Goal: Task Accomplishment & Management: Use online tool/utility

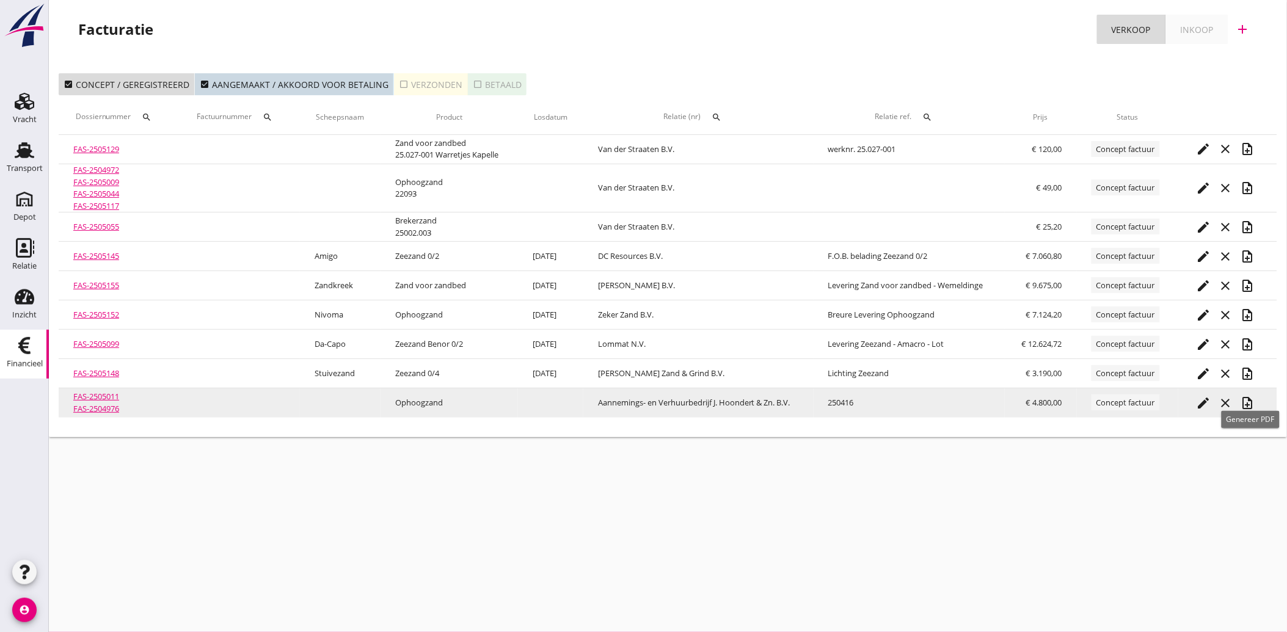
click at [1253, 404] on icon "note_add" at bounding box center [1248, 403] width 15 height 15
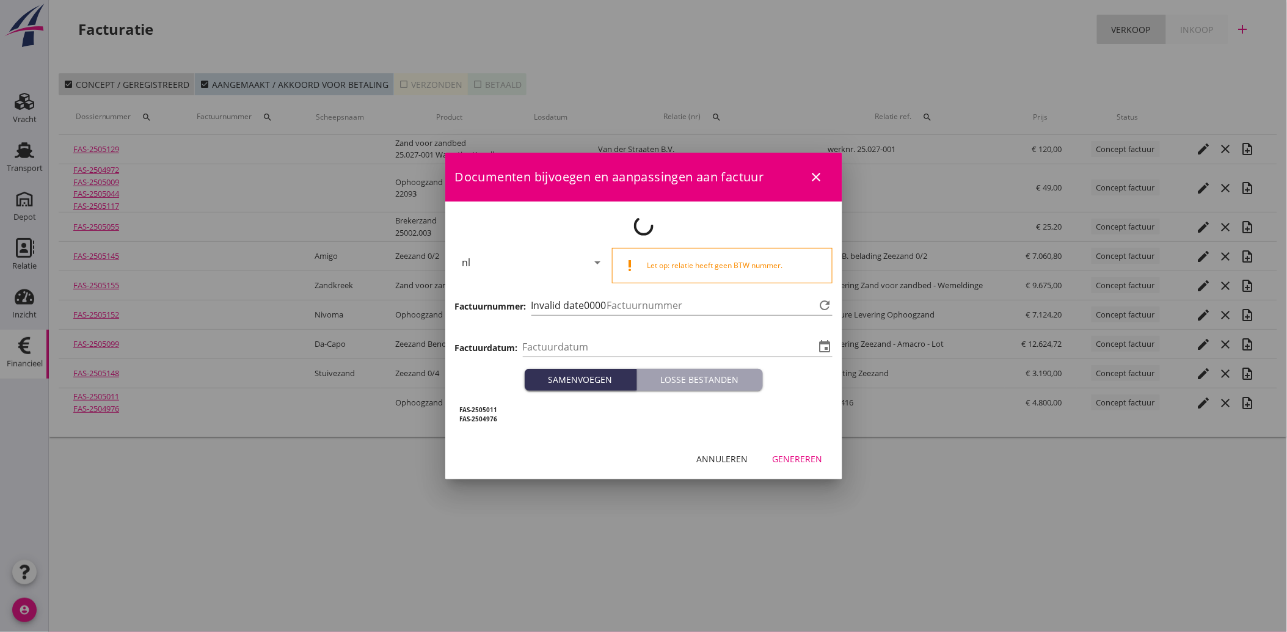
type input "[DATE]"
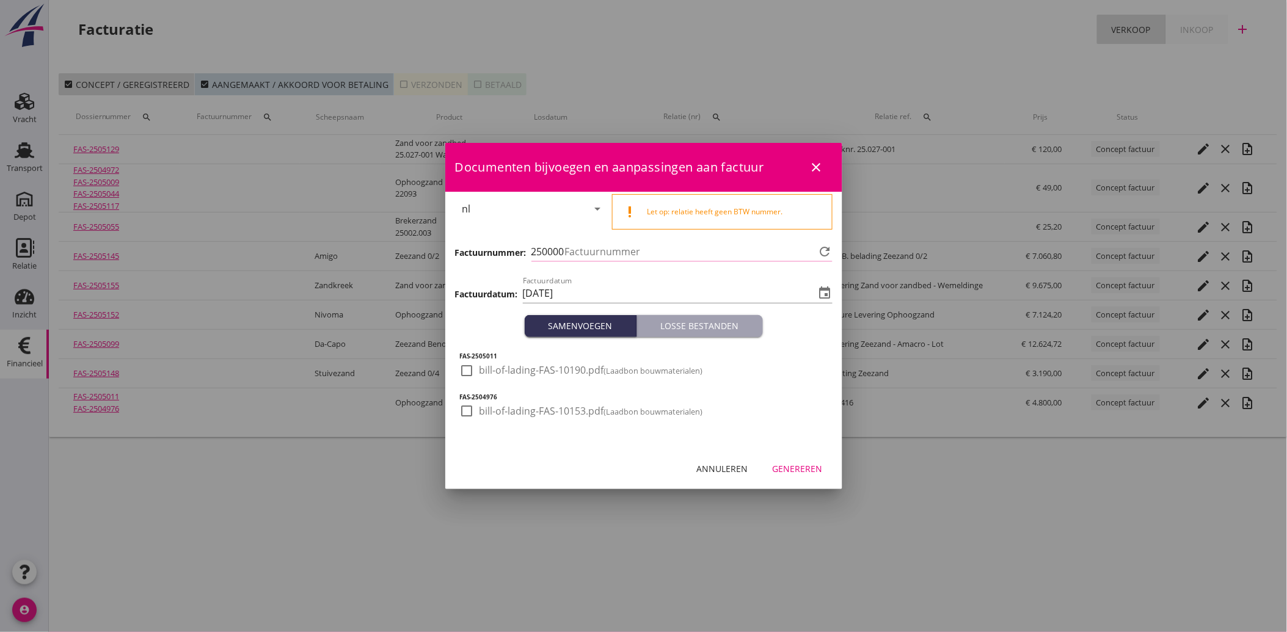
type input "3640"
click at [469, 371] on div at bounding box center [467, 370] width 21 height 21
checkbox input "true"
click at [460, 407] on div at bounding box center [467, 411] width 21 height 21
checkbox input "true"
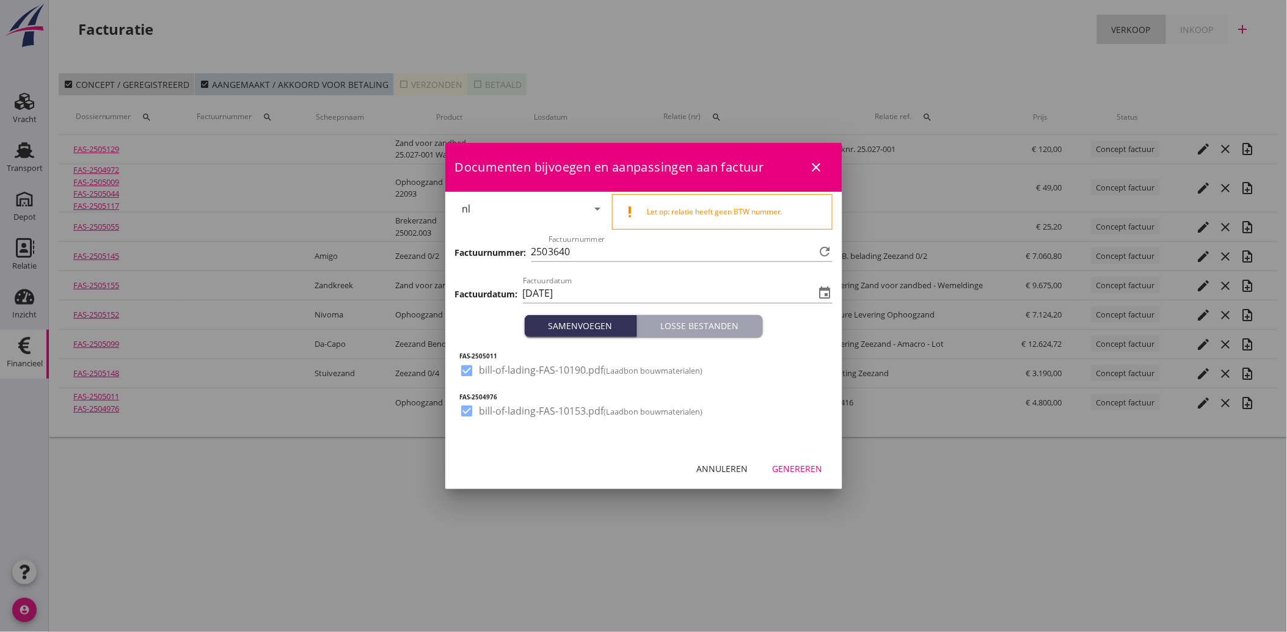
click at [808, 472] on div "Genereren" at bounding box center [798, 468] width 50 height 13
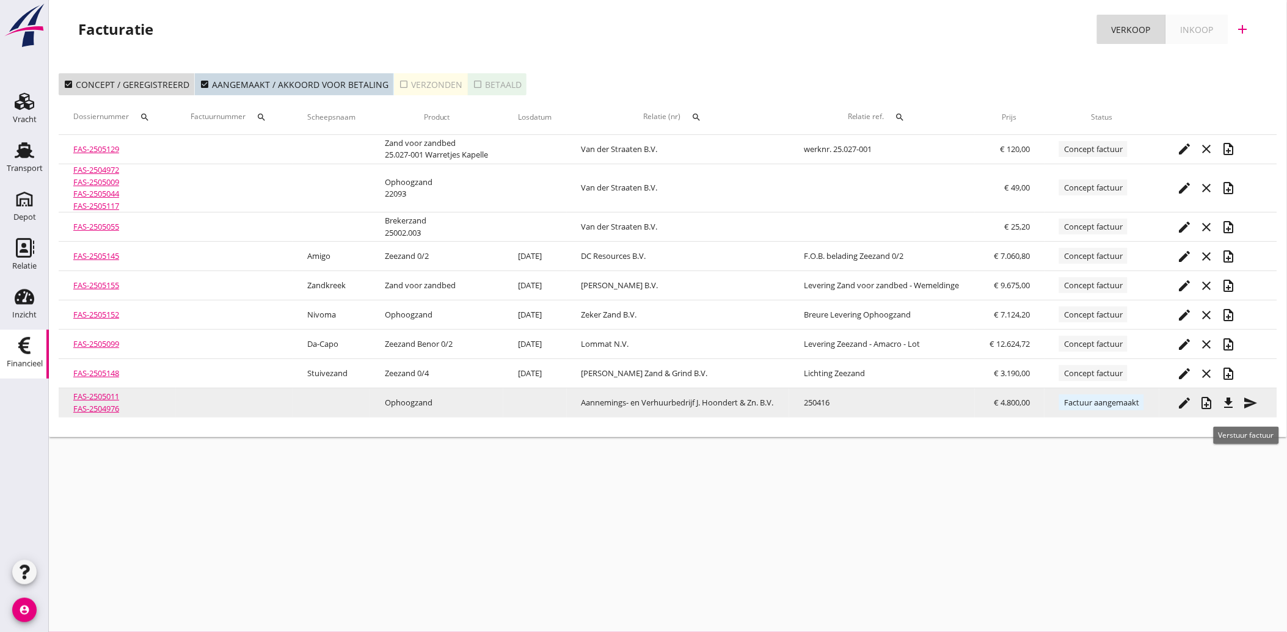
click at [1247, 404] on icon "send" at bounding box center [1251, 403] width 15 height 15
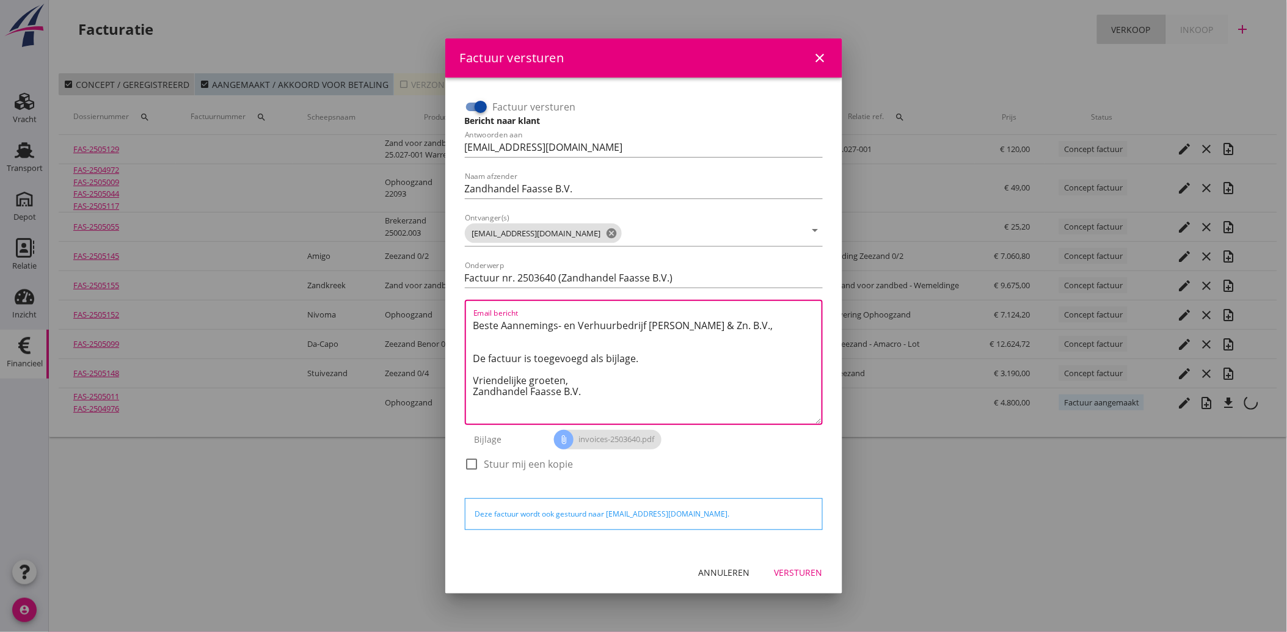
drag, startPoint x: 588, startPoint y: 397, endPoint x: 462, endPoint y: 322, distance: 147.1
click at [462, 322] on div "Factuur versturen Bericht naar klant Antwoorden aan [EMAIL_ADDRESS][DOMAIN_NAME…" at bounding box center [644, 291] width 368 height 398
paste textarea "Geachte heer/mevrouw, Hierbij zenden wij u onze factuur i.v.m. de door ons aan …"
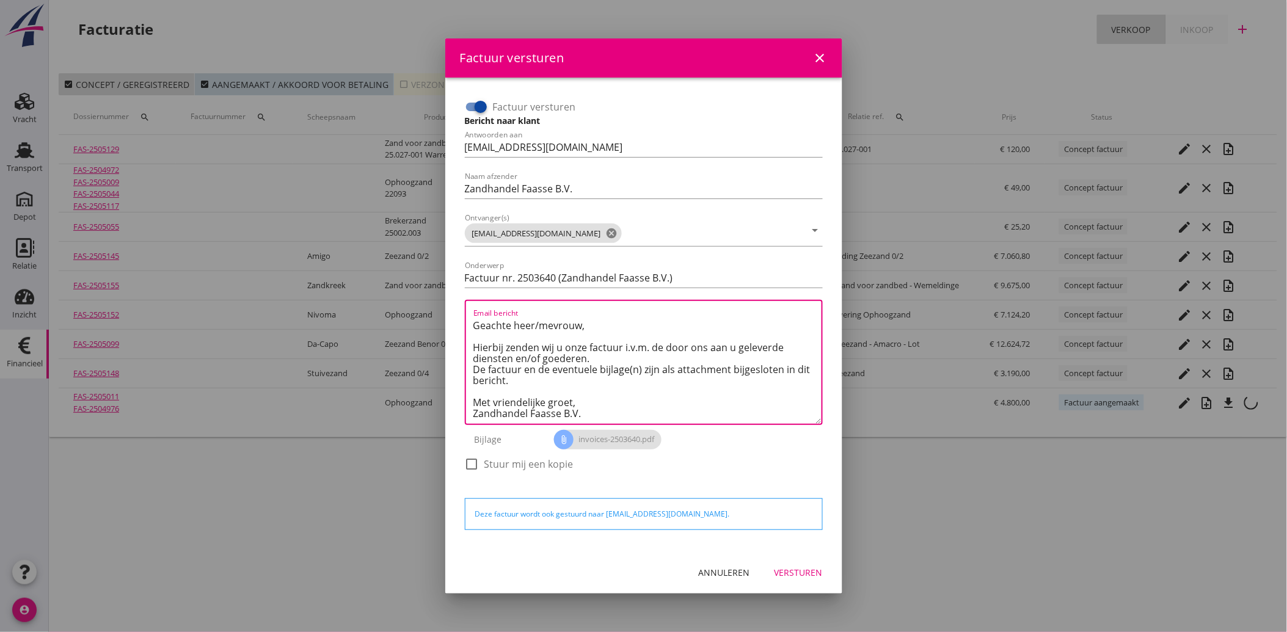
scroll to position [7, 0]
type textarea "Geachte heer/mevrouw, Hierbij zenden wij u onze factuur i.v.m. de door ons aan …"
click at [791, 573] on div "Versturen" at bounding box center [799, 572] width 48 height 13
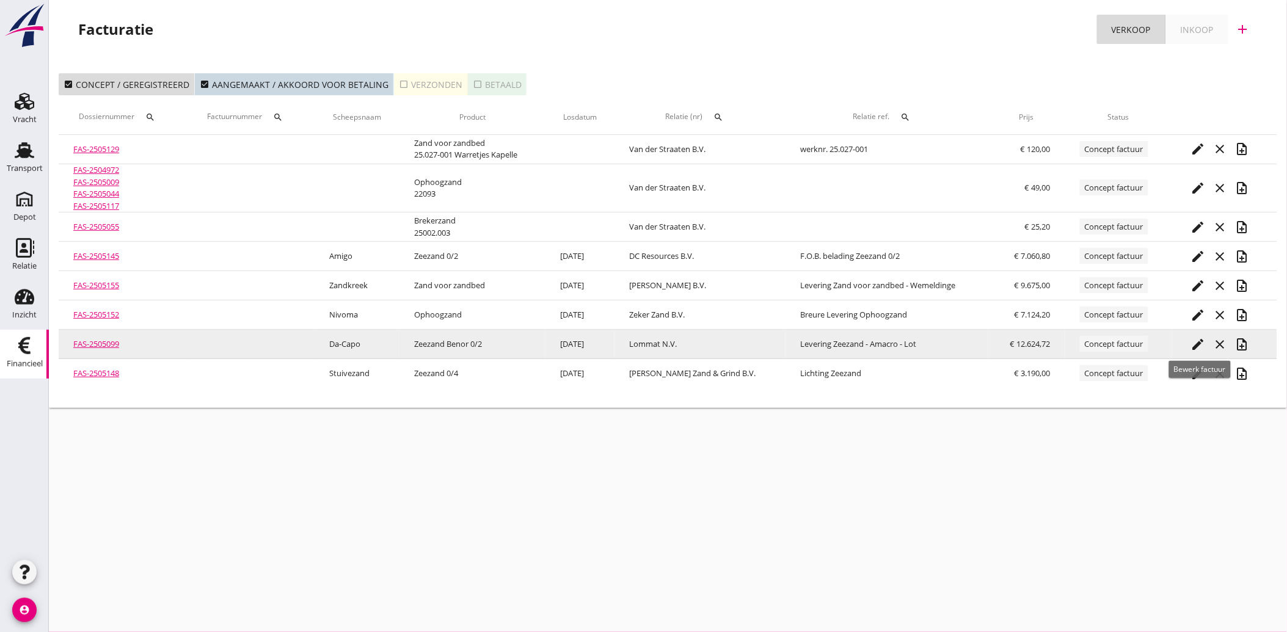
click at [1199, 344] on icon "edit" at bounding box center [1198, 344] width 15 height 15
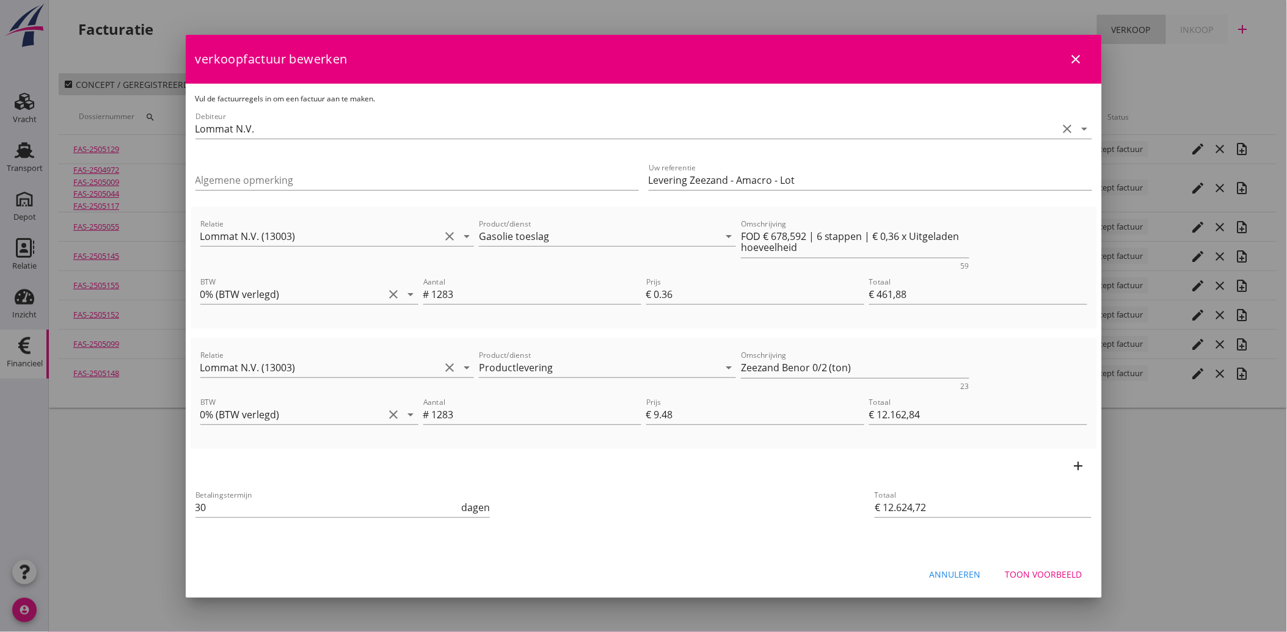
click at [609, 483] on div "Betalingstermijn 30 dagen" at bounding box center [493, 508] width 604 height 51
click at [1040, 575] on div "Toon voorbeeld" at bounding box center [1044, 574] width 77 height 13
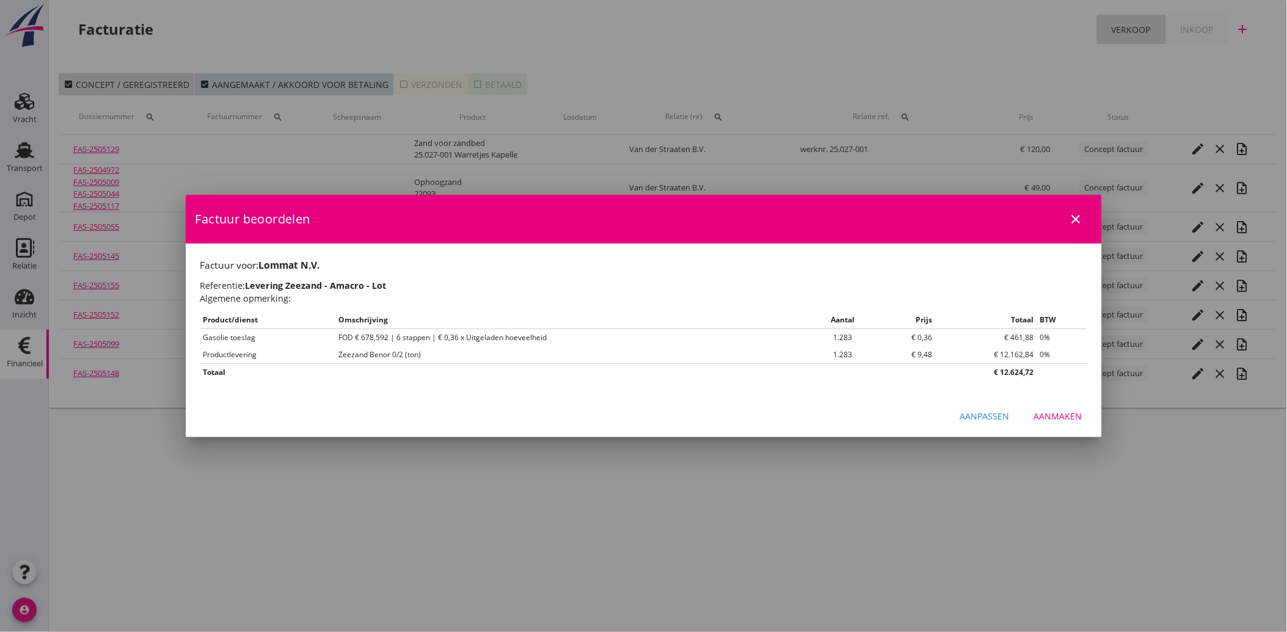
click at [1072, 418] on div "Aanmaken" at bounding box center [1058, 416] width 48 height 13
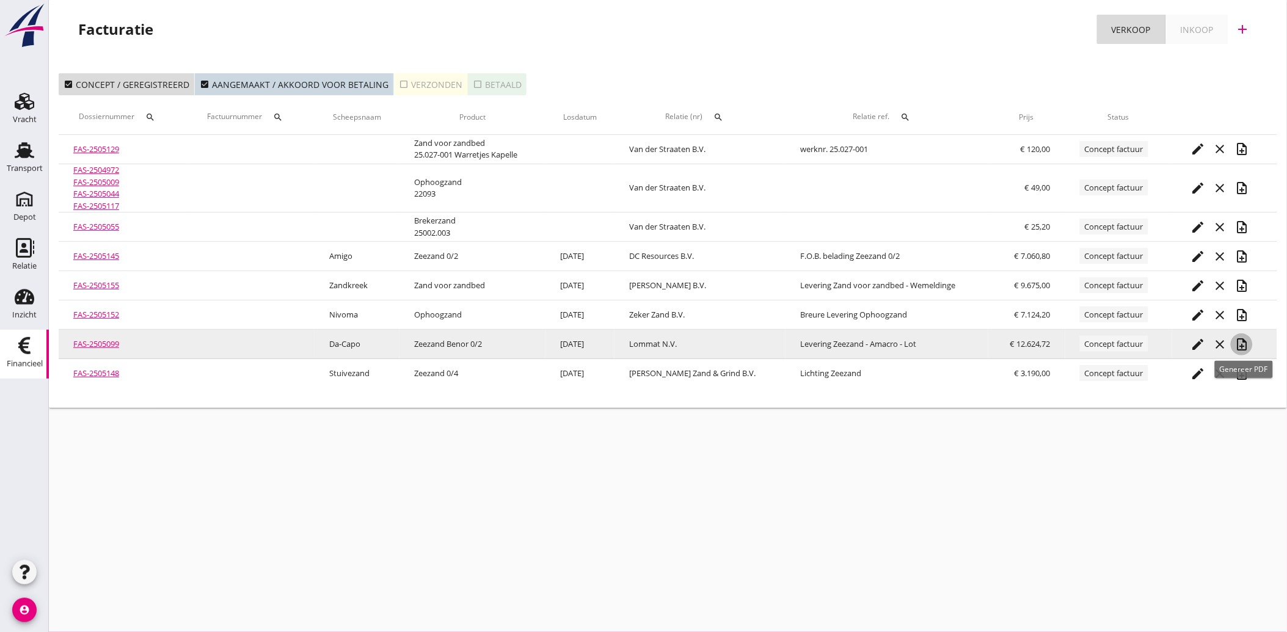
click at [1243, 343] on icon "note_add" at bounding box center [1242, 344] width 15 height 15
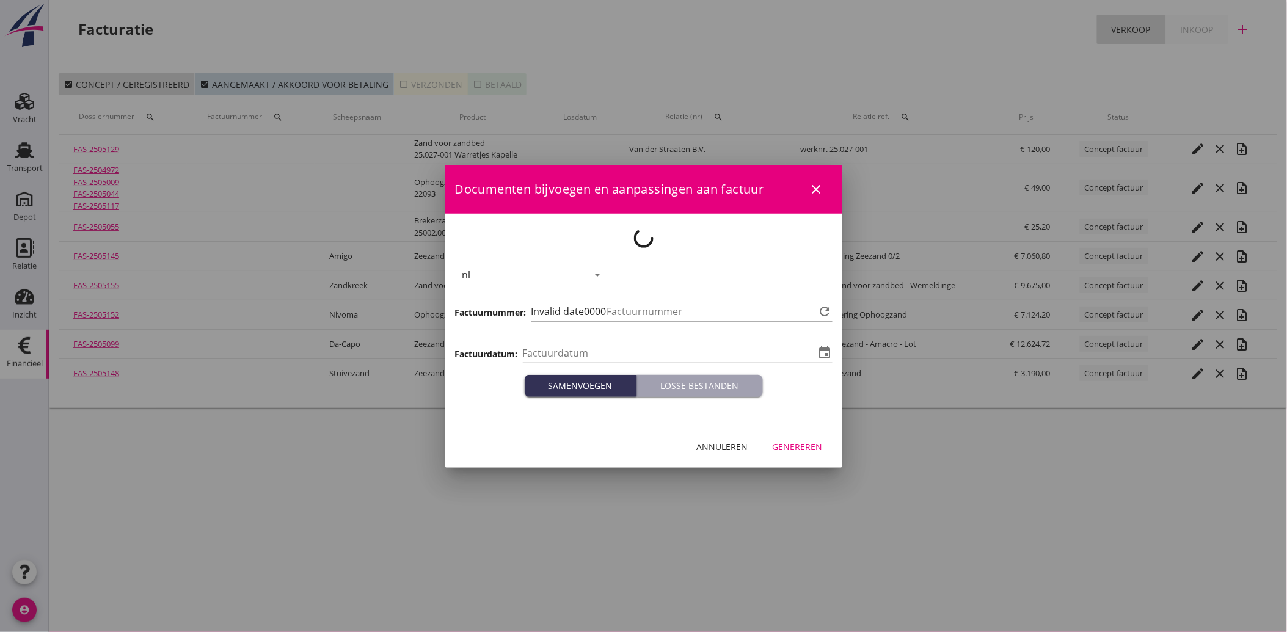
type input "[DATE]"
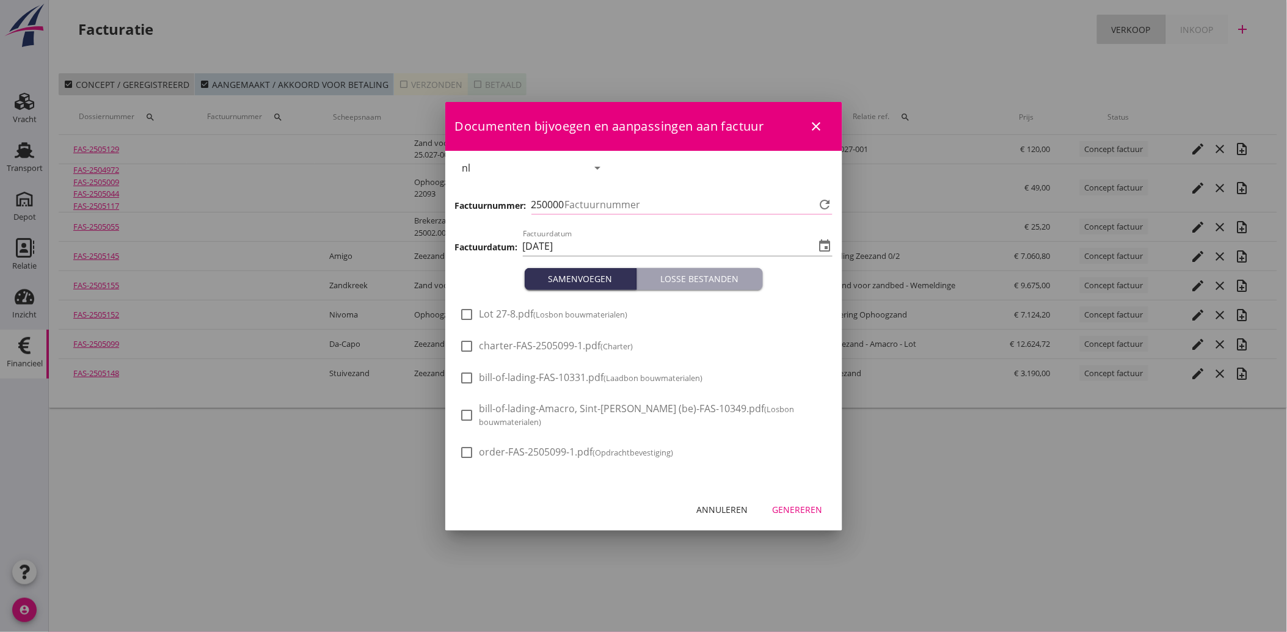
type input "3641"
click at [472, 318] on div at bounding box center [467, 314] width 21 height 21
checkbox input "true"
click at [804, 505] on div "Genereren" at bounding box center [798, 509] width 50 height 13
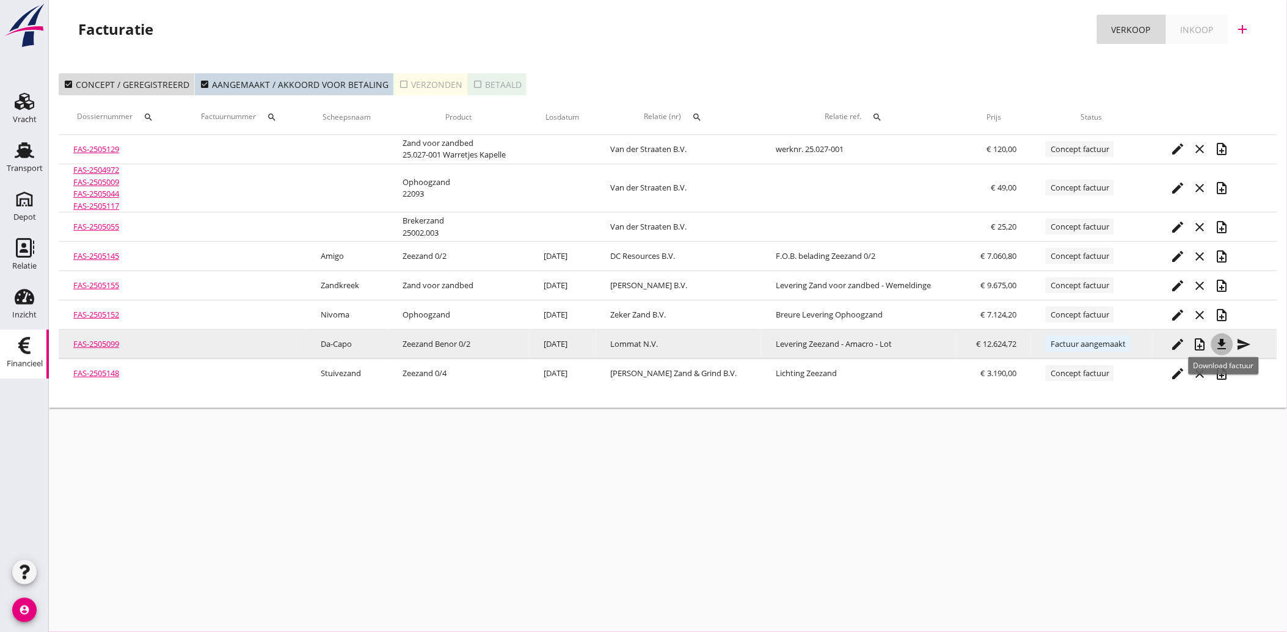
click at [1224, 338] on icon "file_download" at bounding box center [1222, 344] width 15 height 15
click at [1247, 340] on icon "send" at bounding box center [1244, 344] width 15 height 15
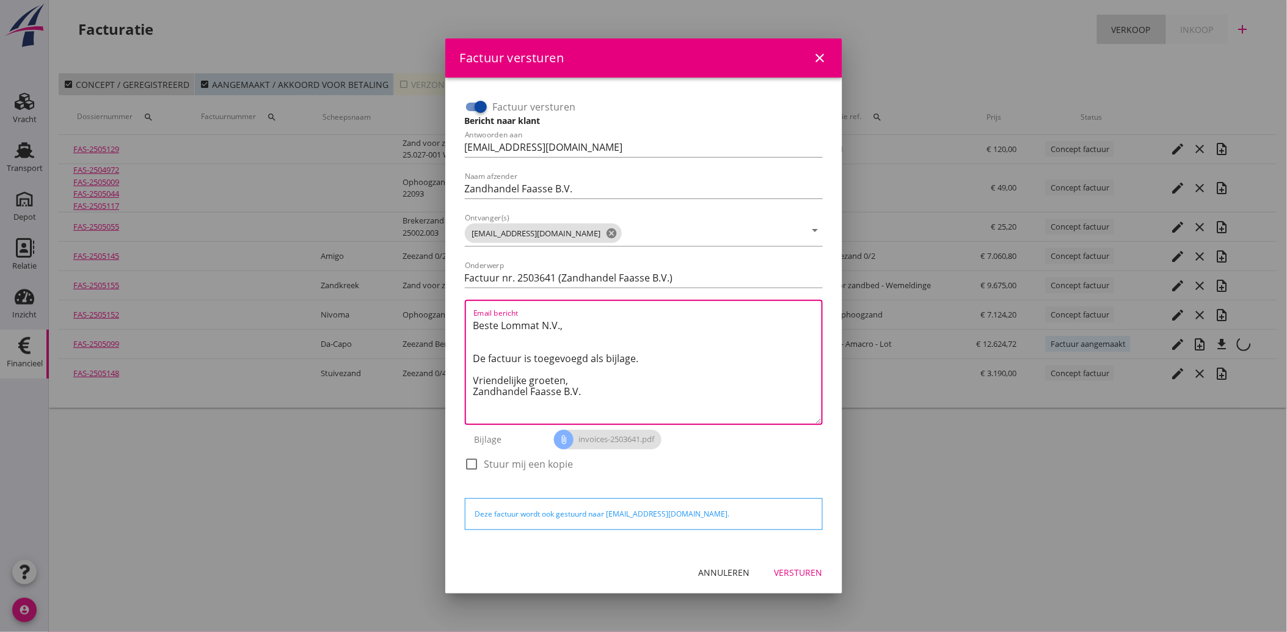
drag, startPoint x: 596, startPoint y: 400, endPoint x: 453, endPoint y: 316, distance: 165.3
click at [453, 316] on div "Factuur versturen Bericht naar klant Antwoorden aan [EMAIL_ADDRESS][DOMAIN_NAME…" at bounding box center [643, 315] width 397 height 474
paste textarea "Geachte heer/mevrouw, Hierbij zenden wij u onze factuur i.v.m. de door ons aan …"
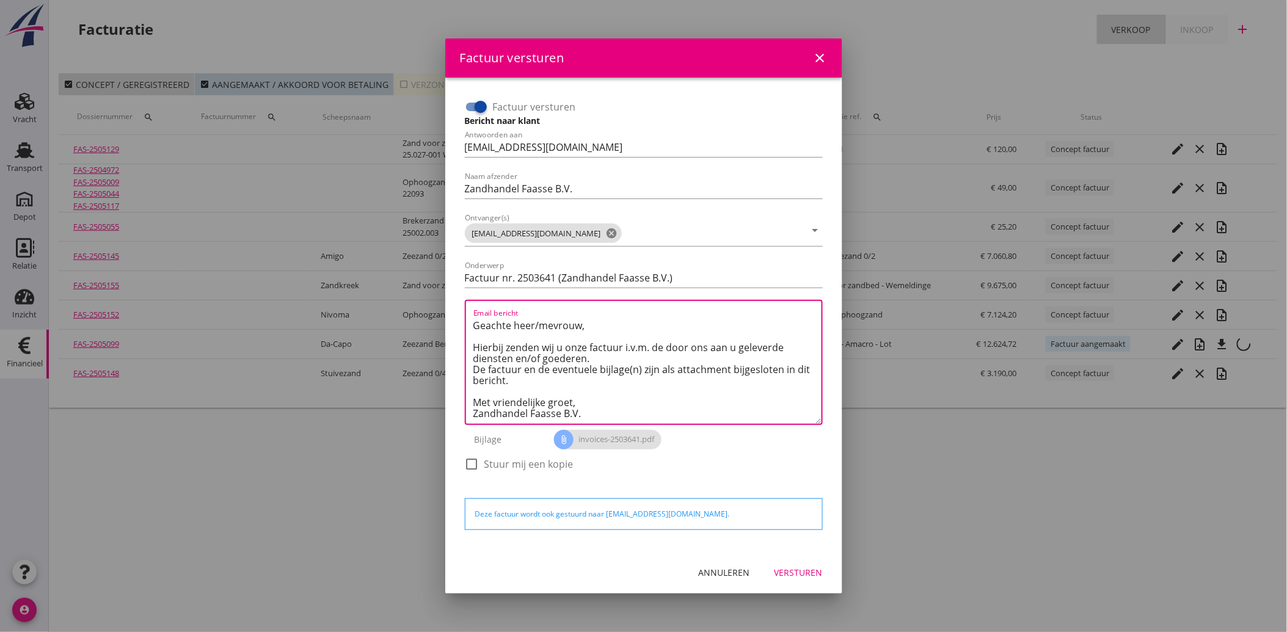
type textarea "Geachte heer/mevrouw, Hierbij zenden wij u onze factuur i.v.m. de door ons aan …"
click at [780, 573] on div "Versturen" at bounding box center [799, 572] width 48 height 13
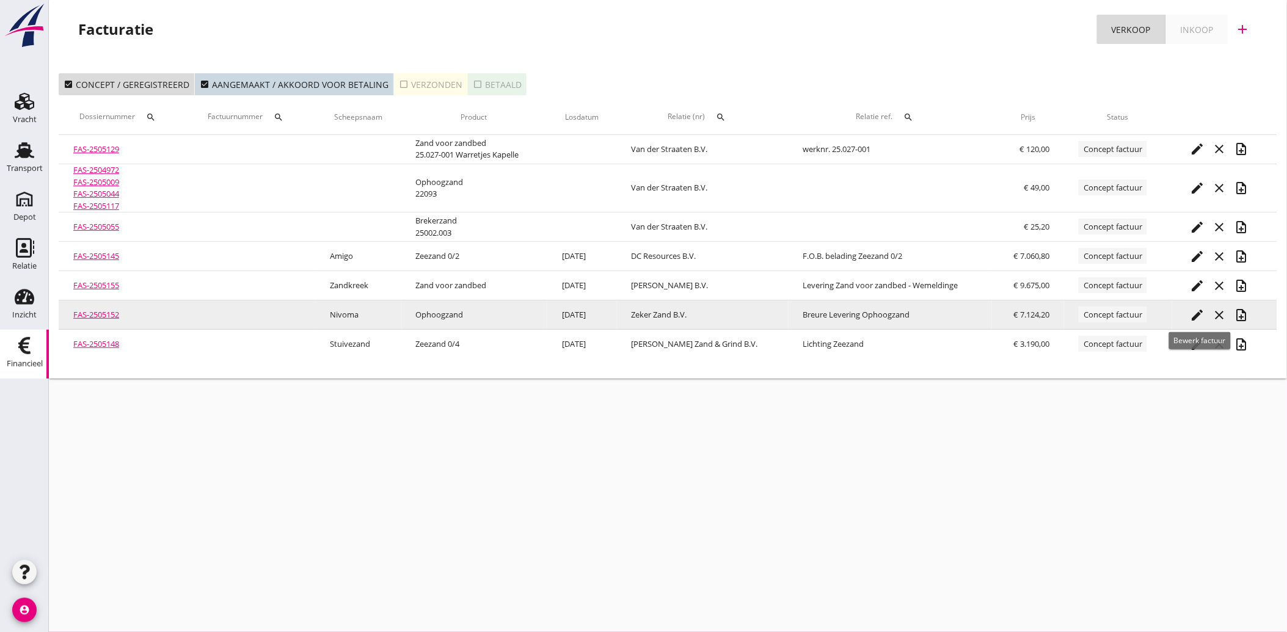
click at [1201, 316] on icon "edit" at bounding box center [1198, 315] width 15 height 15
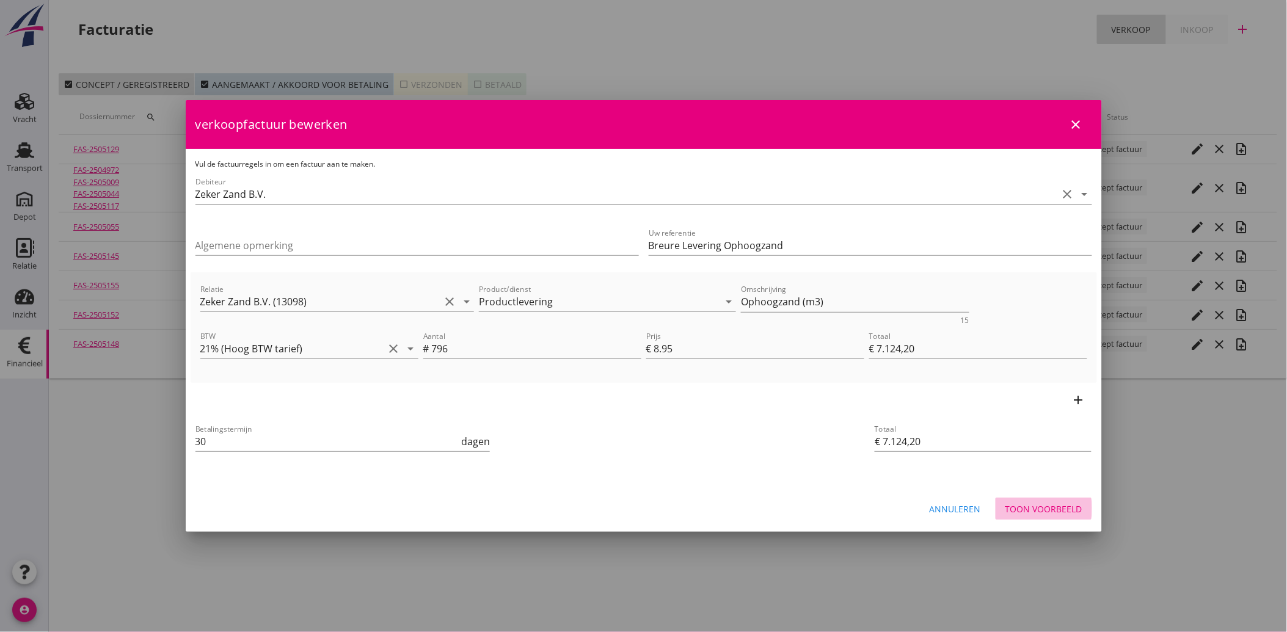
click at [1034, 505] on div "Toon voorbeeld" at bounding box center [1044, 509] width 77 height 13
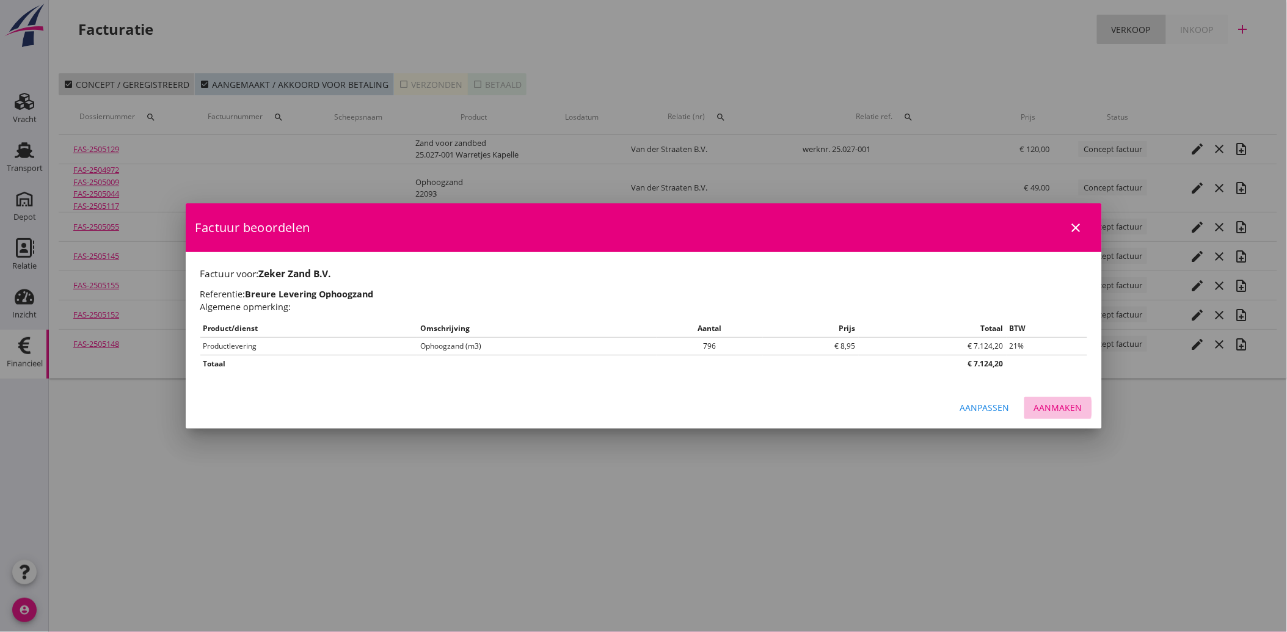
click at [1078, 406] on div "Aanmaken" at bounding box center [1058, 407] width 48 height 13
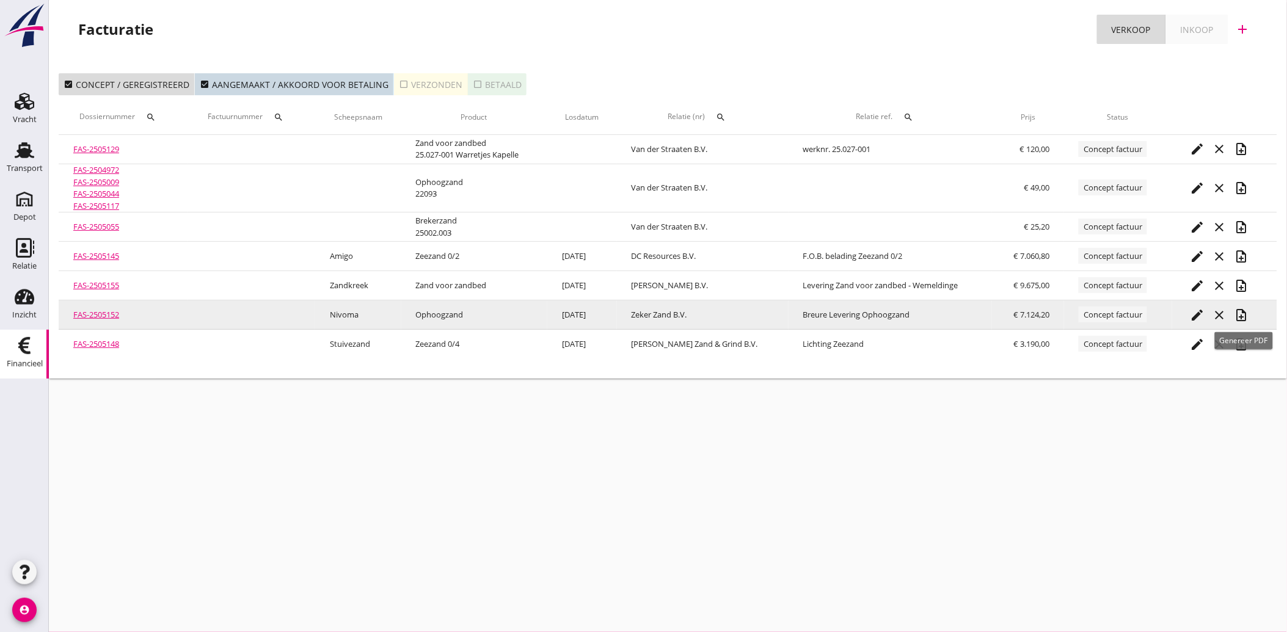
click at [1244, 313] on icon "note_add" at bounding box center [1242, 315] width 15 height 15
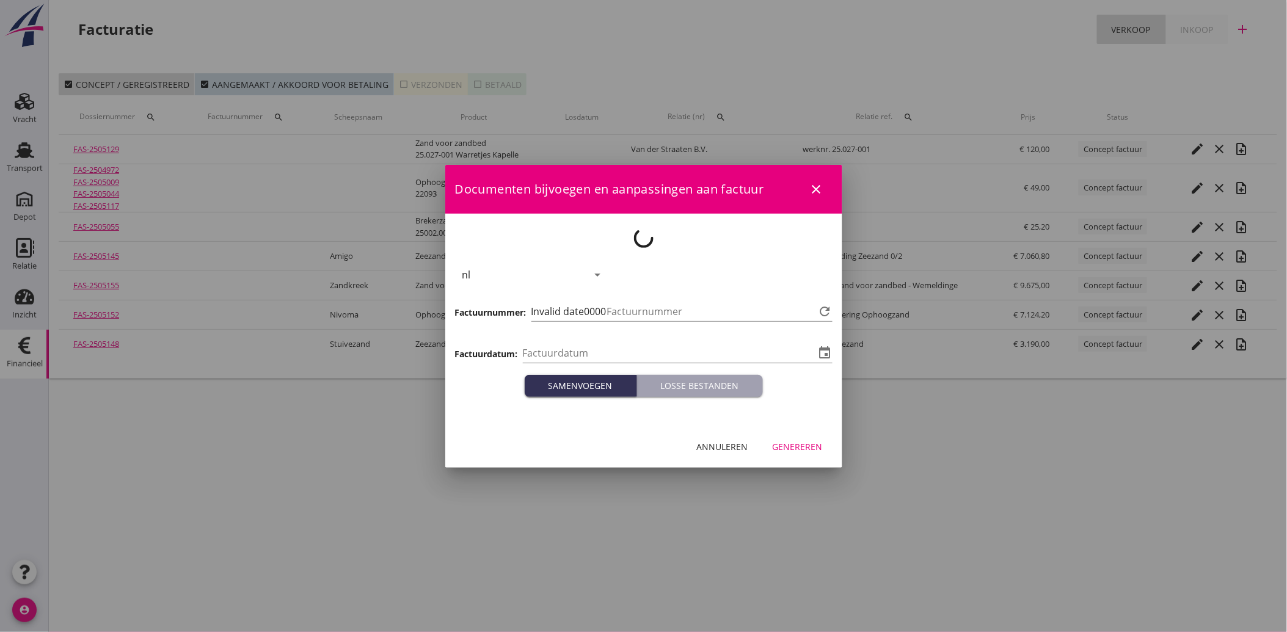
type input "[DATE]"
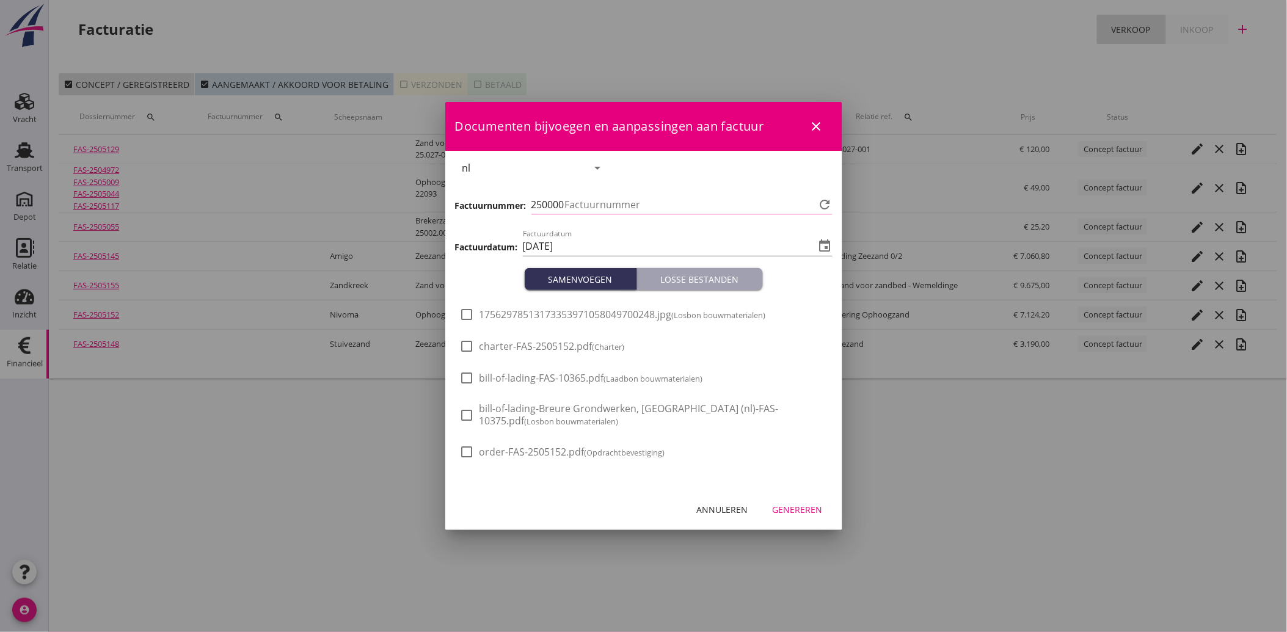
type input "3642"
click at [528, 321] on div "check_box_outline_blank 17562978513173353971058049700248.jpg (Losbon bouwmateri…" at bounding box center [613, 314] width 306 height 15
click at [477, 310] on div at bounding box center [467, 314] width 21 height 21
checkbox input "true"
click at [784, 504] on div "Genereren" at bounding box center [798, 509] width 50 height 13
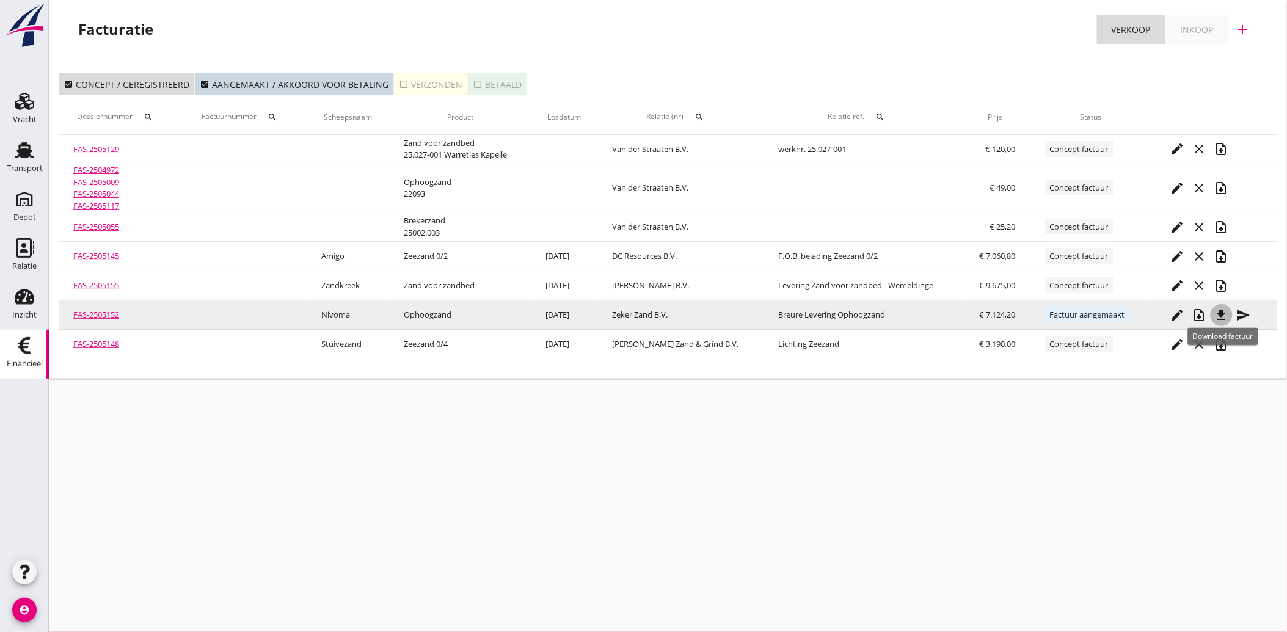
click at [1225, 318] on icon "file_download" at bounding box center [1221, 315] width 15 height 15
click at [1246, 313] on icon "send" at bounding box center [1243, 315] width 15 height 15
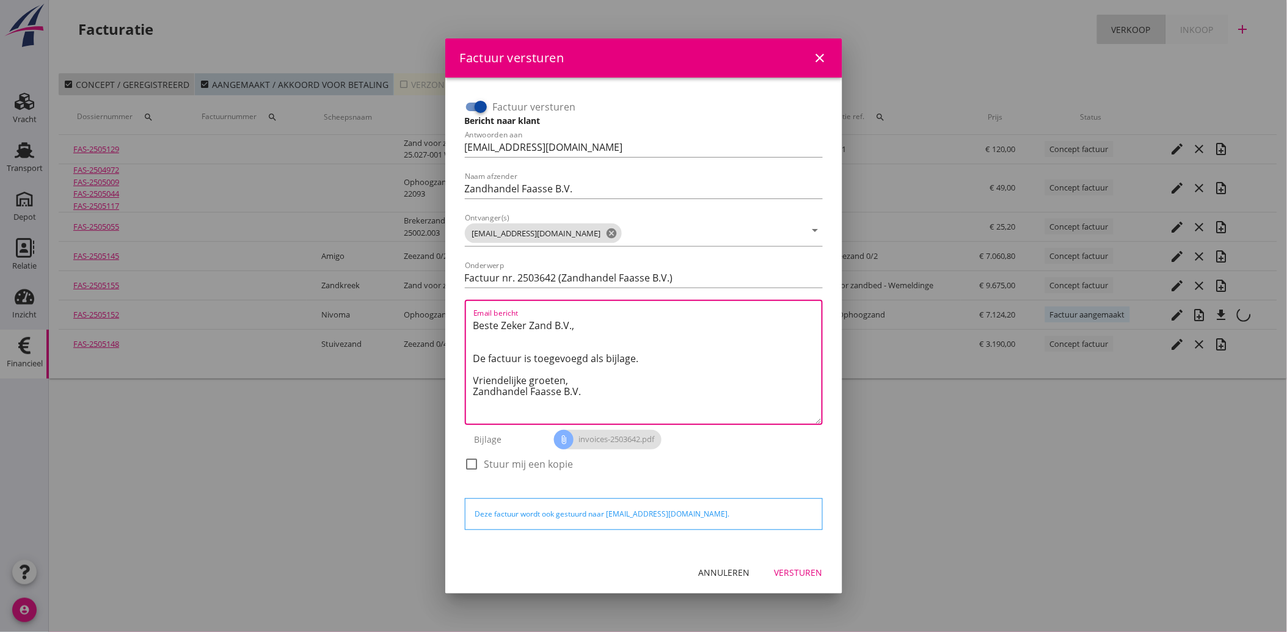
drag, startPoint x: 605, startPoint y: 393, endPoint x: 448, endPoint y: 318, distance: 173.2
click at [448, 318] on div "Factuur versturen Bericht naar klant Antwoorden aan [EMAIL_ADDRESS][DOMAIN_NAME…" at bounding box center [643, 315] width 397 height 474
paste textarea "Geachte heer/mevrouw, Hierbij zenden wij u onze factuur i.v.m. de door ons aan …"
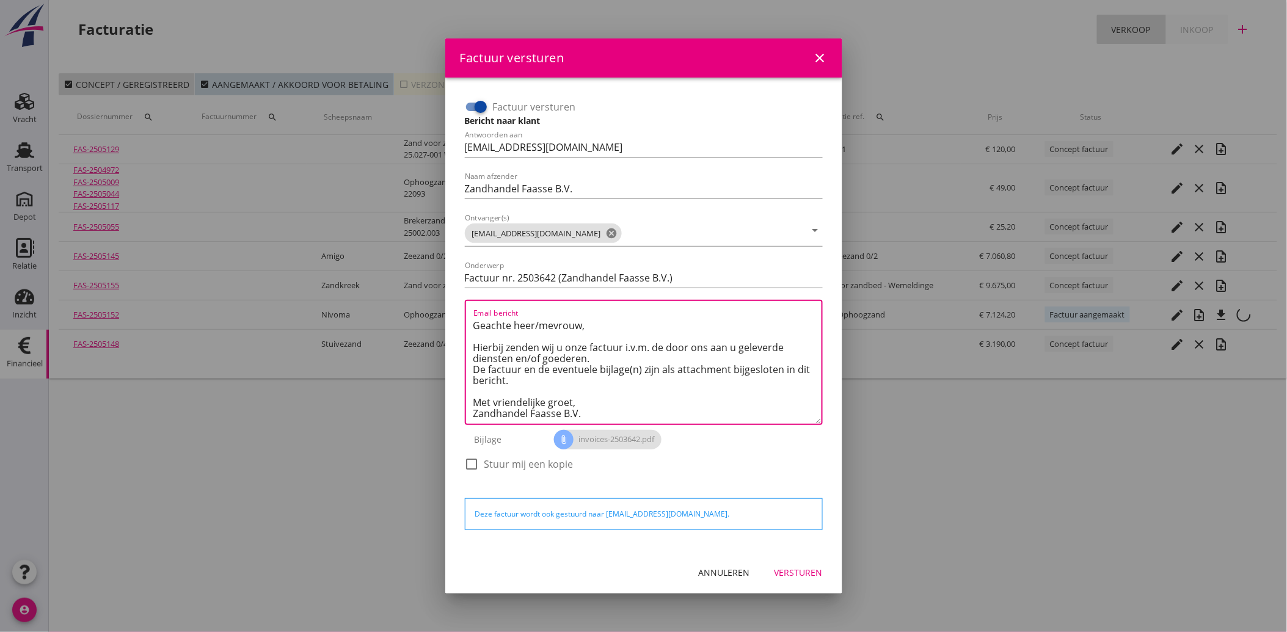
type textarea "Geachte heer/mevrouw, Hierbij zenden wij u onze factuur i.v.m. de door ons aan …"
click at [797, 563] on button "Versturen" at bounding box center [799, 573] width 68 height 22
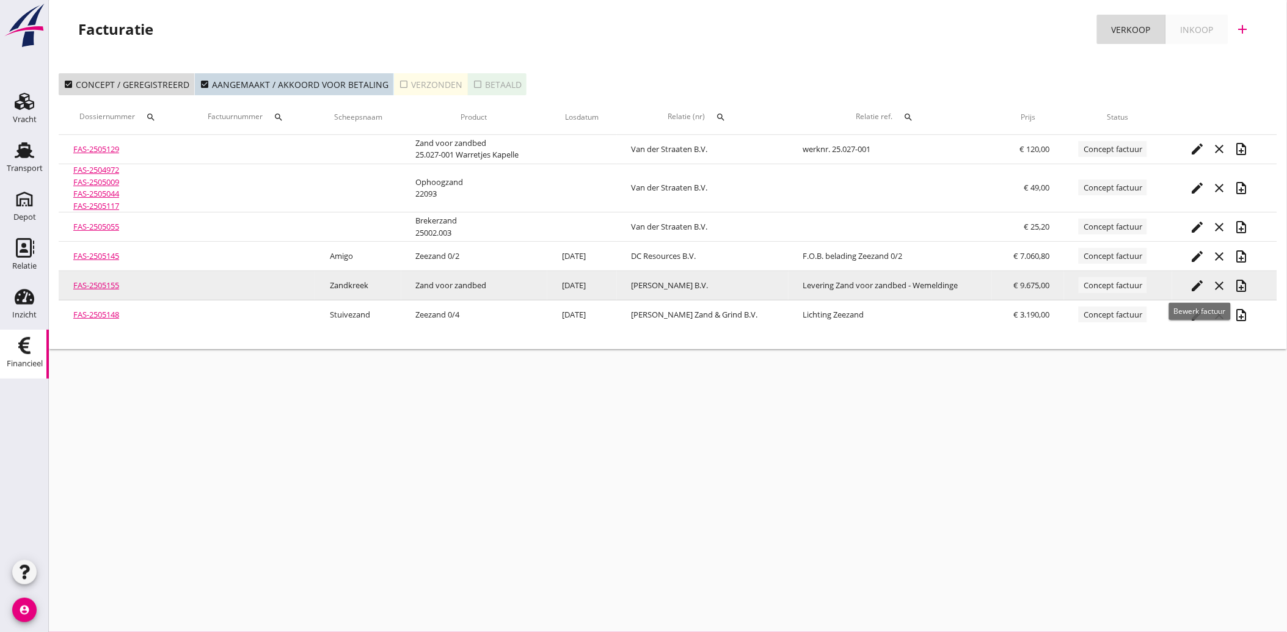
click at [1199, 282] on icon "edit" at bounding box center [1198, 286] width 15 height 15
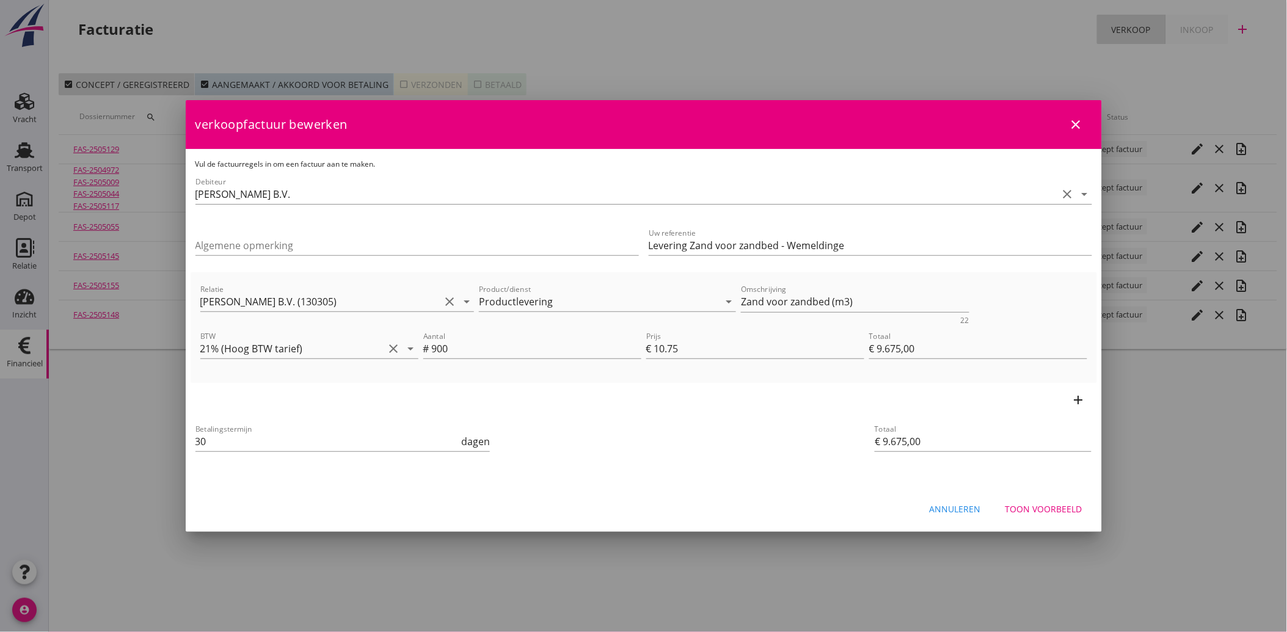
click at [1028, 517] on button "Toon voorbeeld" at bounding box center [1044, 509] width 97 height 22
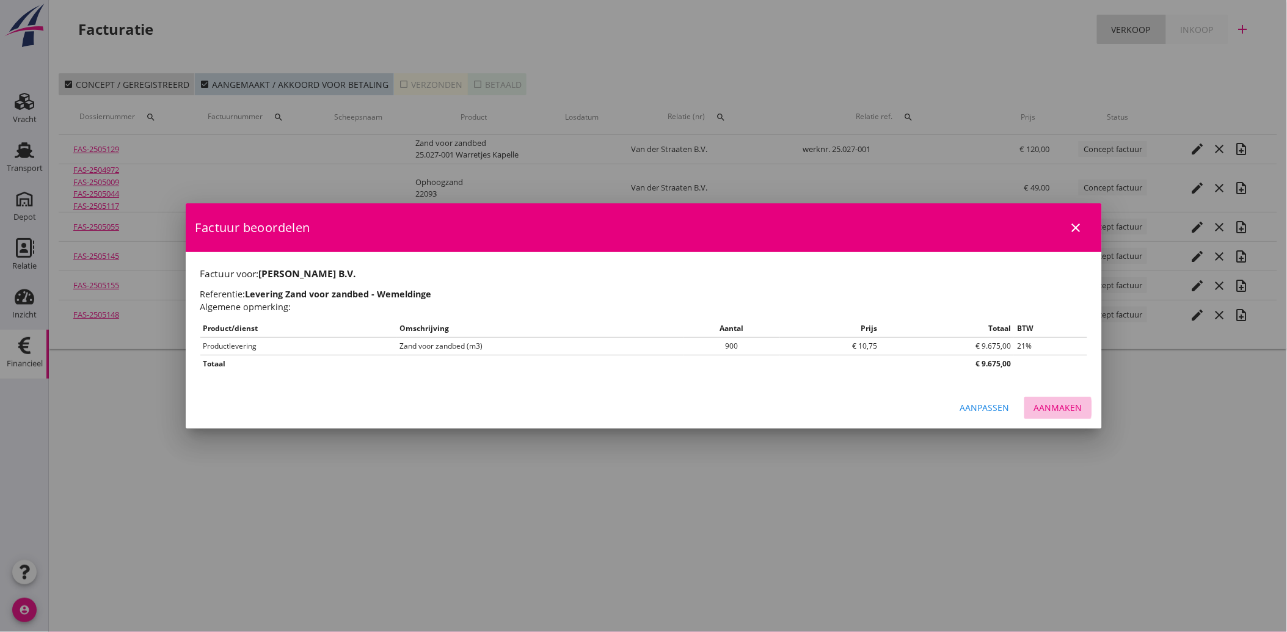
click at [1074, 399] on button "Aanmaken" at bounding box center [1058, 408] width 68 height 22
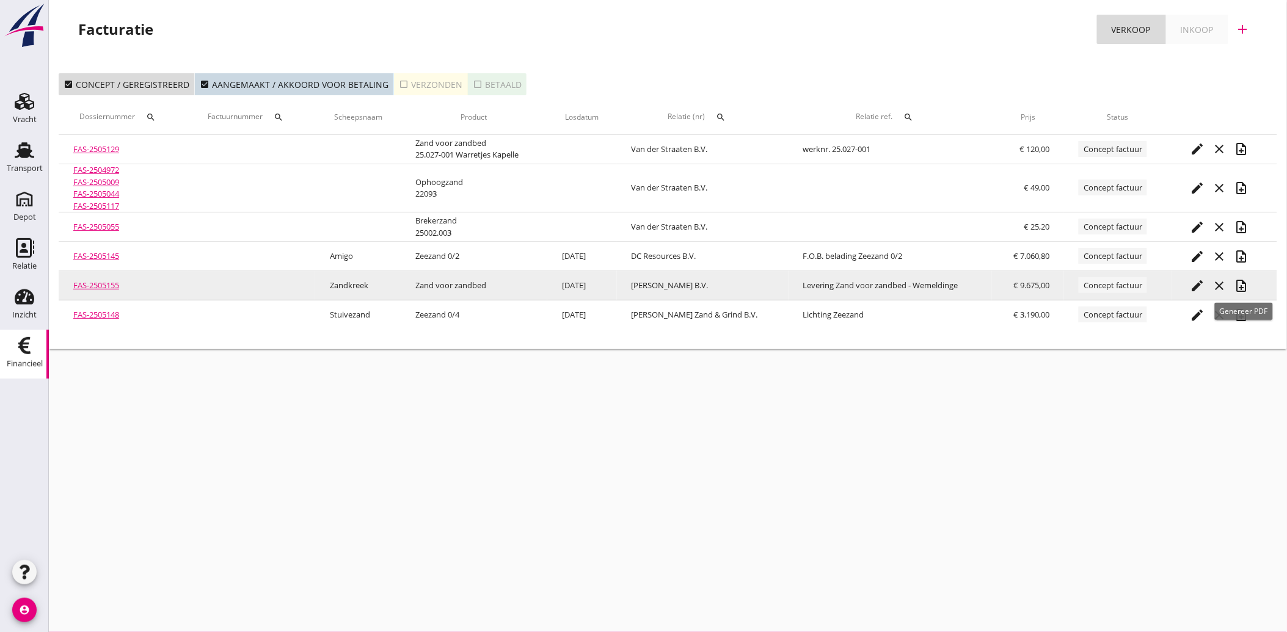
click at [1244, 287] on icon "note_add" at bounding box center [1242, 286] width 15 height 15
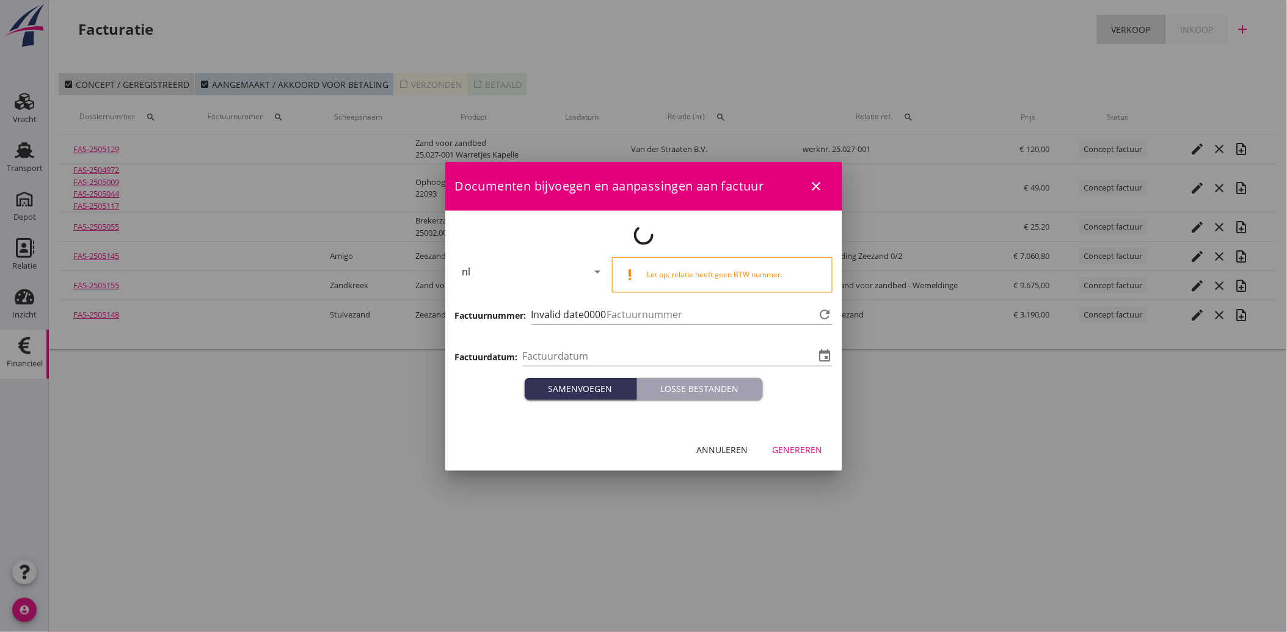
type input "[DATE]"
type input "3643"
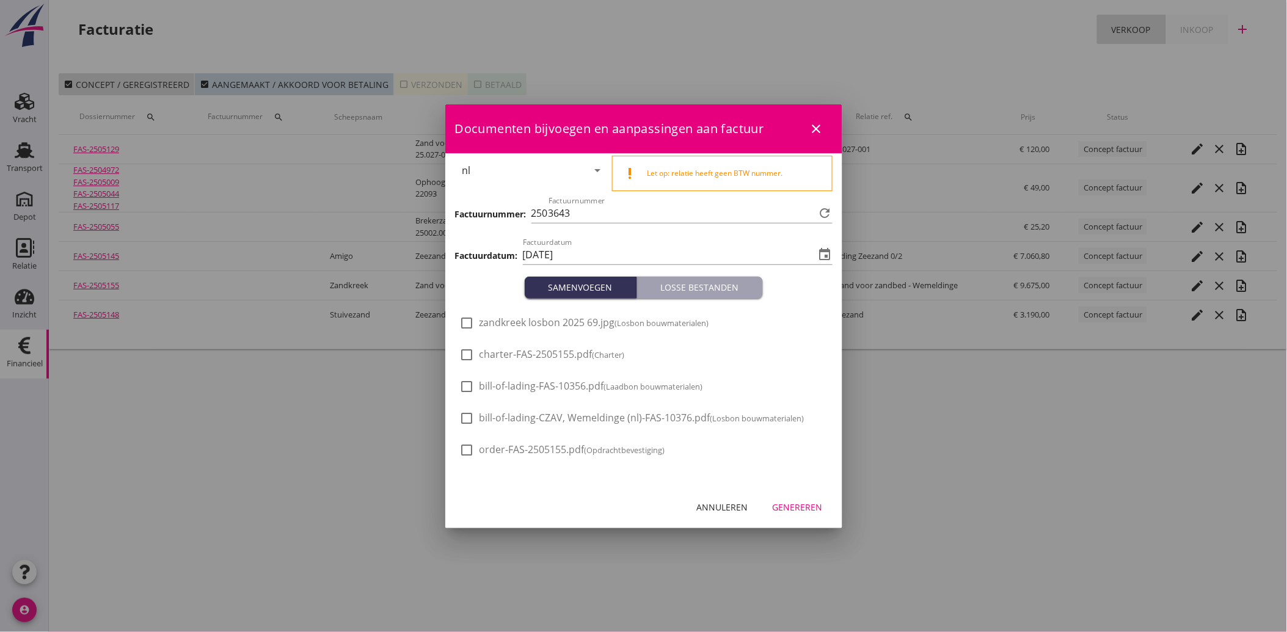
click at [512, 326] on span "zandkreek losbon 2025 69.jpg (Losbon bouwmaterialen)" at bounding box center [595, 322] width 230 height 13
checkbox input "true"
click at [798, 511] on div "Genereren" at bounding box center [798, 507] width 50 height 13
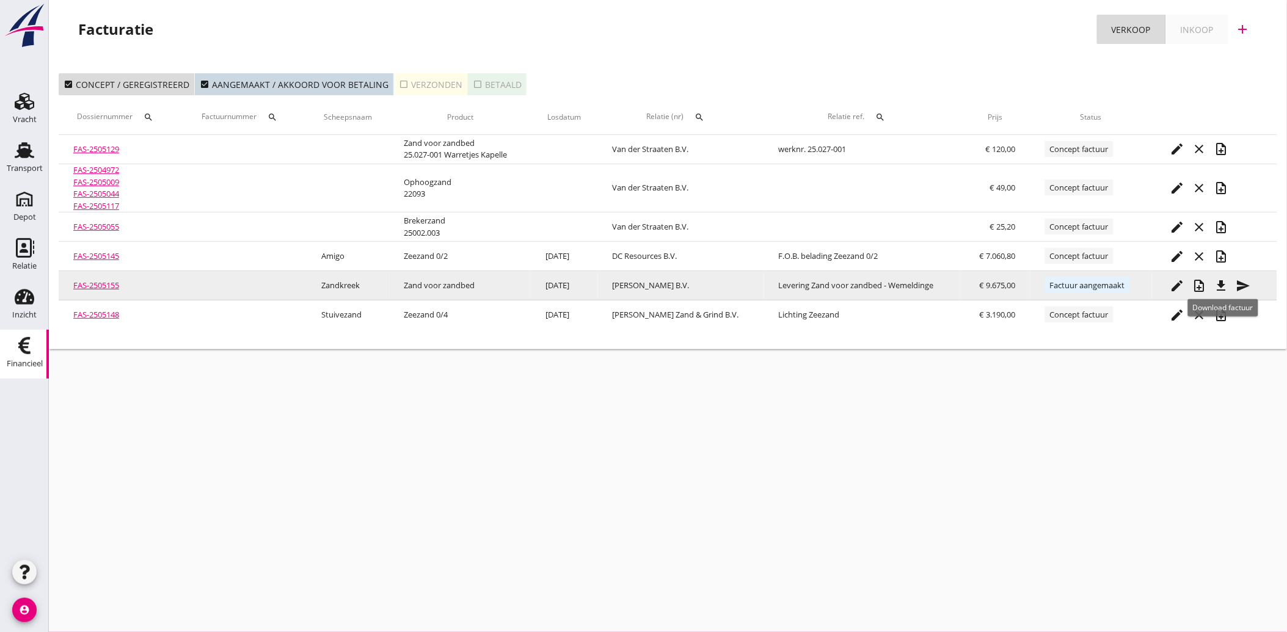
click at [1225, 282] on icon "file_download" at bounding box center [1221, 286] width 15 height 15
click at [1241, 282] on icon "send" at bounding box center [1243, 286] width 15 height 15
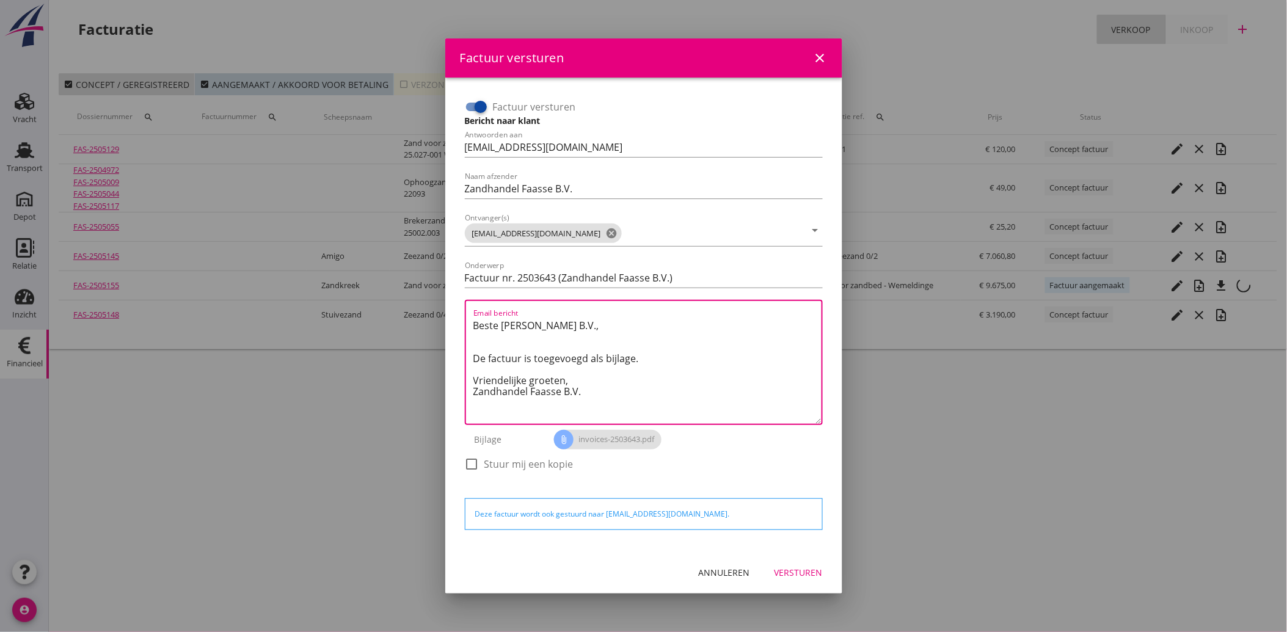
drag, startPoint x: 589, startPoint y: 393, endPoint x: 463, endPoint y: 322, distance: 144.7
click at [463, 322] on div "Factuur versturen Bericht naar klant Antwoorden aan [EMAIL_ADDRESS][DOMAIN_NAME…" at bounding box center [644, 291] width 368 height 398
paste textarea "Geachte heer/mevrouw, Hierbij zenden wij u onze factuur i.v.m. de door ons aan …"
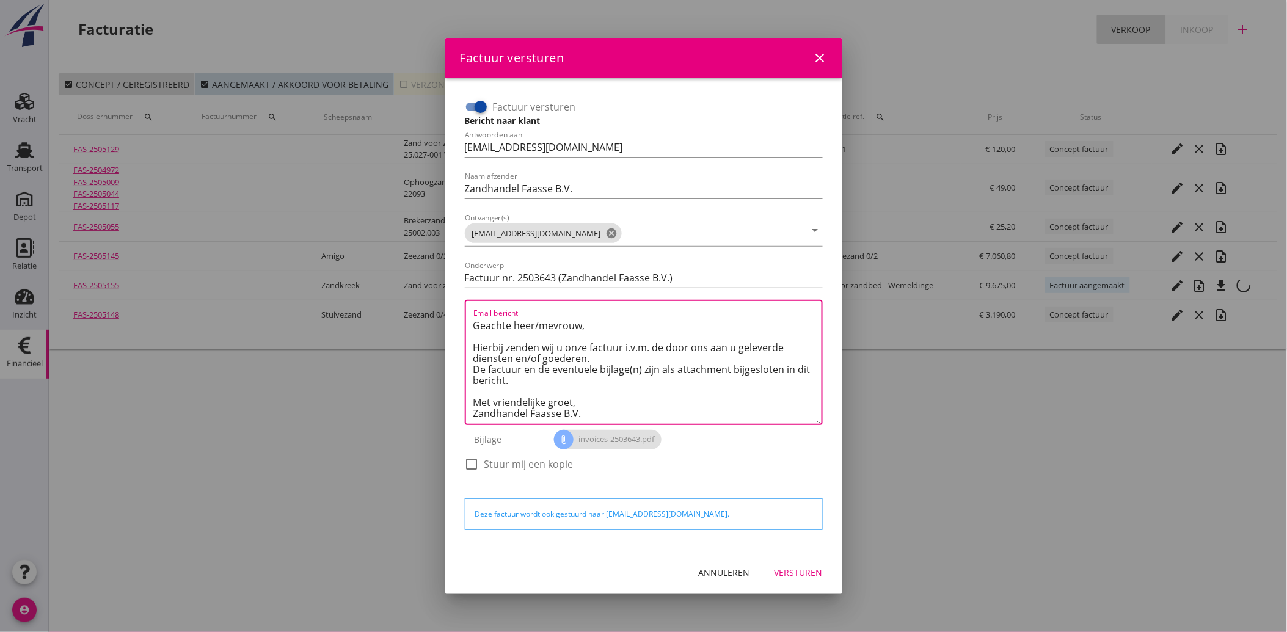
type textarea "Geachte heer/mevrouw, Hierbij zenden wij u onze factuur i.v.m. de door ons aan …"
click at [808, 573] on div "Versturen" at bounding box center [799, 572] width 48 height 13
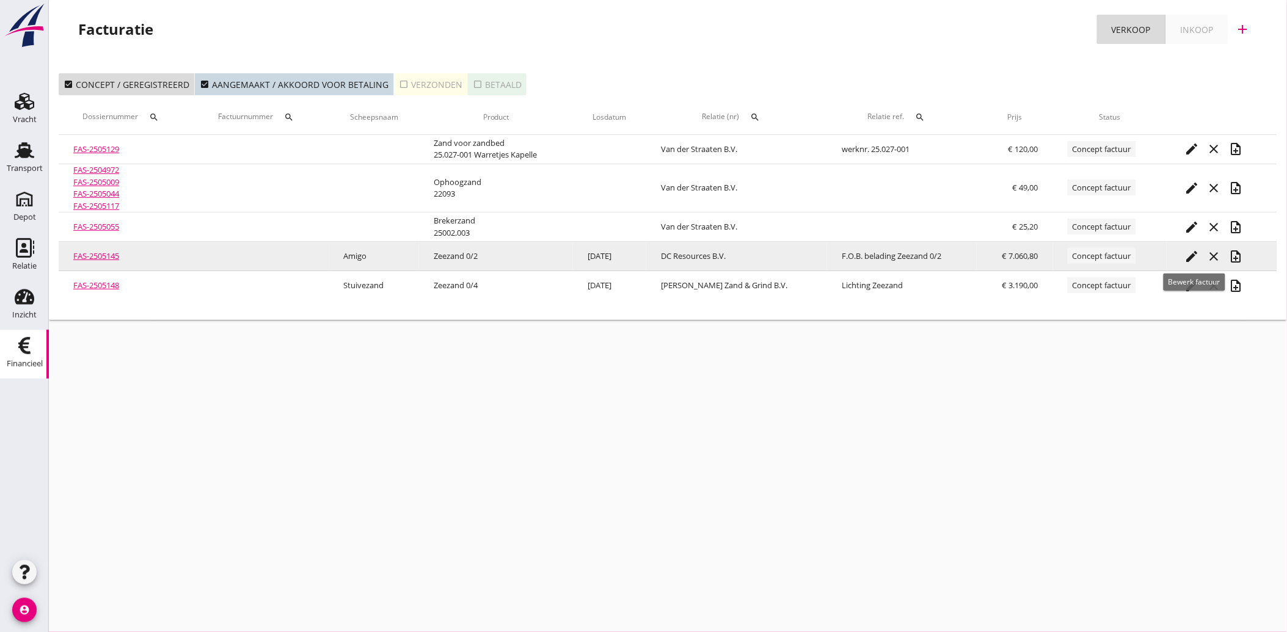
click at [1189, 254] on icon "edit" at bounding box center [1192, 256] width 15 height 15
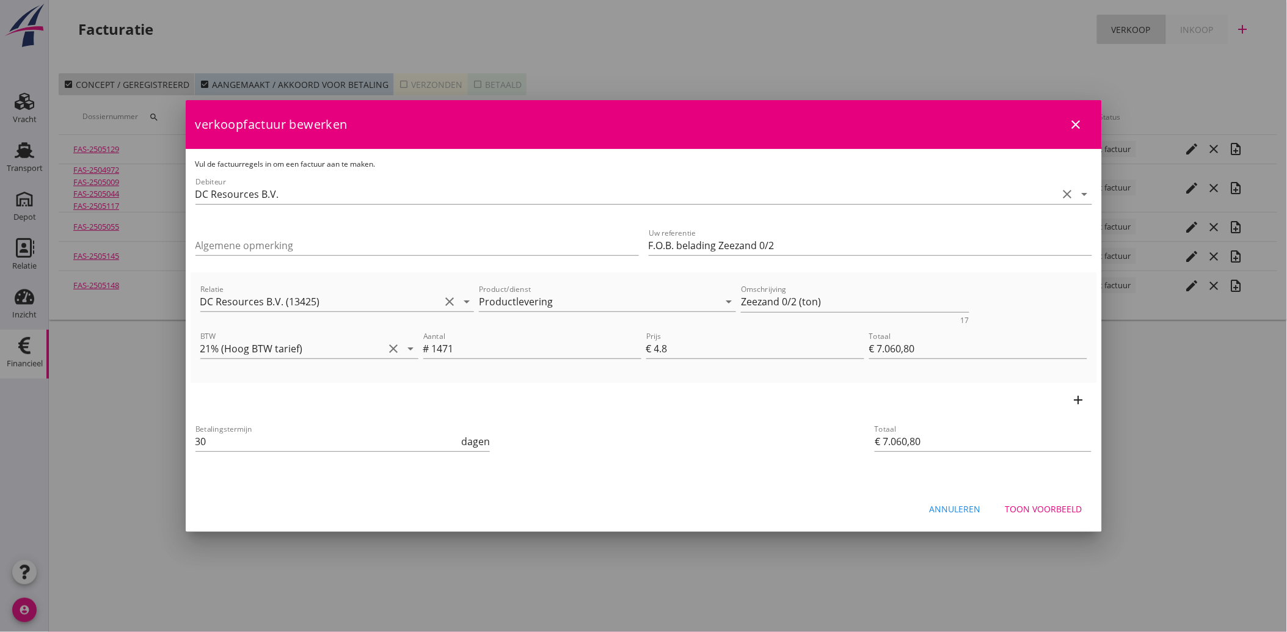
click at [1053, 510] on div "Toon voorbeeld" at bounding box center [1044, 509] width 77 height 13
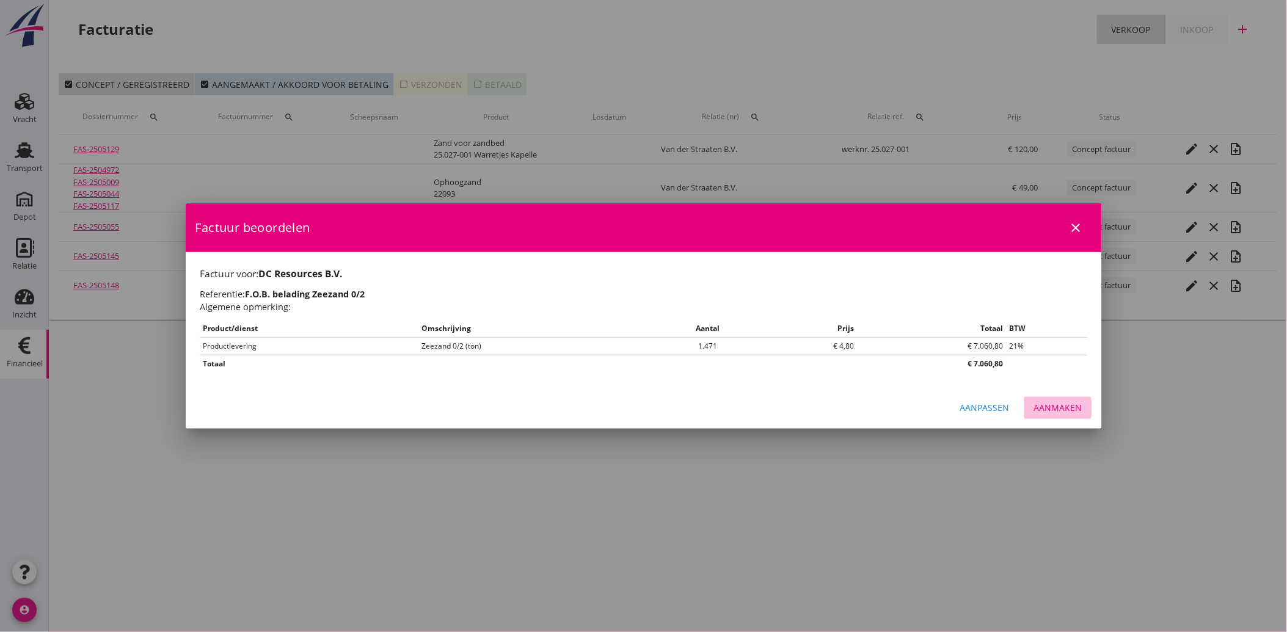
click at [1067, 405] on div "Aanmaken" at bounding box center [1058, 407] width 48 height 13
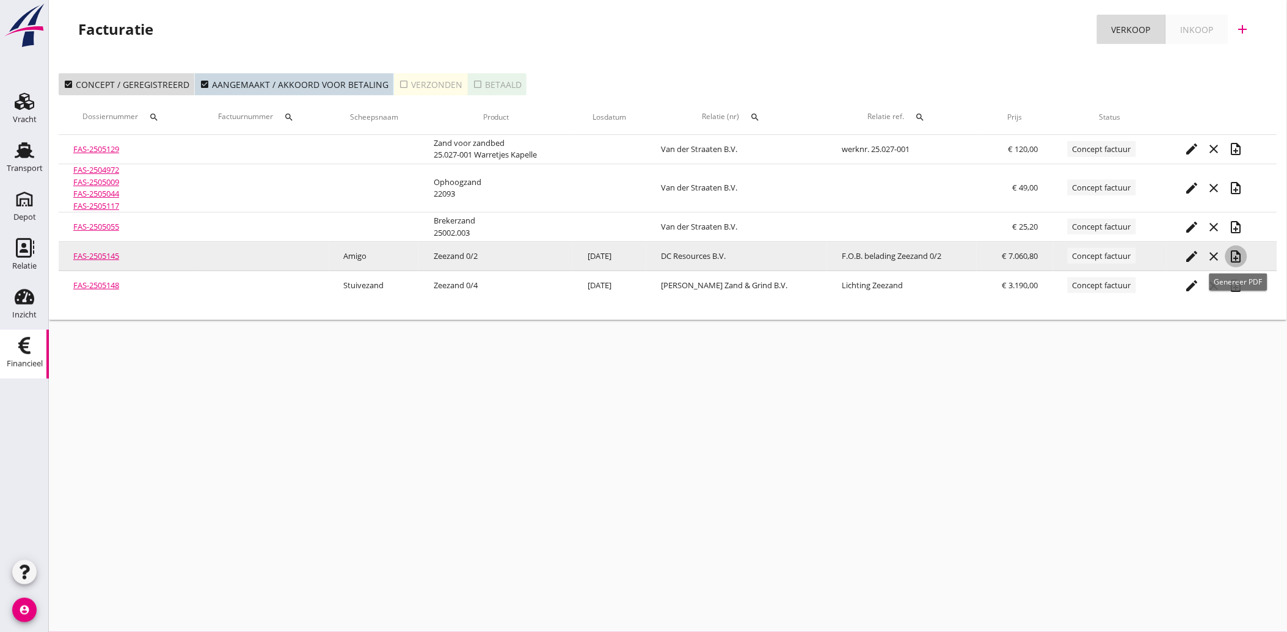
click at [1239, 254] on icon "note_add" at bounding box center [1236, 256] width 15 height 15
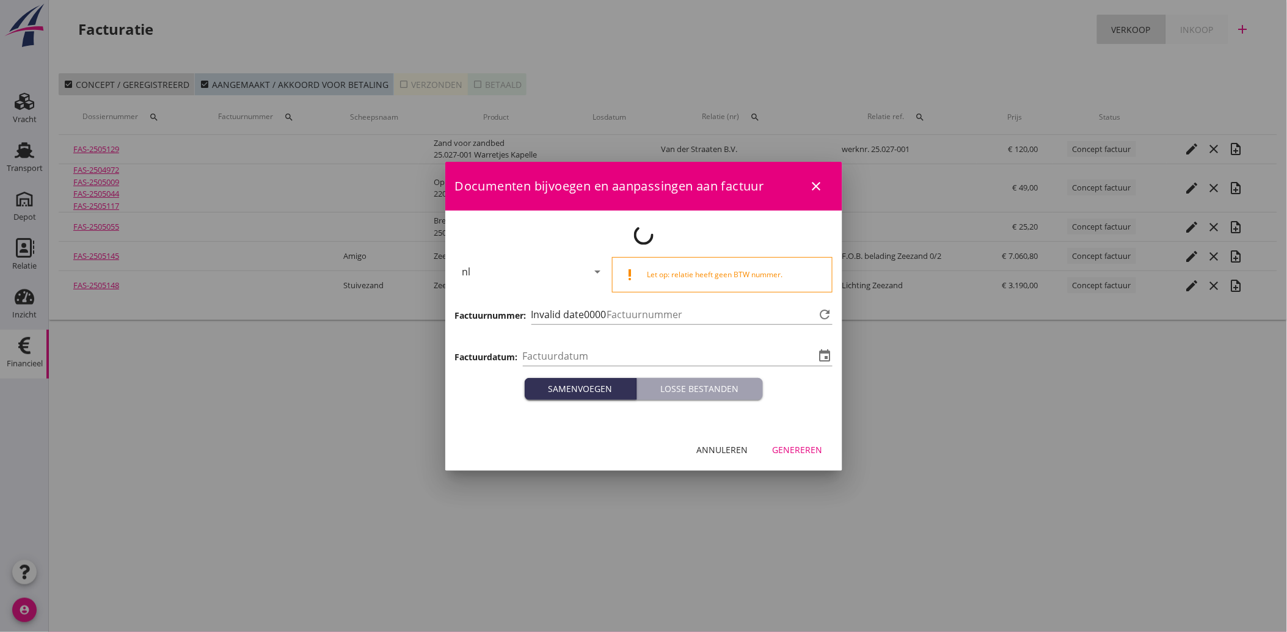
type input "[DATE]"
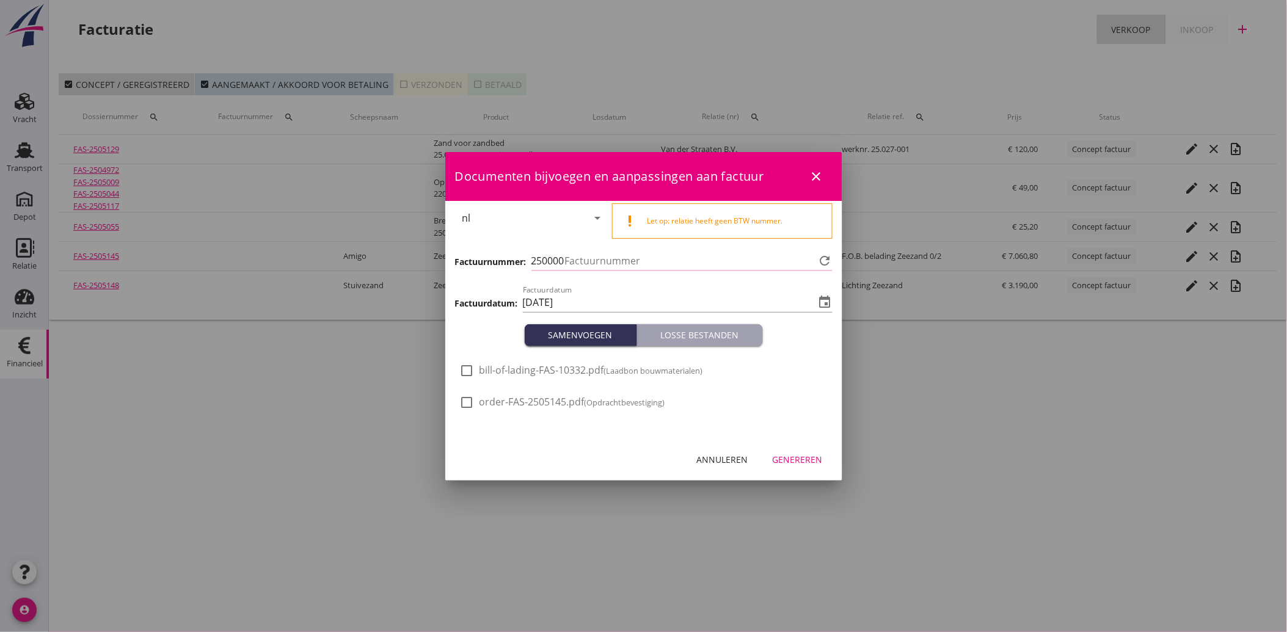
type input "3644"
click at [808, 460] on div "Genereren" at bounding box center [798, 459] width 50 height 13
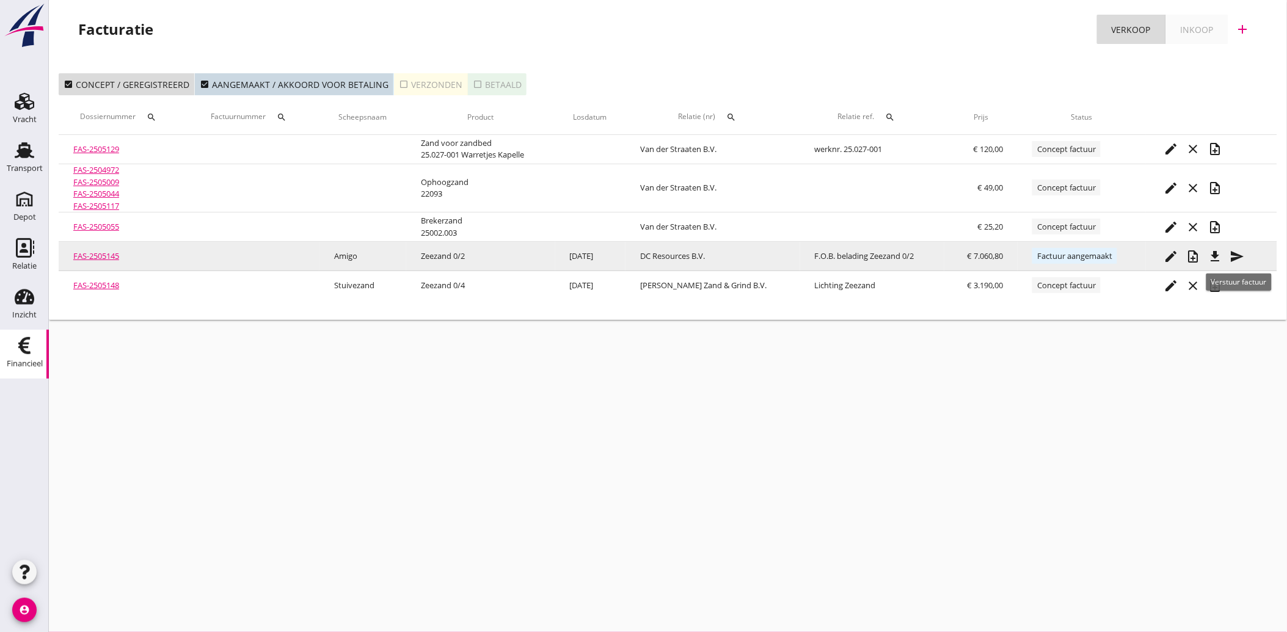
click at [1242, 258] on icon "send" at bounding box center [1237, 256] width 15 height 15
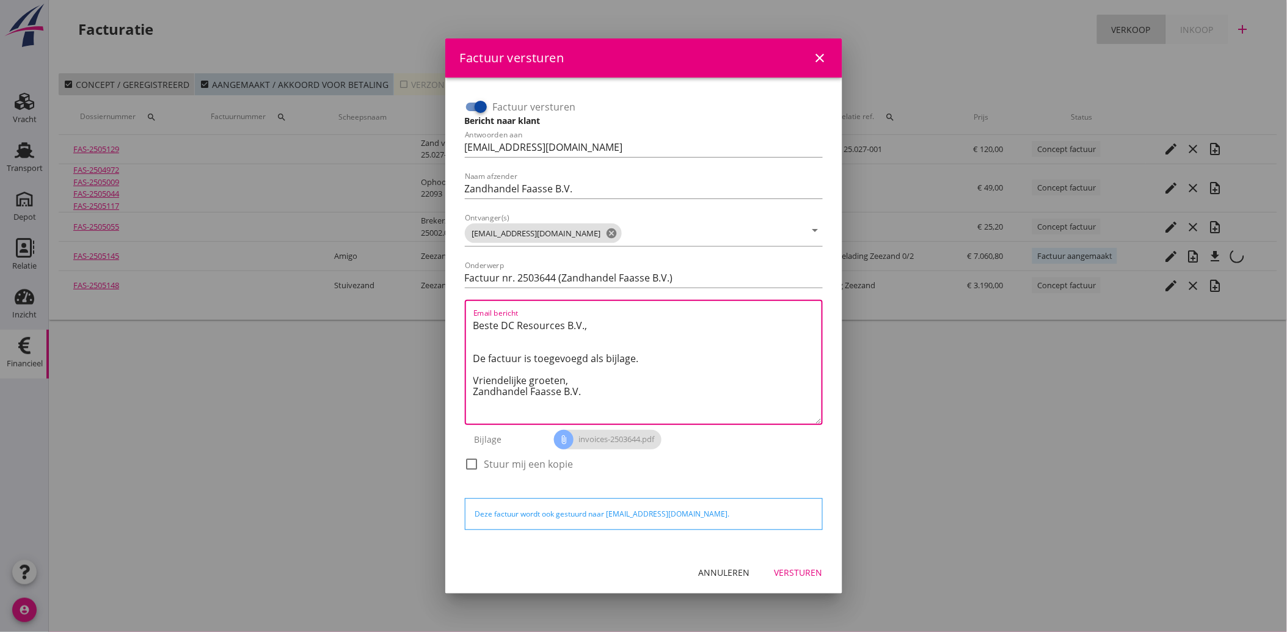
drag, startPoint x: 599, startPoint y: 398, endPoint x: 453, endPoint y: 315, distance: 167.5
click at [453, 315] on div "Factuur versturen Bericht naar klant Antwoorden aan [EMAIL_ADDRESS][DOMAIN_NAME…" at bounding box center [643, 315] width 397 height 474
paste textarea "Geachte heer/mevrouw, Hierbij zenden wij u onze factuur i.v.m. de door ons aan …"
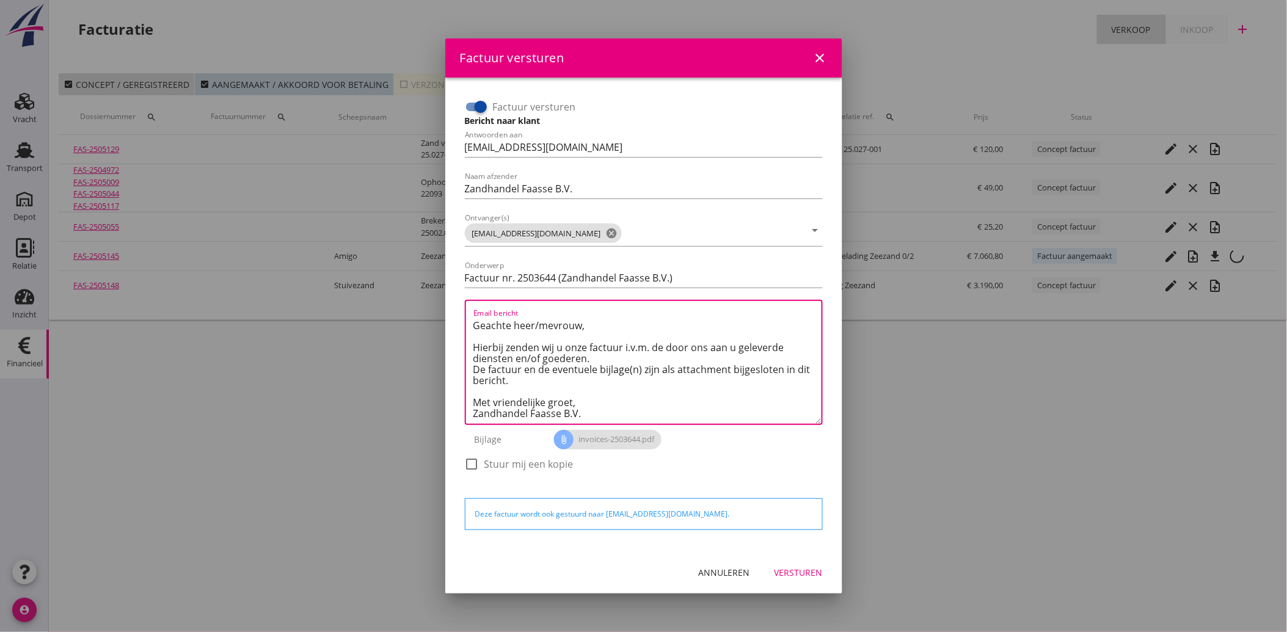
type textarea "Geachte heer/mevrouw, Hierbij zenden wij u onze factuur i.v.m. de door ons aan …"
click at [784, 574] on div "Versturen" at bounding box center [799, 572] width 48 height 13
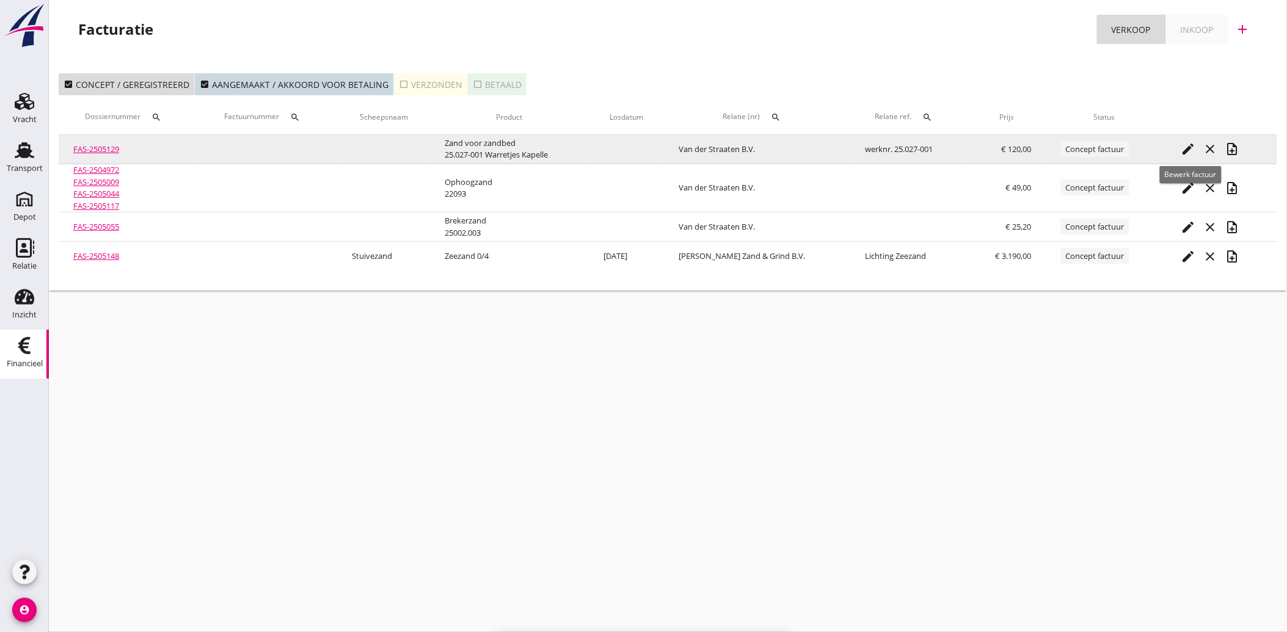
click at [1194, 149] on icon "edit" at bounding box center [1188, 149] width 15 height 15
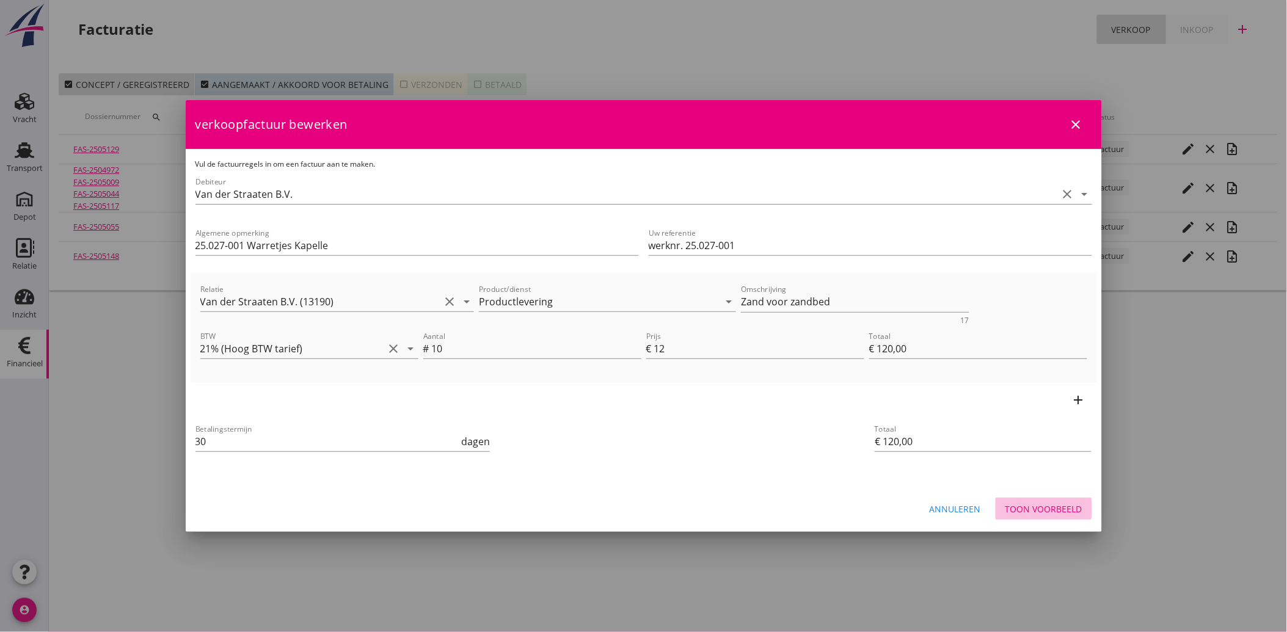
click at [1049, 508] on div "Toon voorbeeld" at bounding box center [1044, 509] width 77 height 13
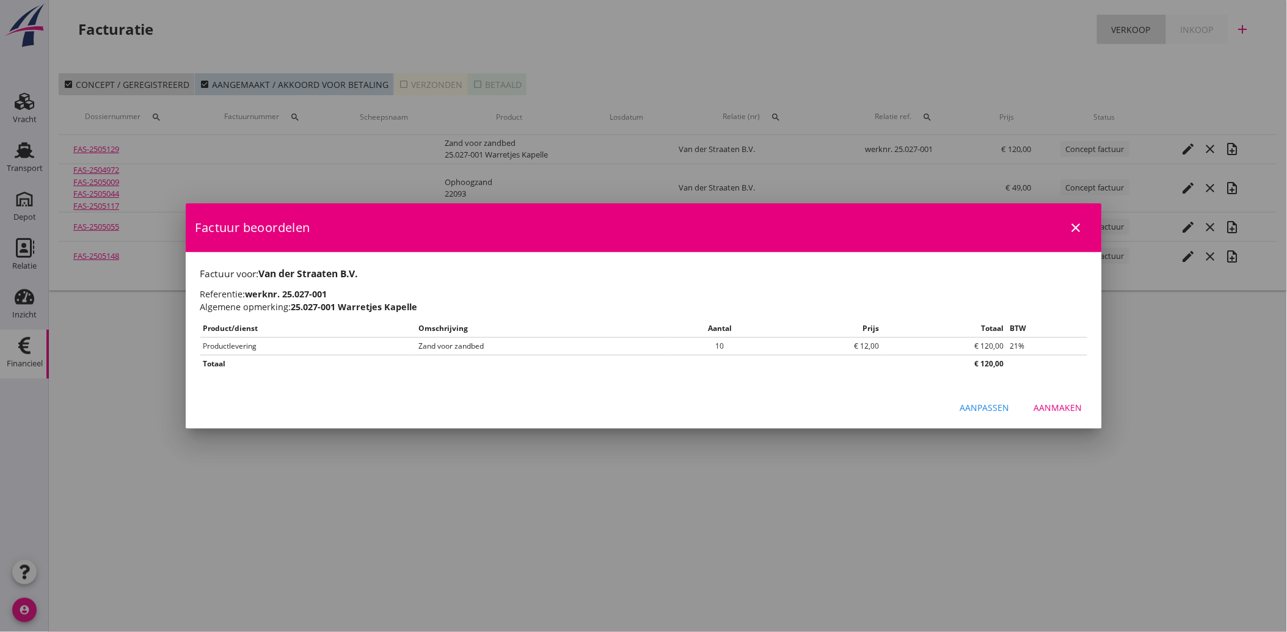
click at [1073, 409] on div "Aanmaken" at bounding box center [1058, 407] width 48 height 13
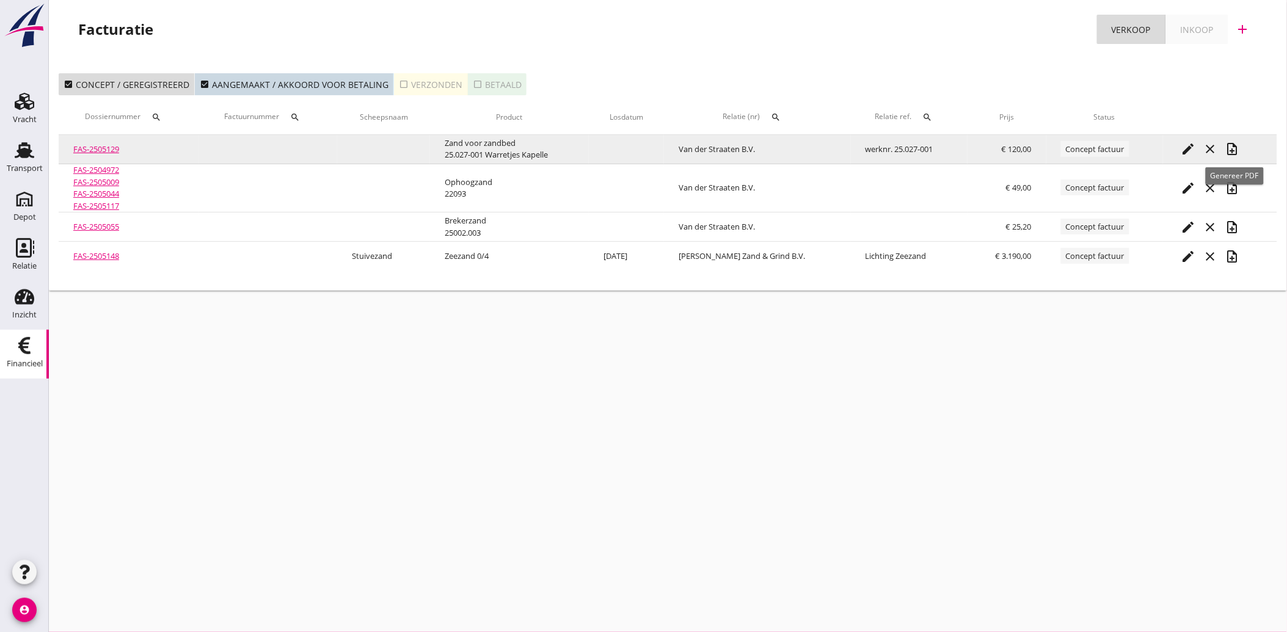
click at [1231, 150] on icon "note_add" at bounding box center [1232, 149] width 15 height 15
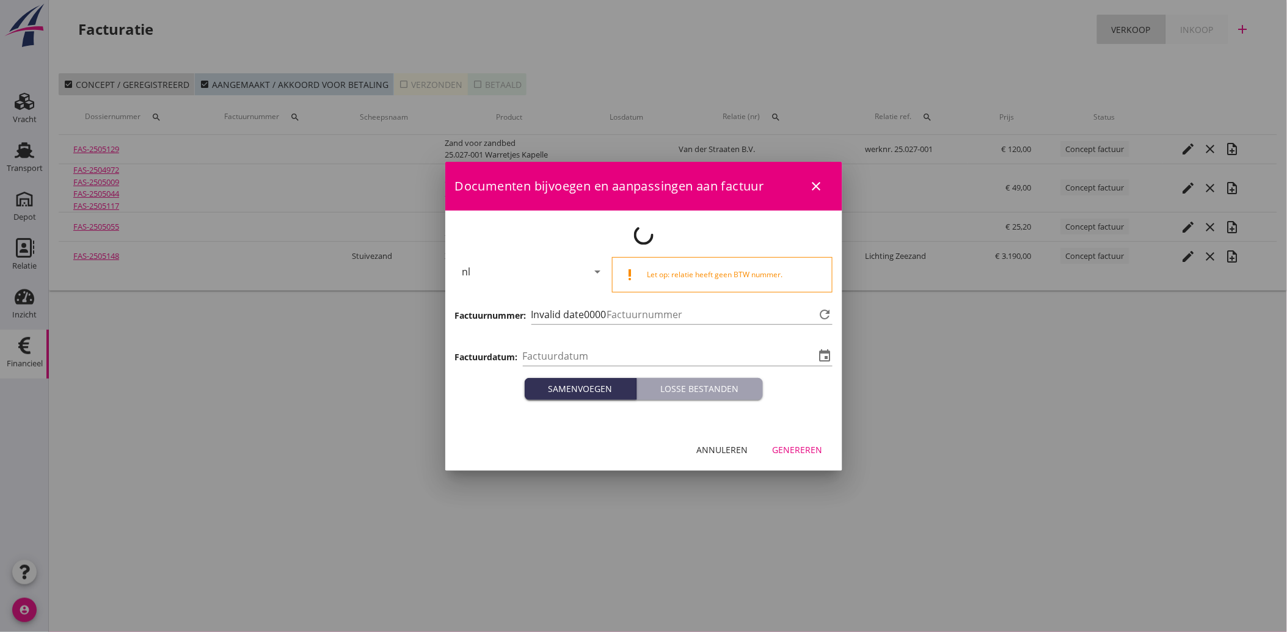
type input "[DATE]"
type input "3645"
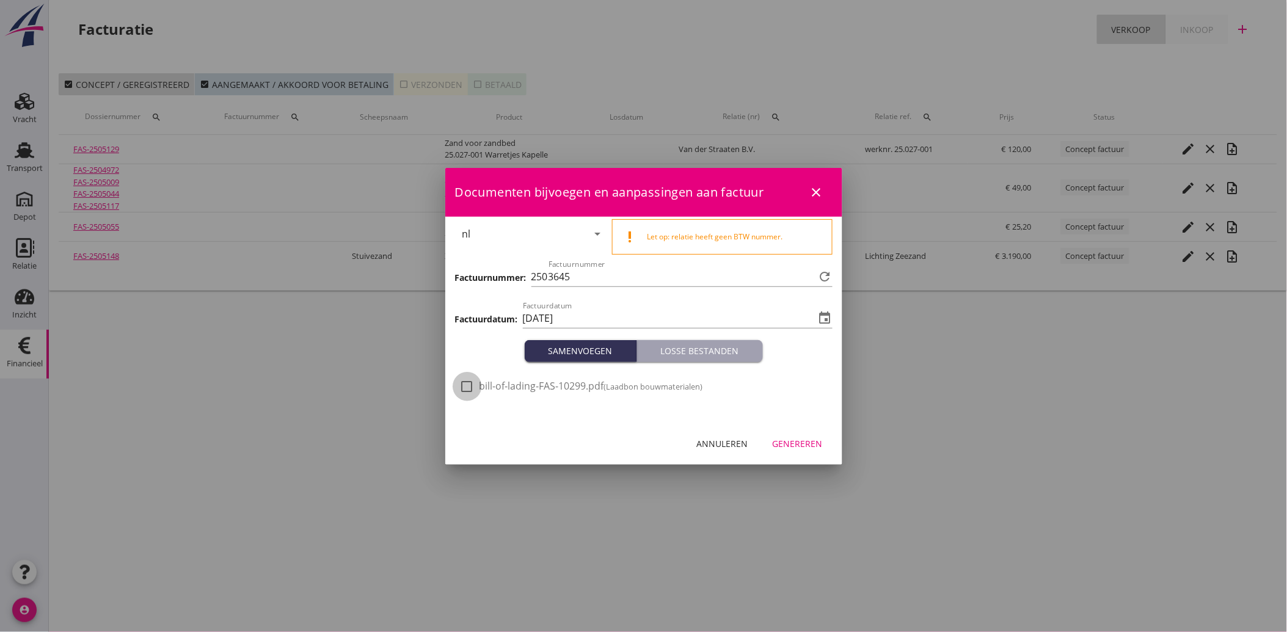
click at [459, 392] on div at bounding box center [467, 386] width 21 height 21
checkbox input "true"
click at [781, 441] on div "Genereren" at bounding box center [798, 443] width 50 height 13
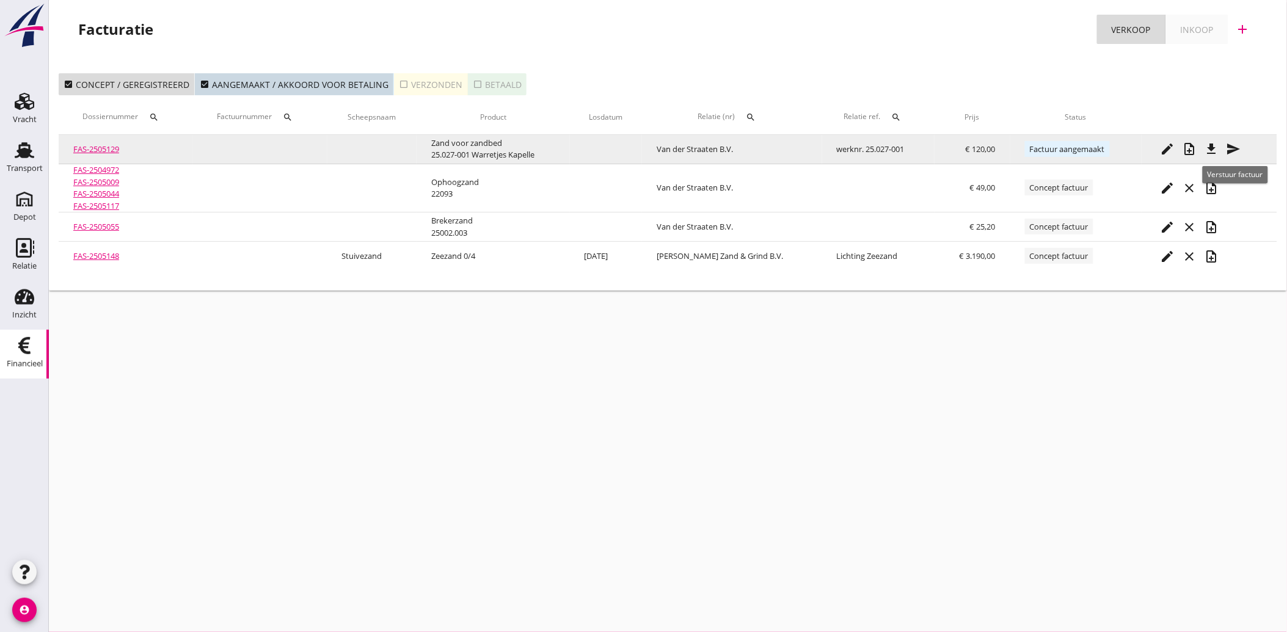
click at [1232, 145] on icon "send" at bounding box center [1233, 149] width 15 height 15
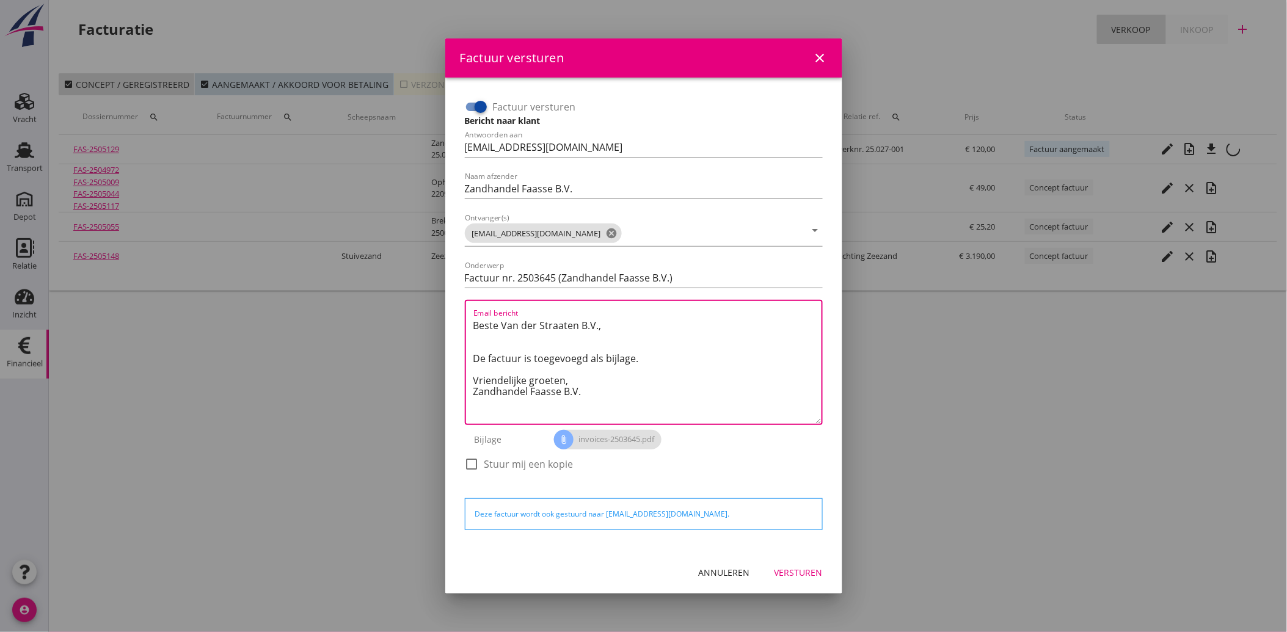
drag, startPoint x: 599, startPoint y: 395, endPoint x: 462, endPoint y: 312, distance: 160.1
click at [462, 310] on div "Factuur versturen Bericht naar klant Antwoorden aan [EMAIL_ADDRESS][DOMAIN_NAME…" at bounding box center [644, 291] width 368 height 398
paste textarea "Geachte heer/mevrouw, Hierbij zenden wij u onze factuur i.v.m. de door ons aan …"
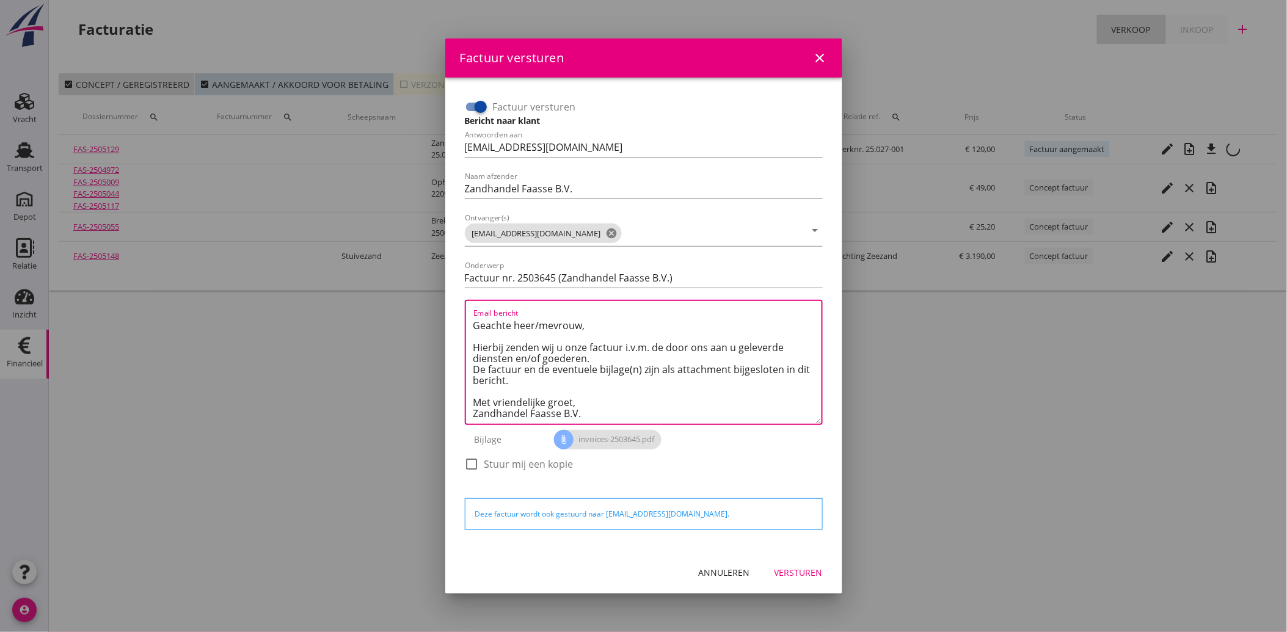
type textarea "Geachte heer/mevrouw, Hierbij zenden wij u onze factuur i.v.m. de door ons aan …"
click at [805, 571] on div "Versturen" at bounding box center [799, 572] width 48 height 13
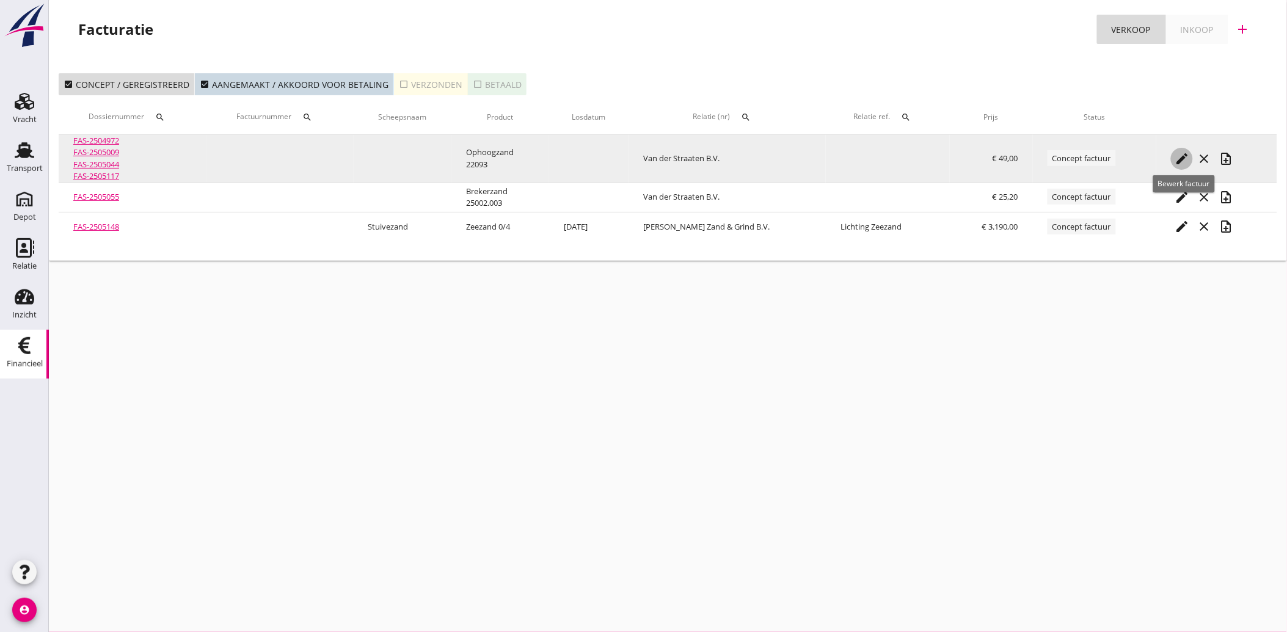
click at [1186, 155] on icon "edit" at bounding box center [1182, 159] width 15 height 15
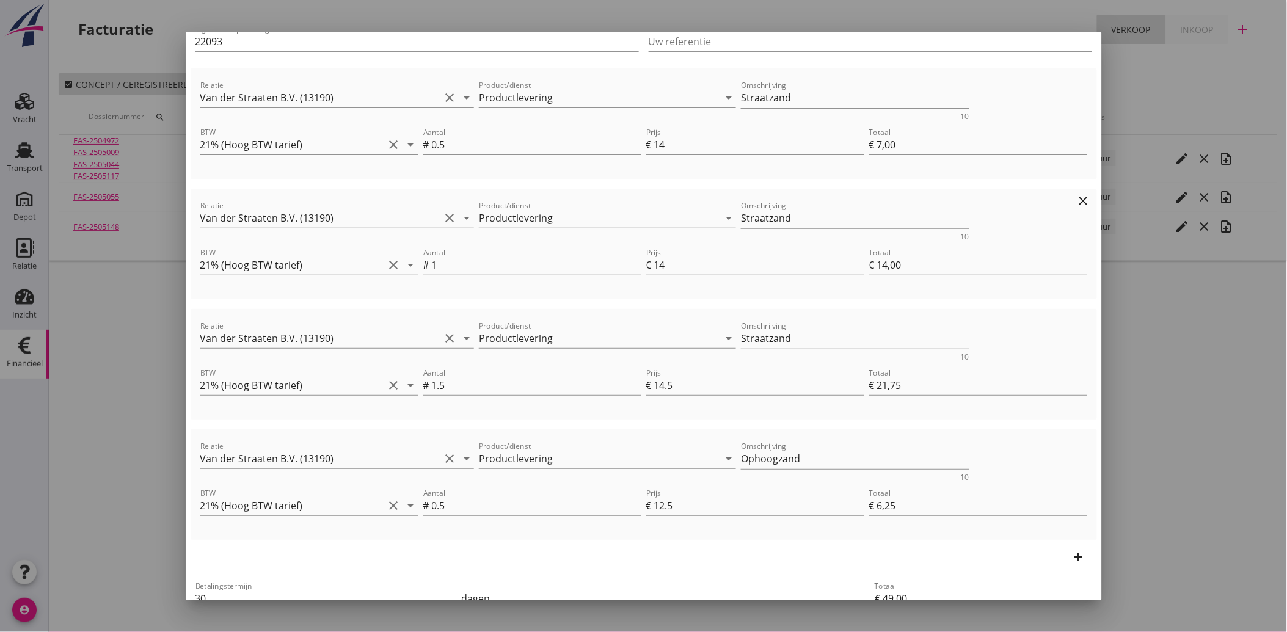
scroll to position [0, 0]
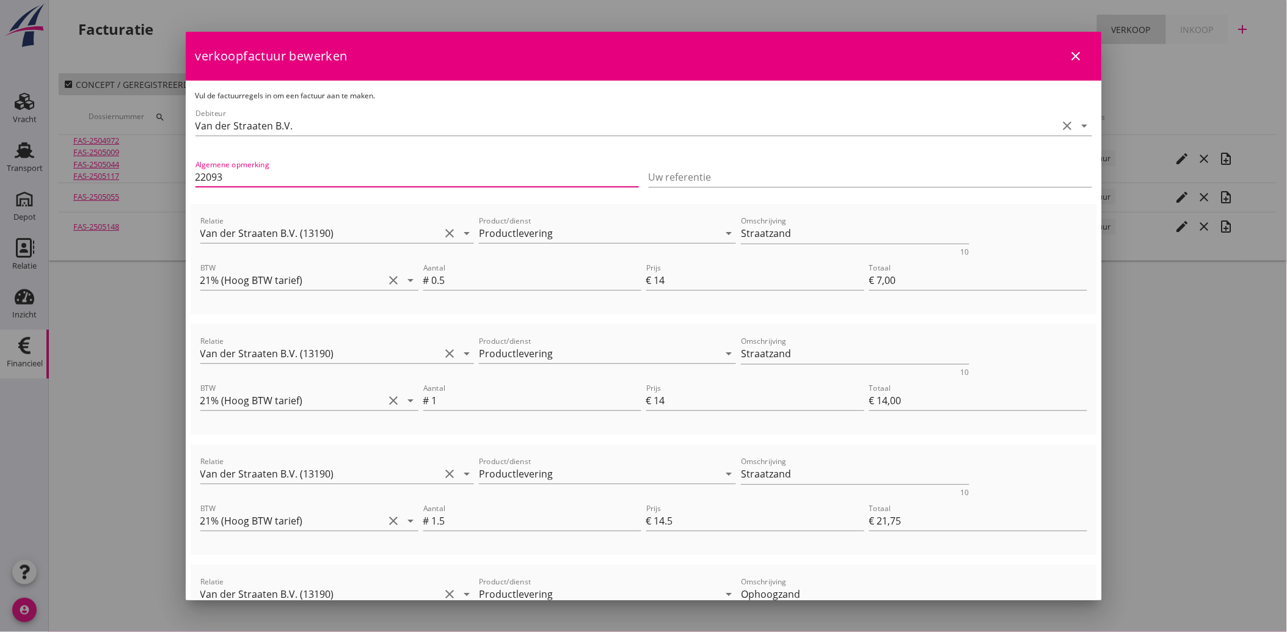
drag, startPoint x: 240, startPoint y: 180, endPoint x: 172, endPoint y: 177, distance: 68.5
click at [171, 176] on div "21% (Hoog BTW tarief) 9% (Laag BTW tarief) 0% (BTW vrij) 0% (BTW verlegd) Produ…" at bounding box center [643, 316] width 1287 height 632
click at [737, 173] on input "Uw referentie" at bounding box center [871, 177] width 444 height 20
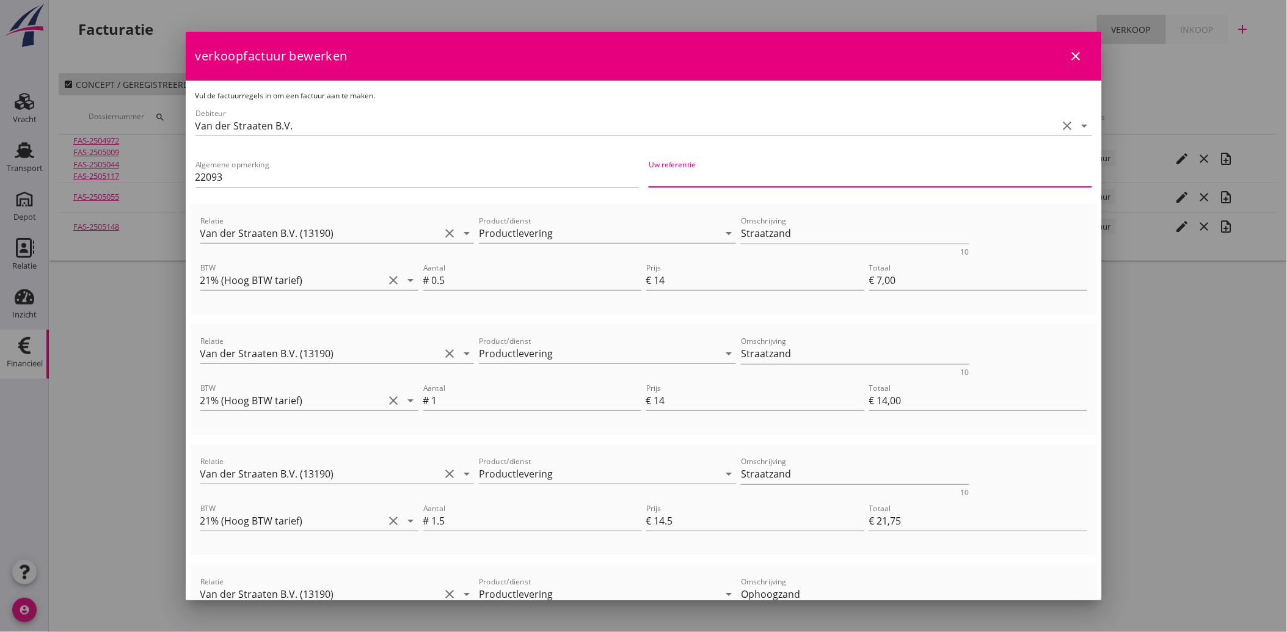
paste input "22093"
type input "22093"
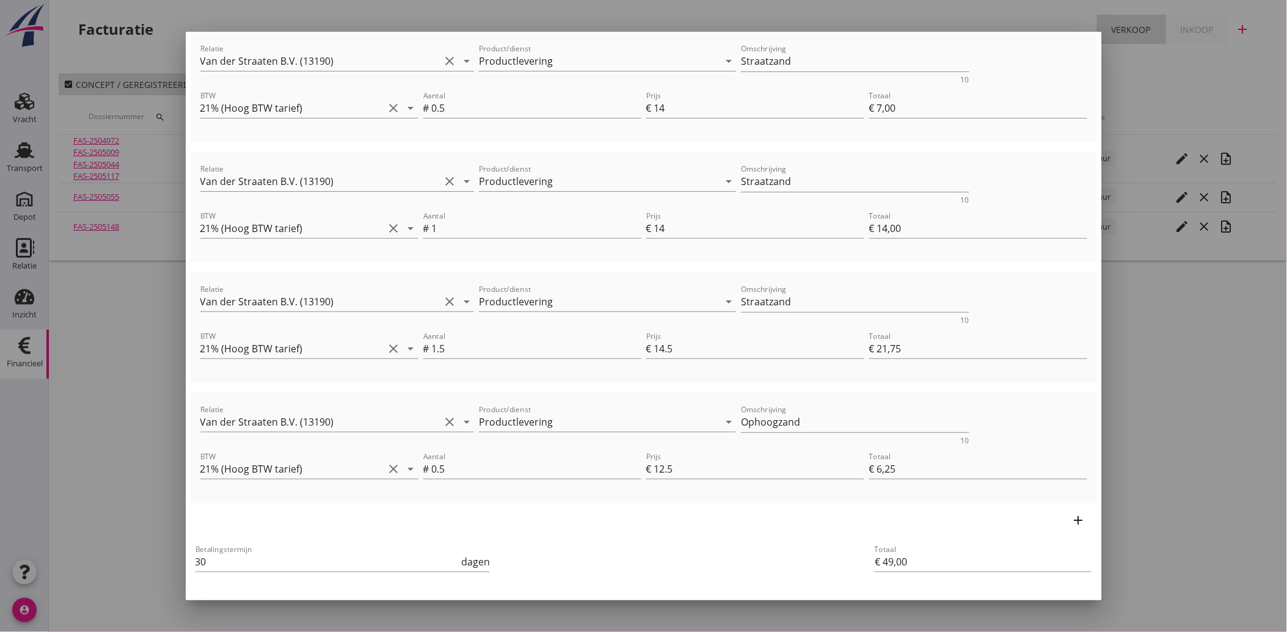
scroll to position [205, 0]
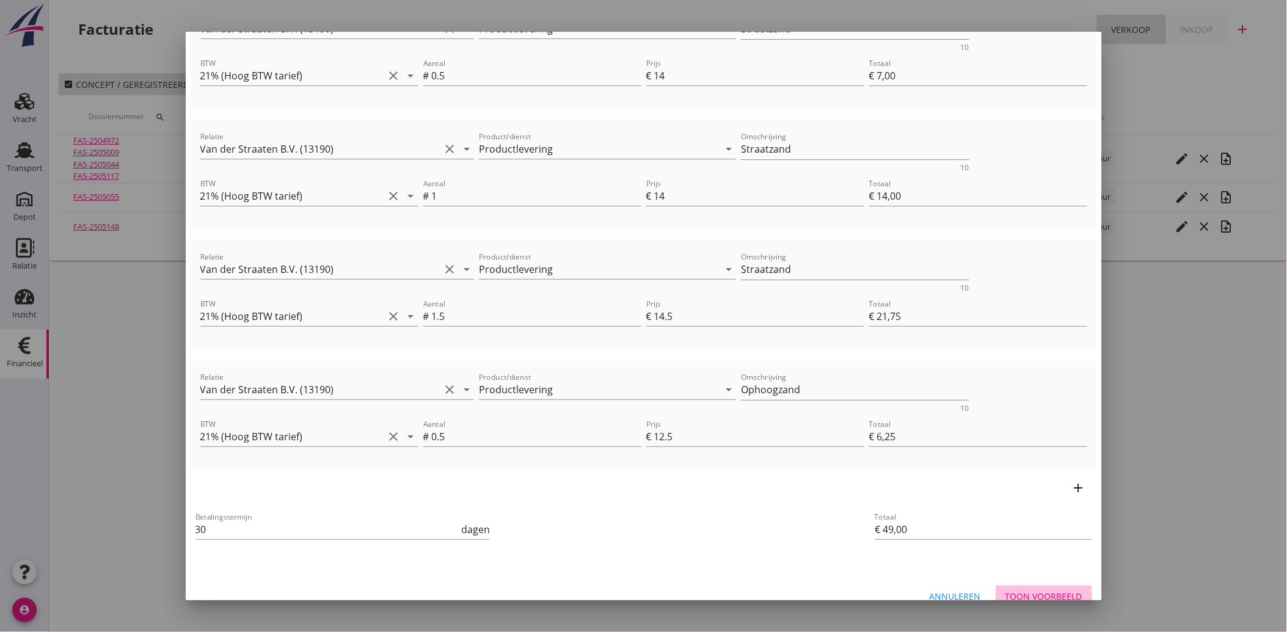
click at [1037, 590] on div "Toon voorbeeld" at bounding box center [1044, 596] width 77 height 13
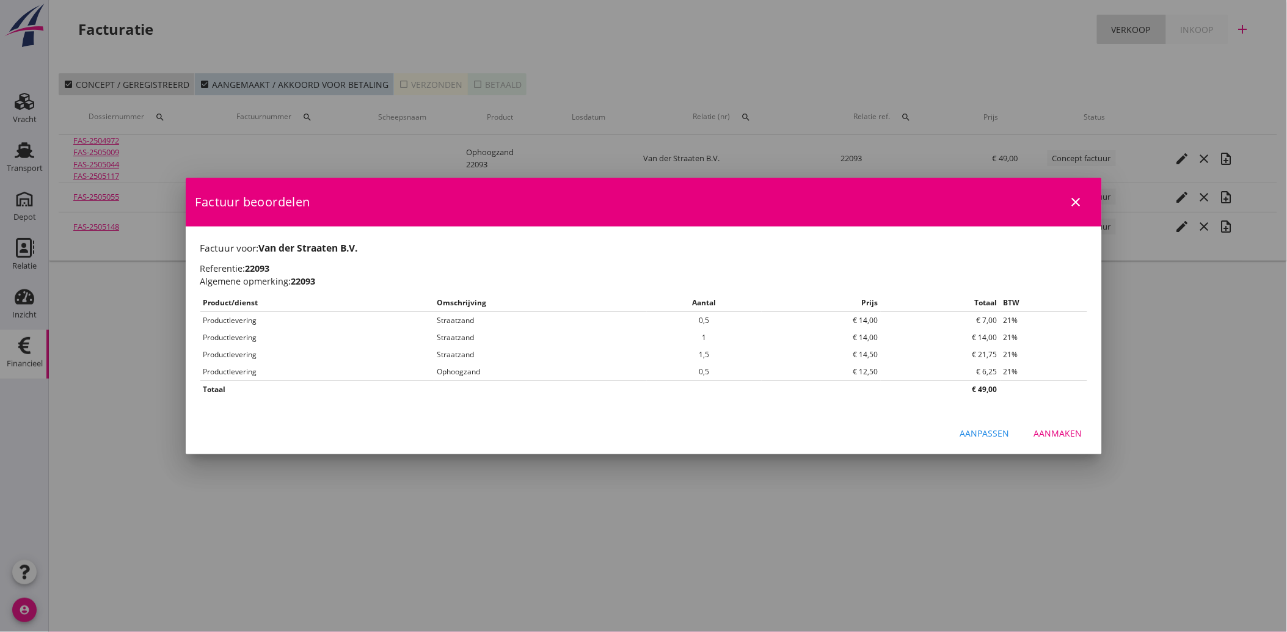
click at [1065, 436] on div "Aanmaken" at bounding box center [1058, 433] width 48 height 13
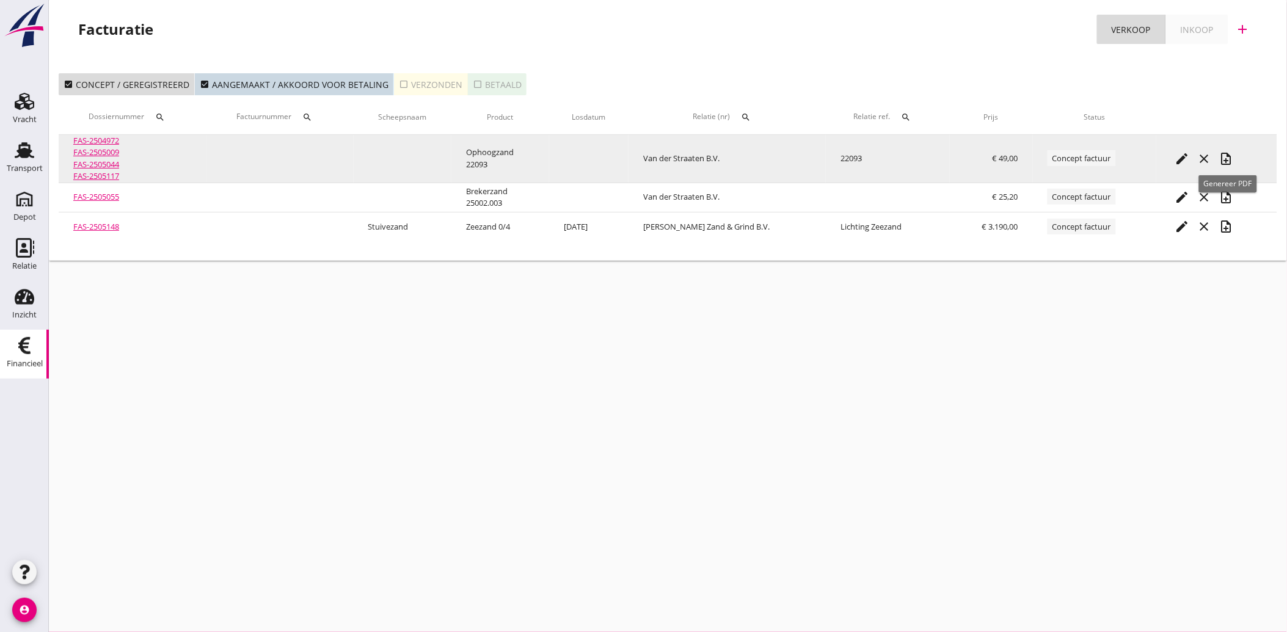
click at [1229, 156] on icon "note_add" at bounding box center [1226, 159] width 15 height 15
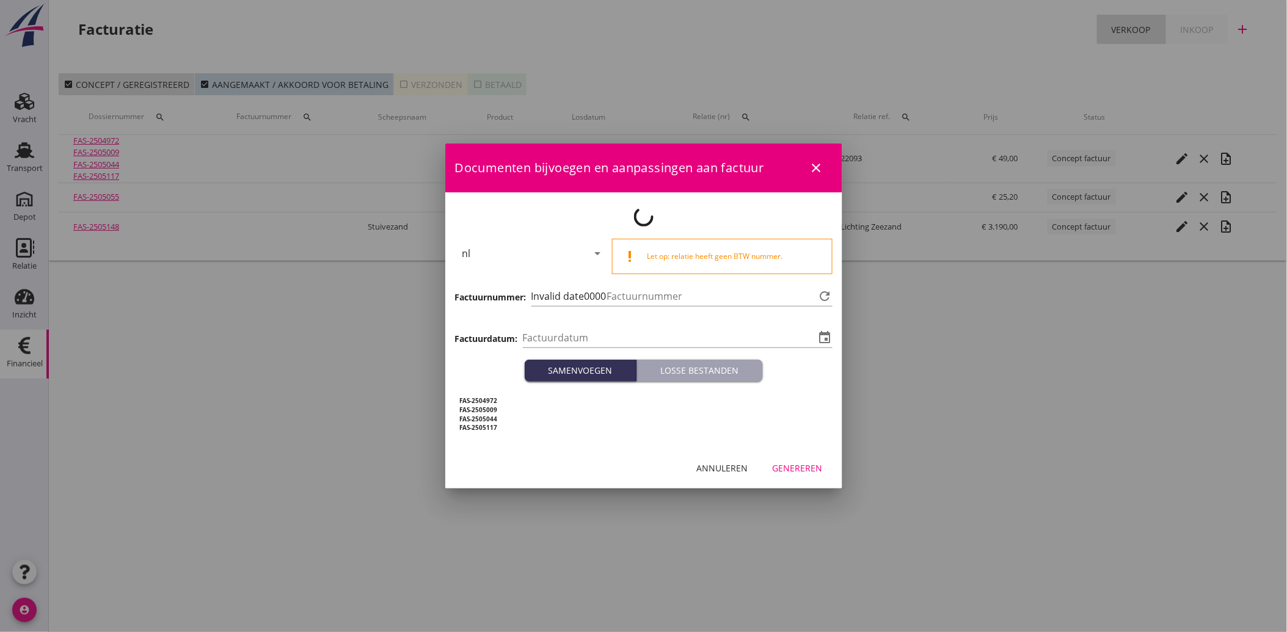
type input "[DATE]"
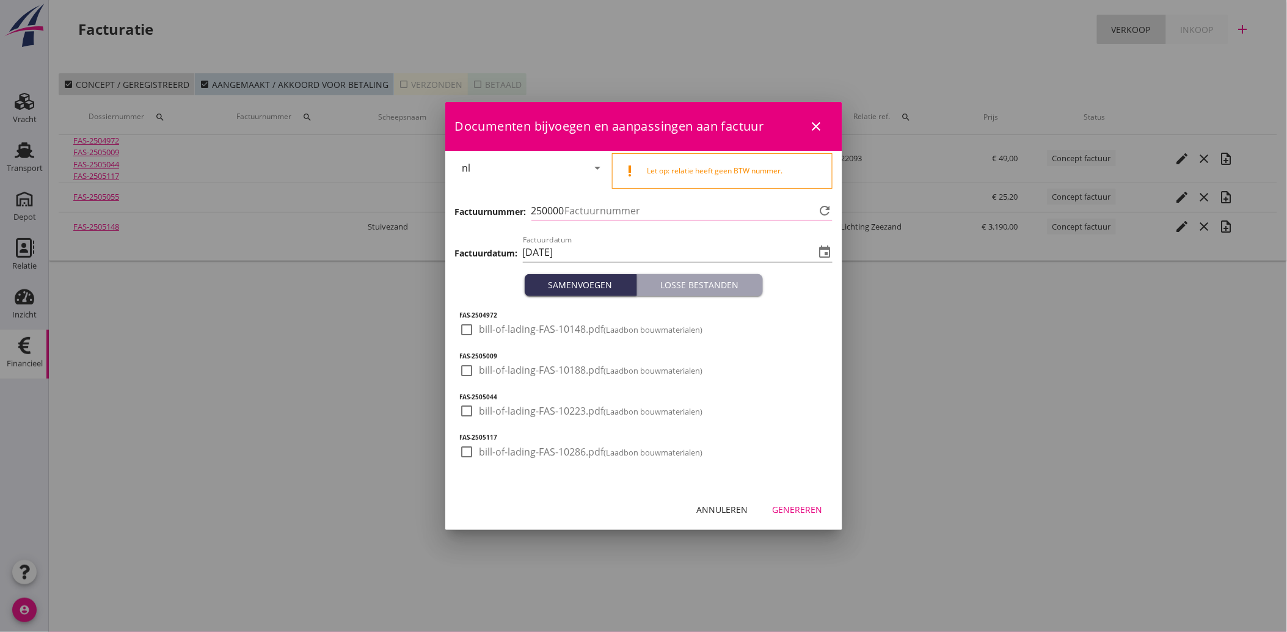
type input "3646"
click at [472, 338] on div at bounding box center [467, 330] width 21 height 21
checkbox input "true"
click at [469, 367] on div at bounding box center [467, 370] width 21 height 21
checkbox input "true"
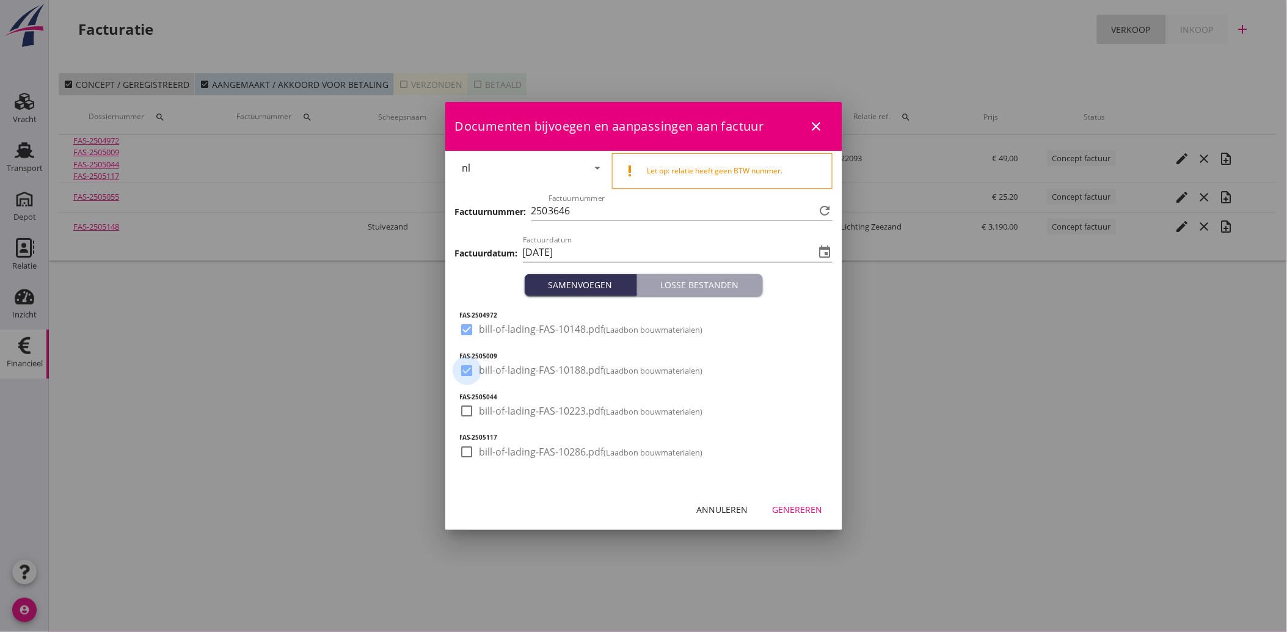
click at [477, 414] on div at bounding box center [467, 411] width 21 height 21
checkbox input "true"
drag, startPoint x: 471, startPoint y: 447, endPoint x: 581, endPoint y: 509, distance: 126.4
click at [472, 448] on div at bounding box center [467, 452] width 21 height 21
checkbox input "true"
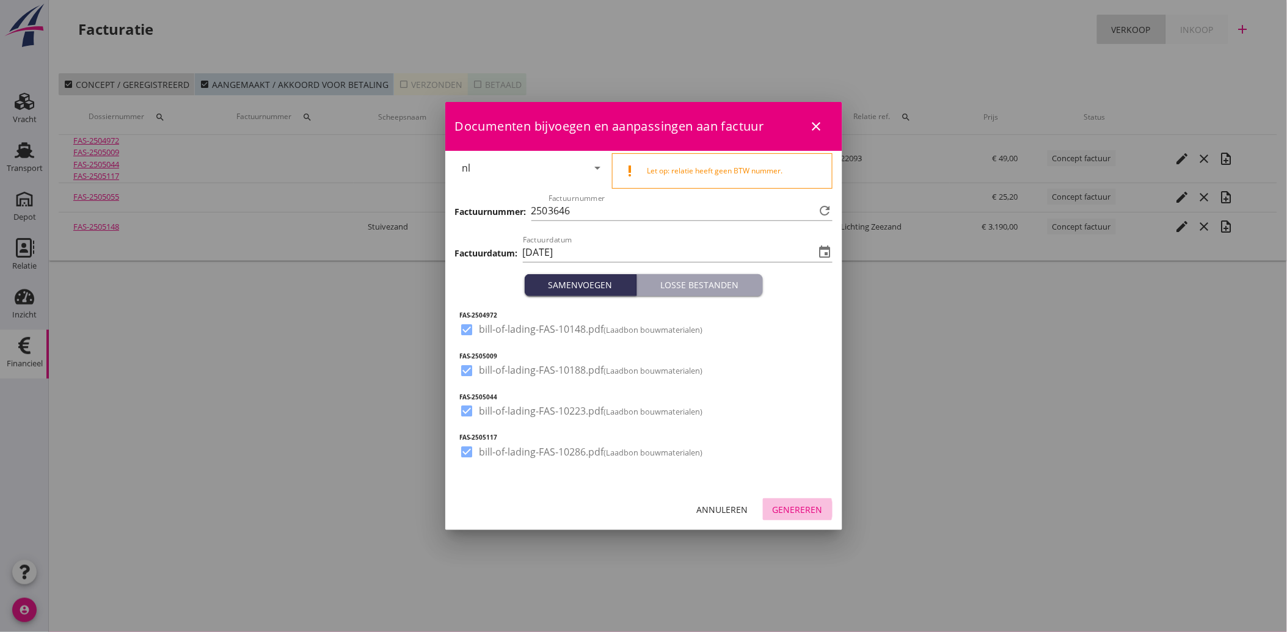
click at [783, 510] on div "Genereren" at bounding box center [798, 509] width 50 height 13
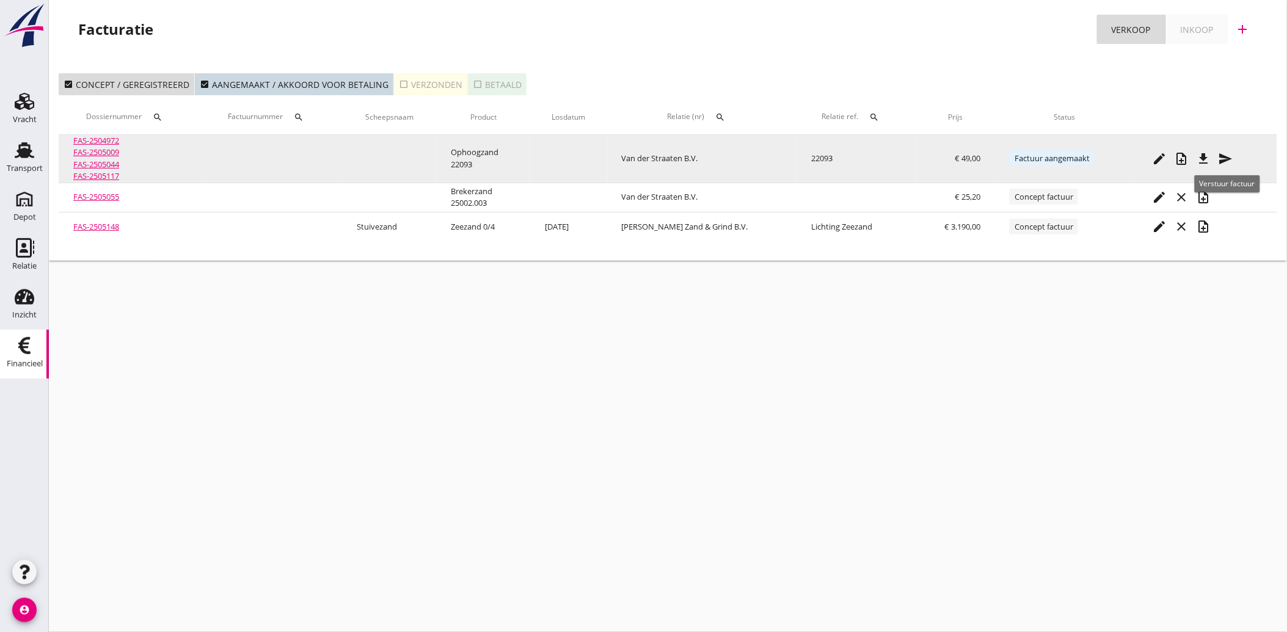
click at [1232, 161] on icon "send" at bounding box center [1226, 159] width 15 height 15
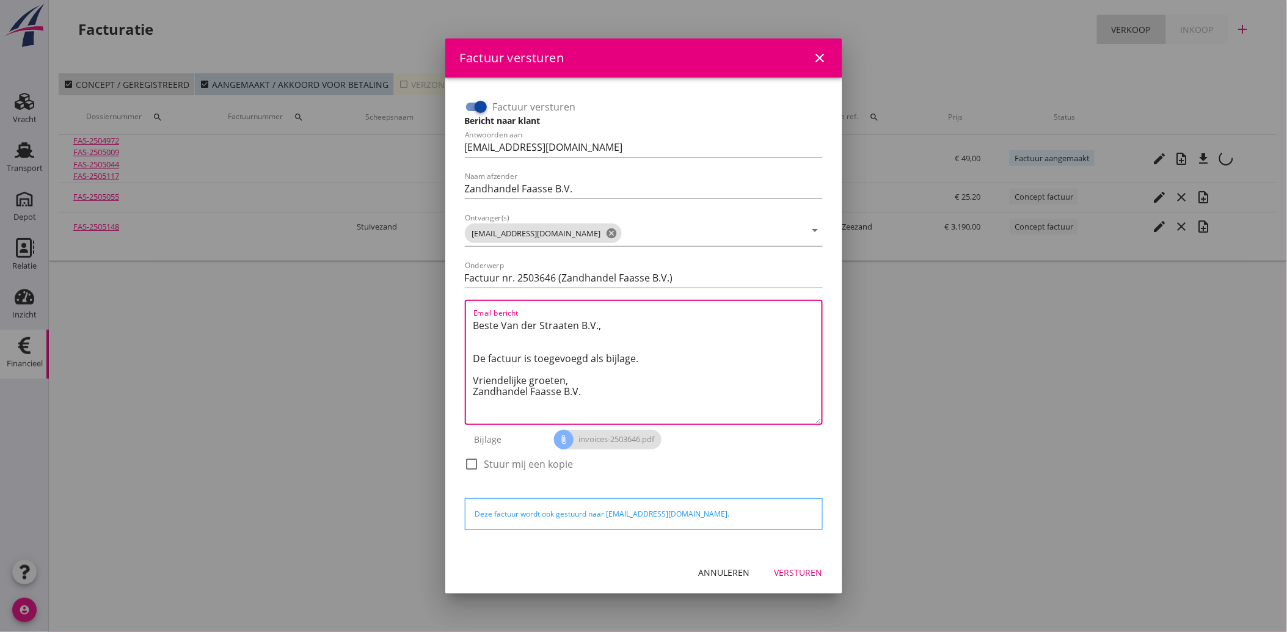
drag, startPoint x: 585, startPoint y: 392, endPoint x: 456, endPoint y: 318, distance: 148.6
click at [456, 316] on div "Factuur versturen Bericht naar klant Antwoorden aan [EMAIL_ADDRESS][DOMAIN_NAME…" at bounding box center [644, 314] width 378 height 455
paste textarea "22093"
drag, startPoint x: 495, startPoint y: 327, endPoint x: 438, endPoint y: 340, distance: 58.8
click at [438, 340] on div "Factuur versturen close Factuur versturen Bericht naar klant Antwoorden aan [EM…" at bounding box center [643, 316] width 1287 height 632
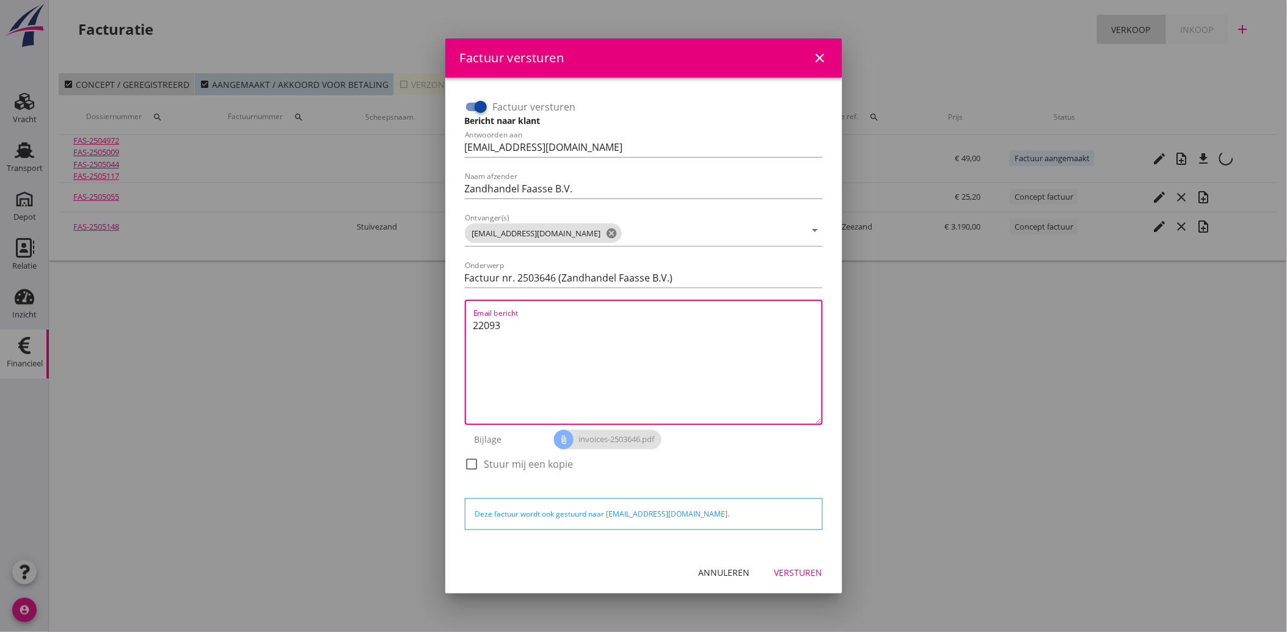
click at [511, 332] on textarea "22093" at bounding box center [647, 370] width 348 height 108
drag, startPoint x: 507, startPoint y: 326, endPoint x: 467, endPoint y: 331, distance: 40.1
click at [467, 331] on div "Email bericht 22093" at bounding box center [644, 362] width 358 height 125
drag, startPoint x: 471, startPoint y: 324, endPoint x: 512, endPoint y: 332, distance: 41.7
click at [512, 332] on div "Email bericht 22093" at bounding box center [644, 362] width 358 height 125
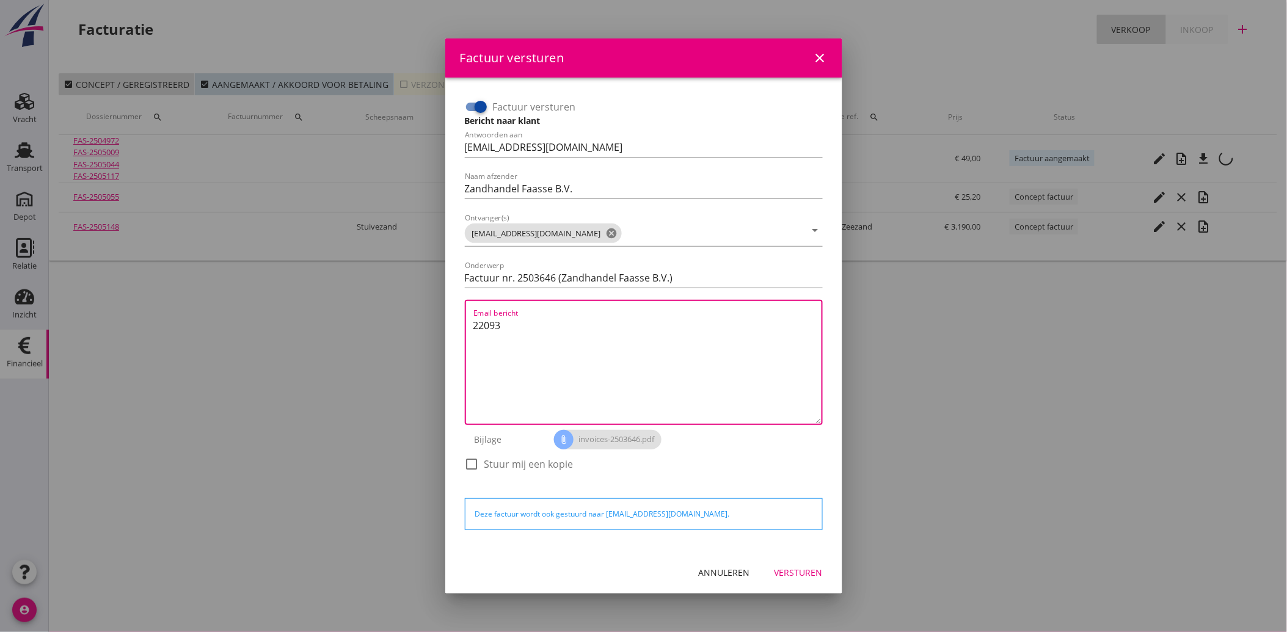
click at [478, 324] on textarea "22093" at bounding box center [647, 370] width 348 height 108
drag, startPoint x: 475, startPoint y: 325, endPoint x: 509, endPoint y: 326, distance: 34.2
click at [509, 326] on textarea "22093" at bounding box center [647, 370] width 348 height 108
paste textarea "Geachte heer/mevrouw, Hierbij zenden wij u onze factuur i.v.m. de door ons aan …"
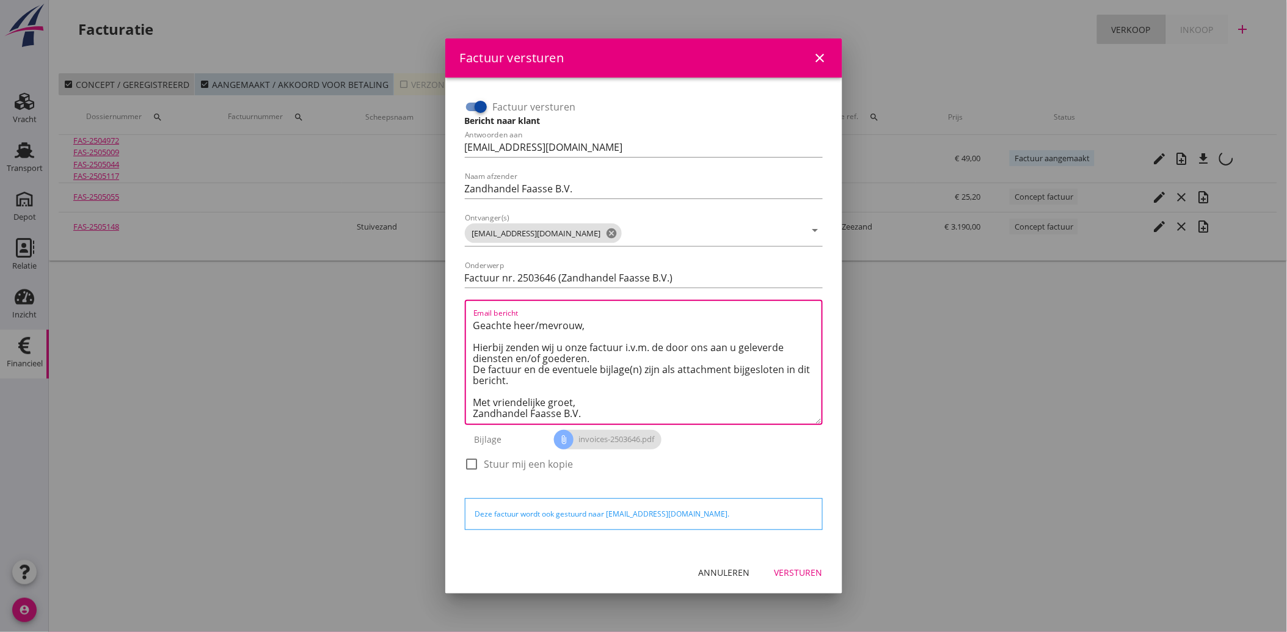
scroll to position [7, 0]
type textarea "Geachte heer/mevrouw, Hierbij zenden wij u onze factuur i.v.m. de door ons aan …"
click at [803, 572] on div "Versturen" at bounding box center [799, 572] width 48 height 13
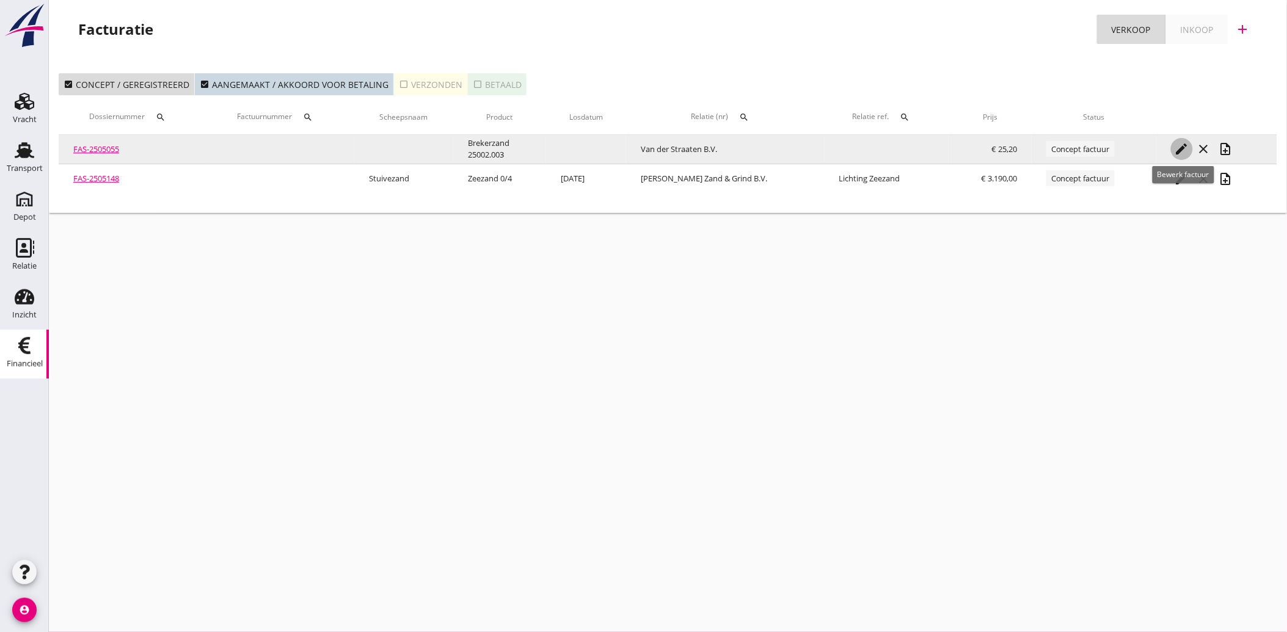
click at [1183, 145] on icon "edit" at bounding box center [1182, 149] width 15 height 15
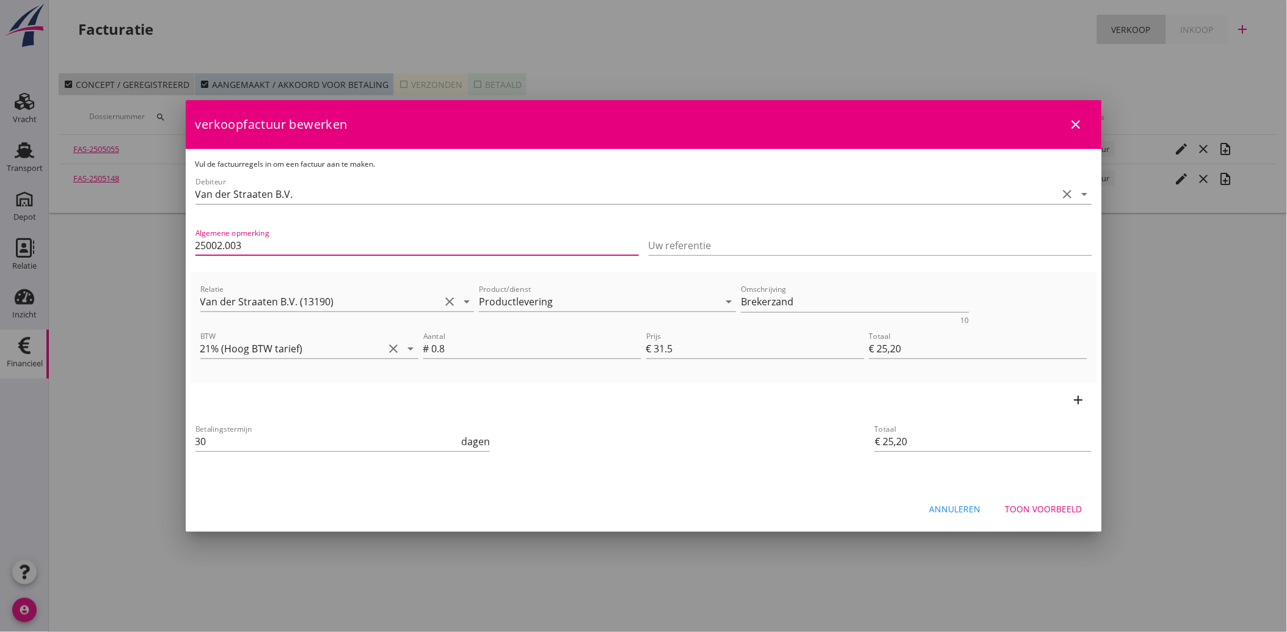
drag, startPoint x: 254, startPoint y: 241, endPoint x: 182, endPoint y: 243, distance: 72.1
click at [187, 242] on div "Vul de factuurregels in om een factuur aan te maken. Debiteur Van der Straaten …" at bounding box center [644, 318] width 916 height 339
click at [691, 245] on input "Uw referentie" at bounding box center [871, 246] width 444 height 20
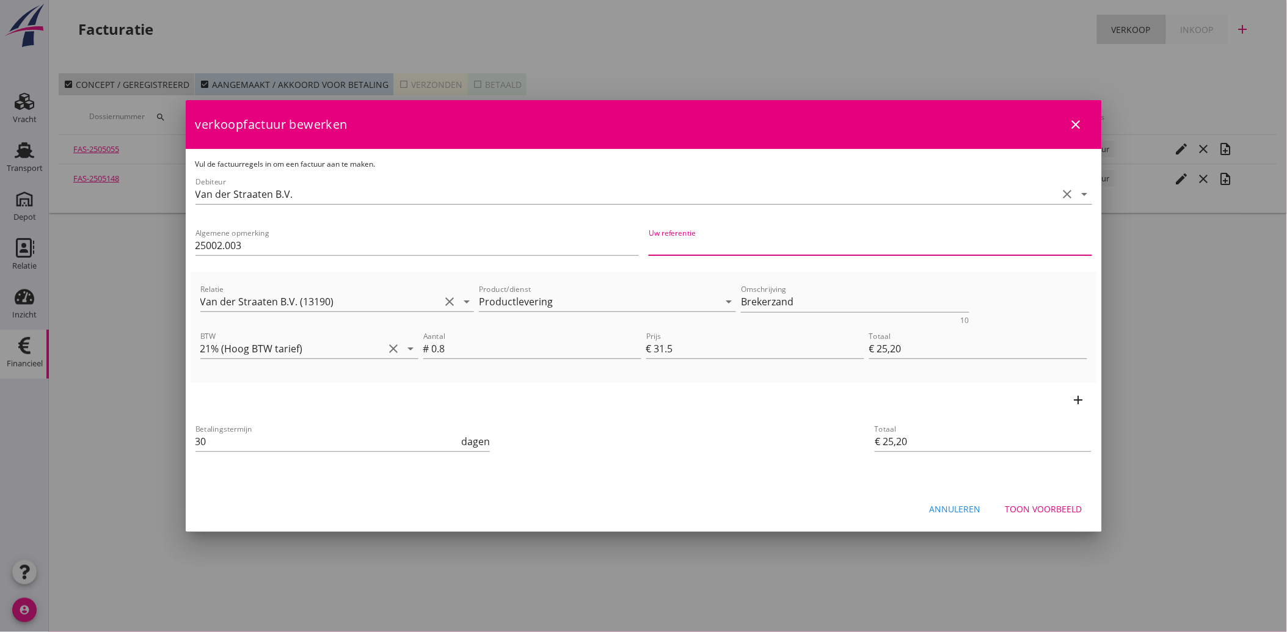
paste input "25002.003"
type input "25002.003"
click at [1049, 505] on div "Toon voorbeeld" at bounding box center [1044, 509] width 77 height 13
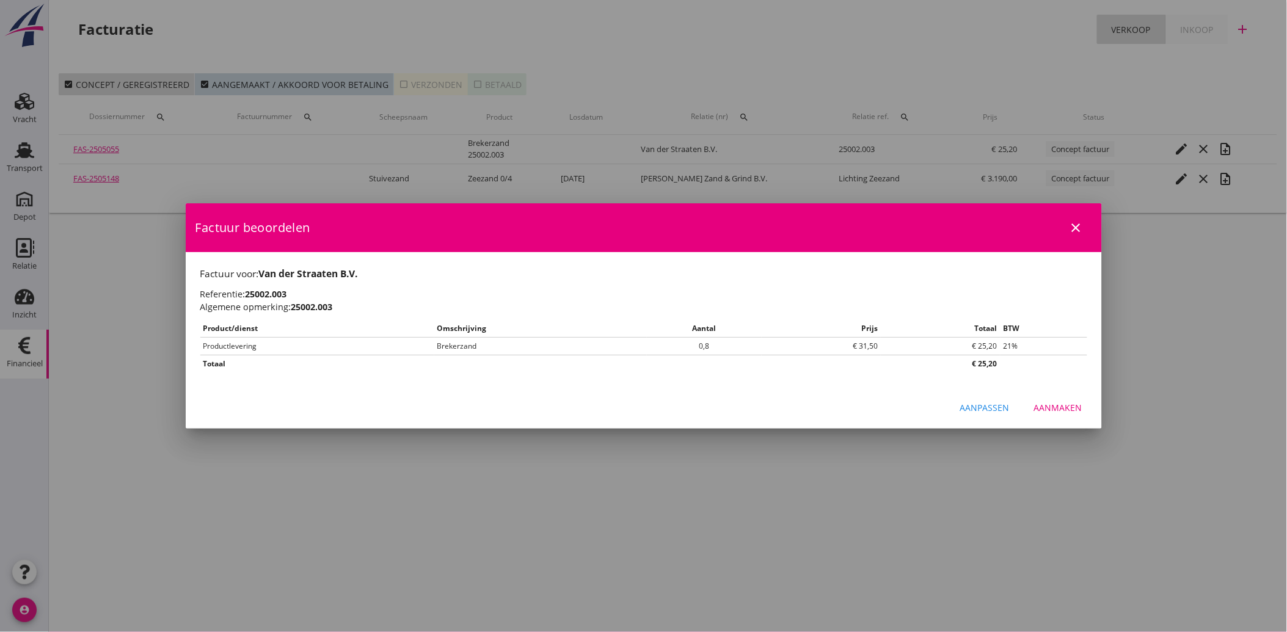
click at [1062, 408] on div "Aanmaken" at bounding box center [1058, 407] width 48 height 13
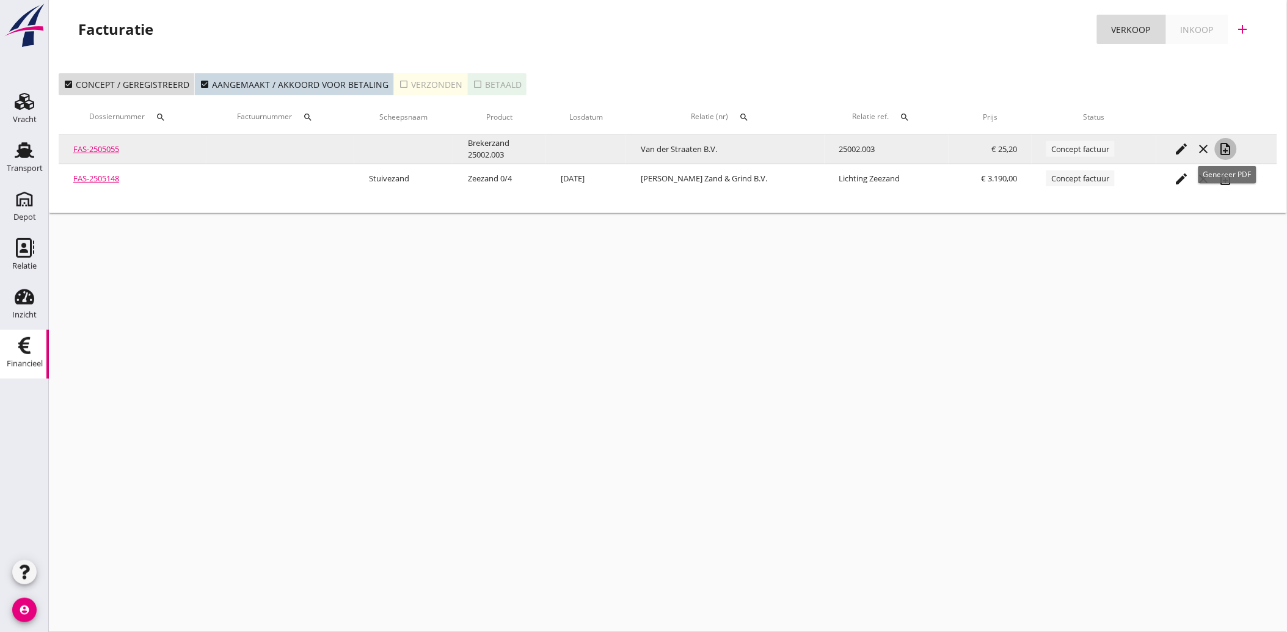
click at [1229, 147] on icon "note_add" at bounding box center [1226, 149] width 15 height 15
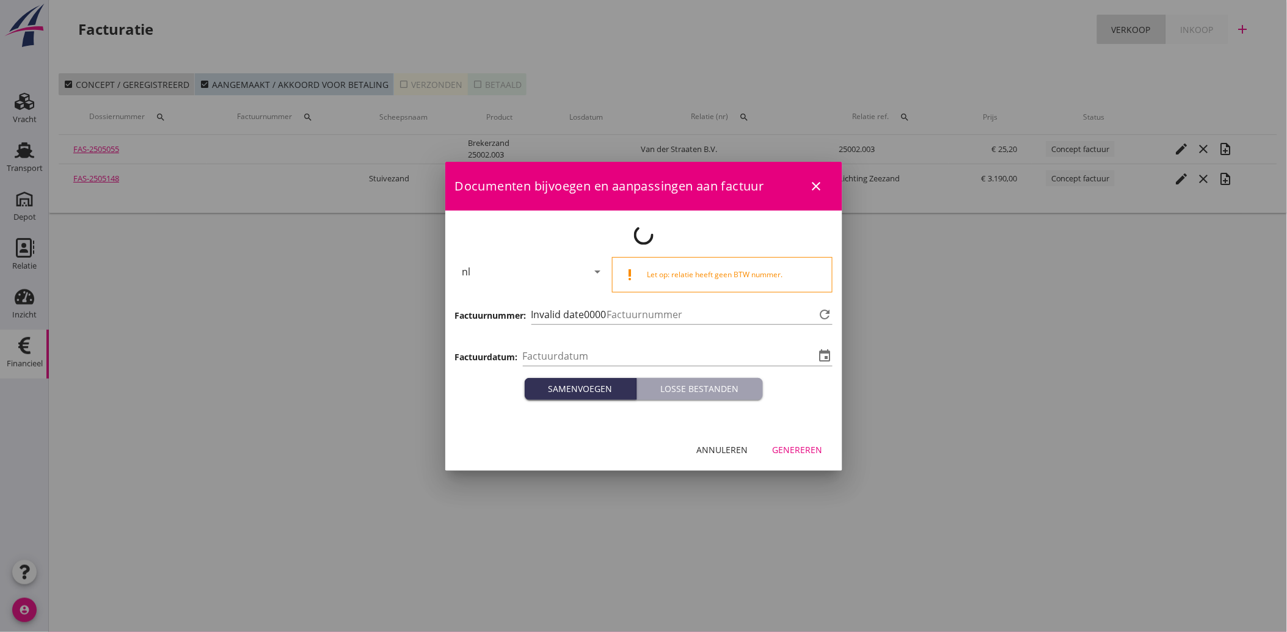
type input "[DATE]"
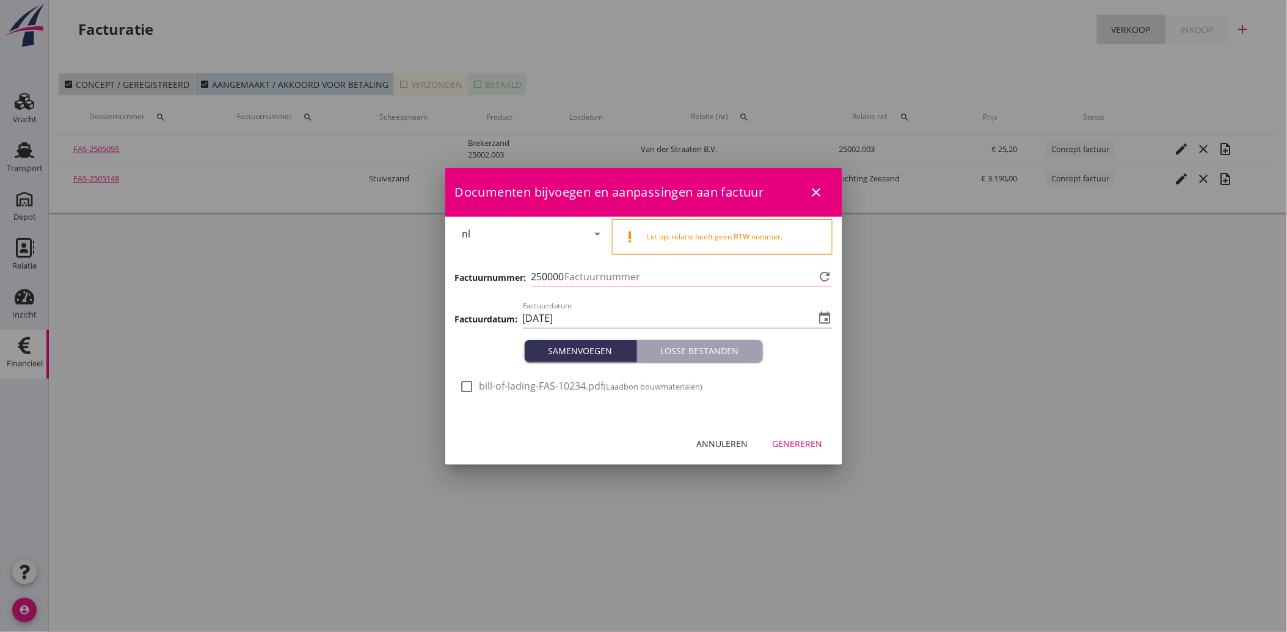
type input "3647"
drag, startPoint x: 472, startPoint y: 387, endPoint x: 594, endPoint y: 430, distance: 129.7
click at [473, 387] on div at bounding box center [467, 386] width 21 height 21
checkbox input "true"
click at [802, 444] on div "Genereren" at bounding box center [798, 443] width 50 height 13
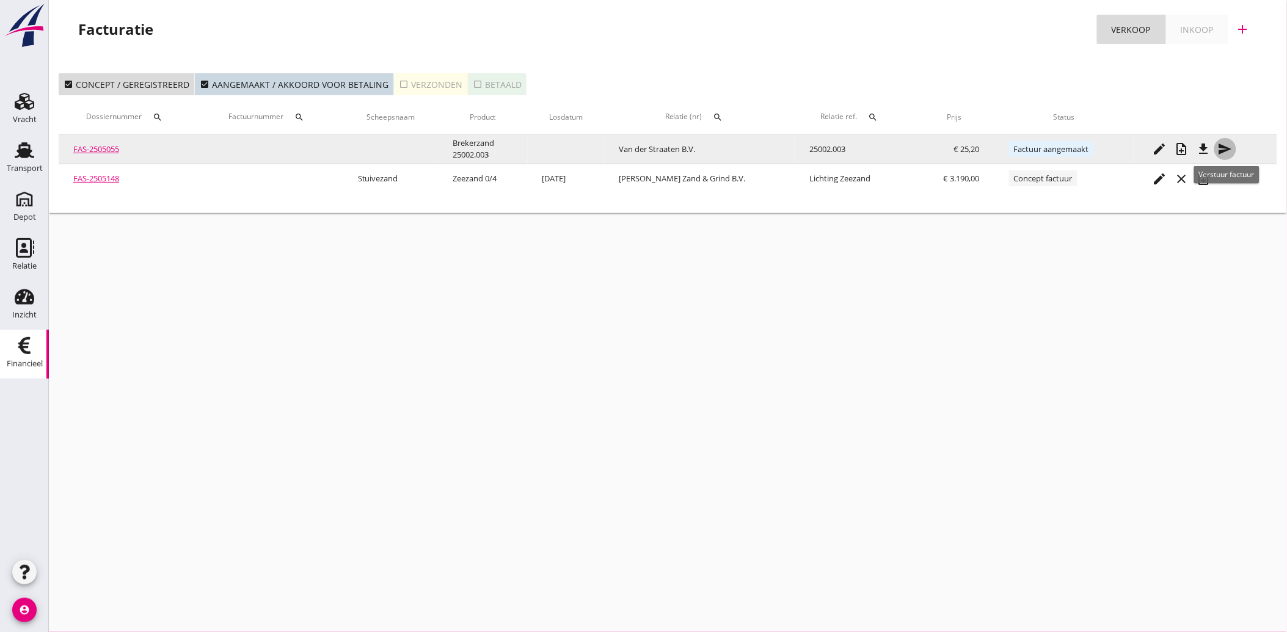
click at [1226, 142] on icon "send" at bounding box center [1225, 149] width 15 height 15
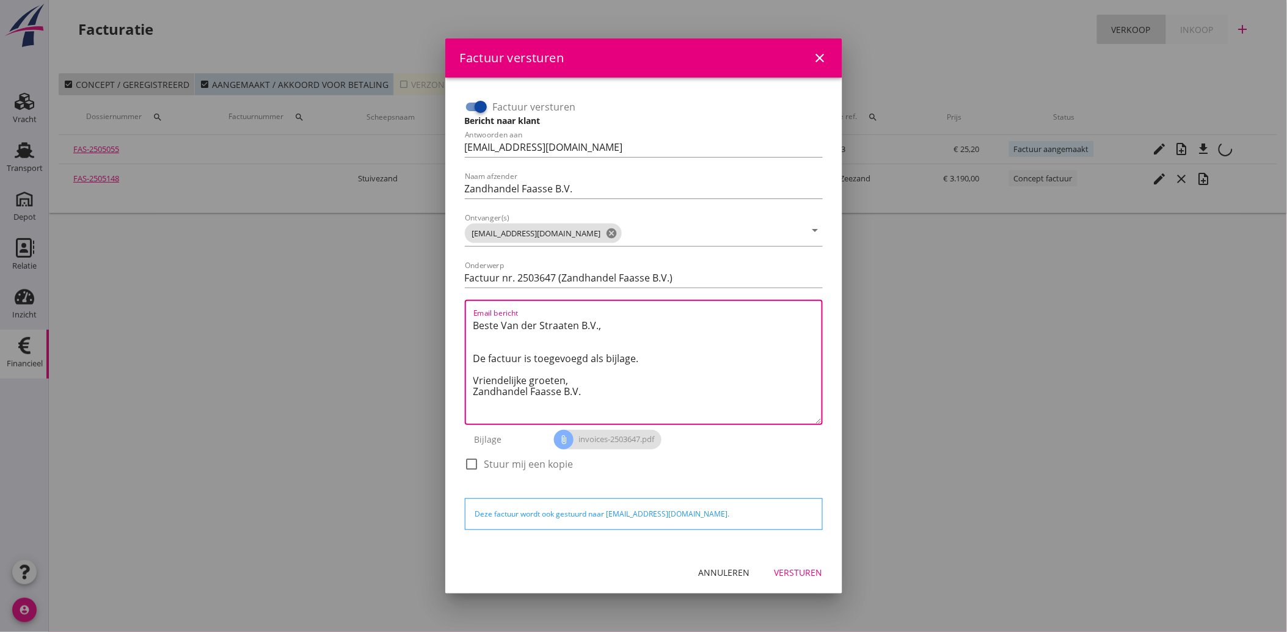
drag, startPoint x: 564, startPoint y: 396, endPoint x: 455, endPoint y: 320, distance: 133.0
click at [455, 320] on div "Factuur versturen Bericht naar klant Antwoorden aan [EMAIL_ADDRESS][DOMAIN_NAME…" at bounding box center [644, 314] width 378 height 455
paste textarea "Geachte heer/mevrouw, Hierbij zenden wij u onze factuur i.v.m. de door ons aan …"
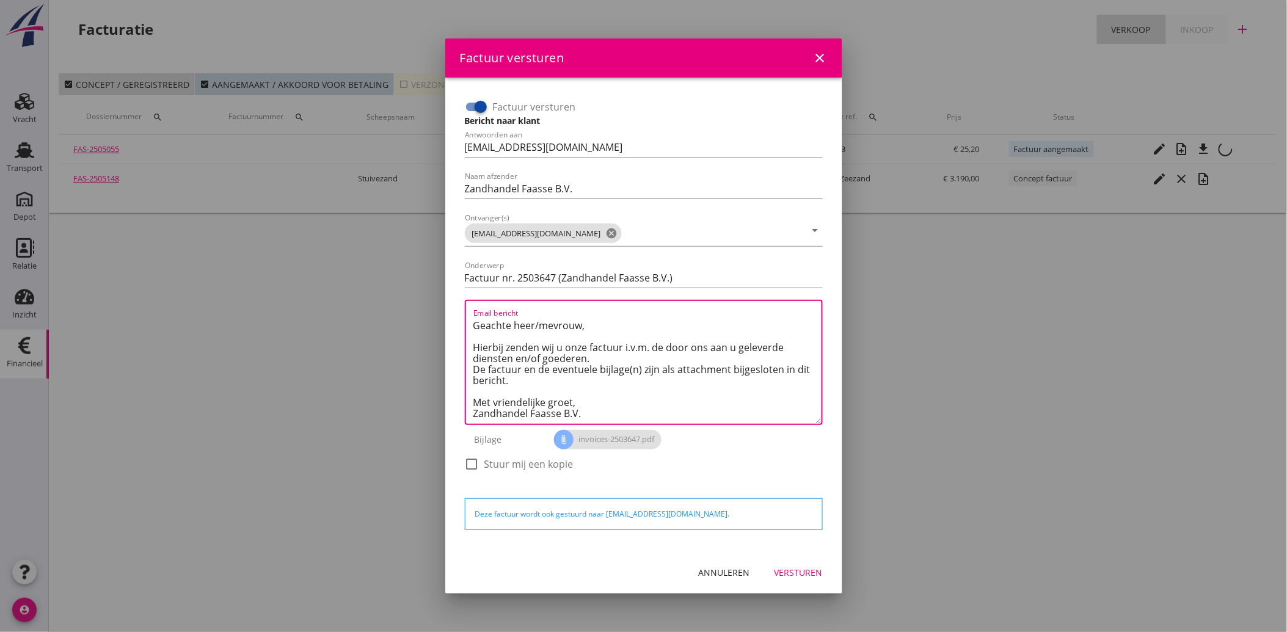
type textarea "Geachte heer/mevrouw, Hierbij zenden wij u onze factuur i.v.m. de door ons aan …"
click at [797, 571] on div "Versturen" at bounding box center [799, 572] width 48 height 13
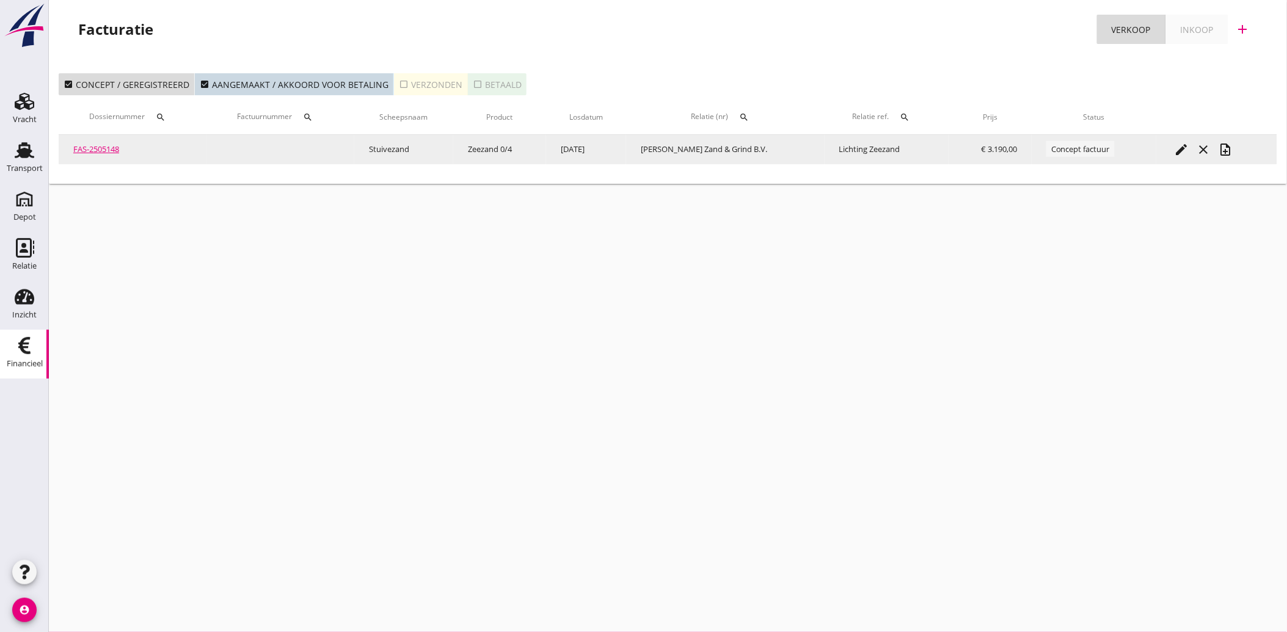
click at [1180, 148] on icon "edit" at bounding box center [1182, 149] width 15 height 15
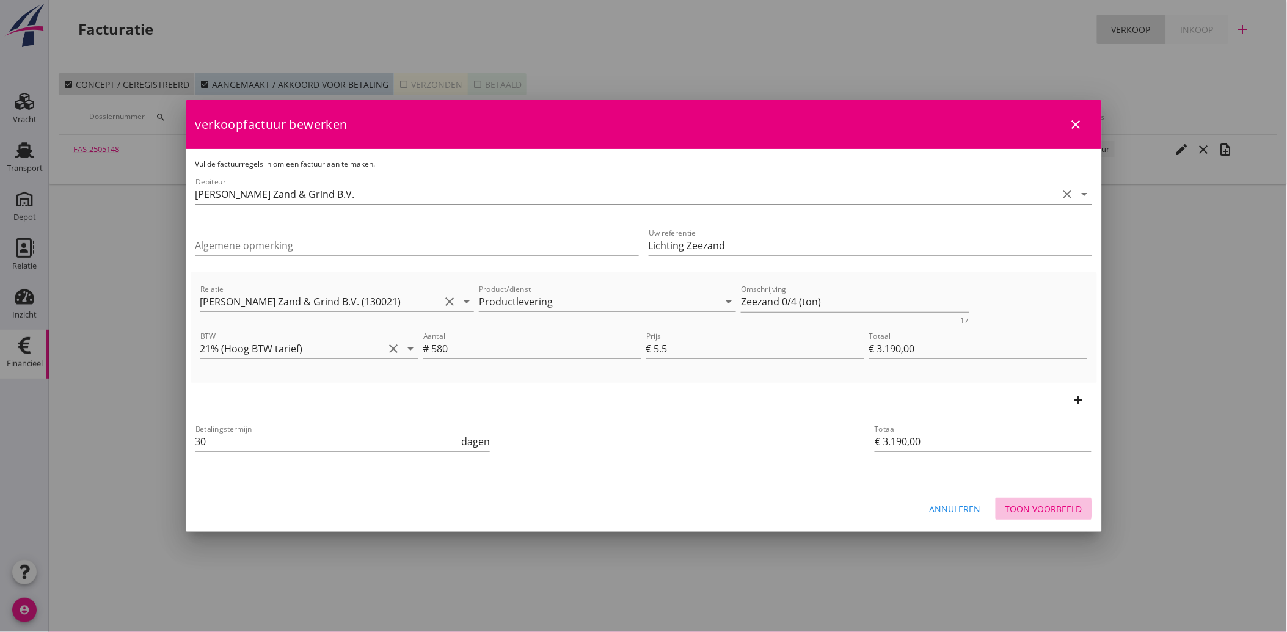
click at [1045, 508] on div "Toon voorbeeld" at bounding box center [1044, 509] width 77 height 13
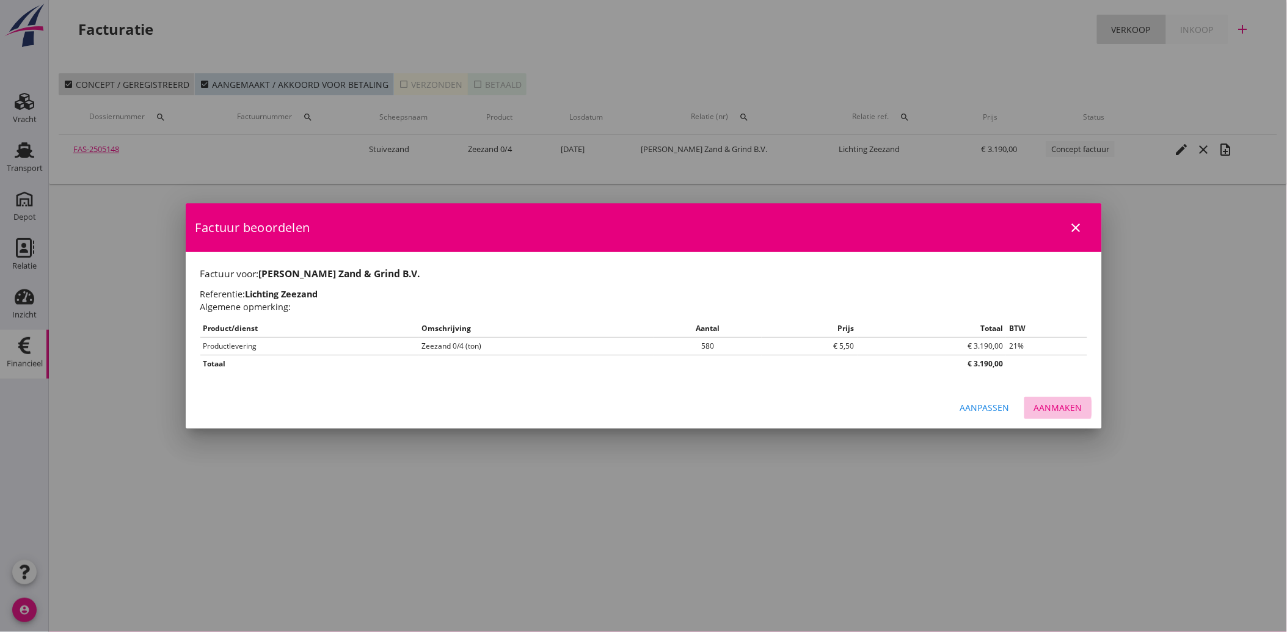
click at [1066, 404] on div "Aanmaken" at bounding box center [1058, 407] width 48 height 13
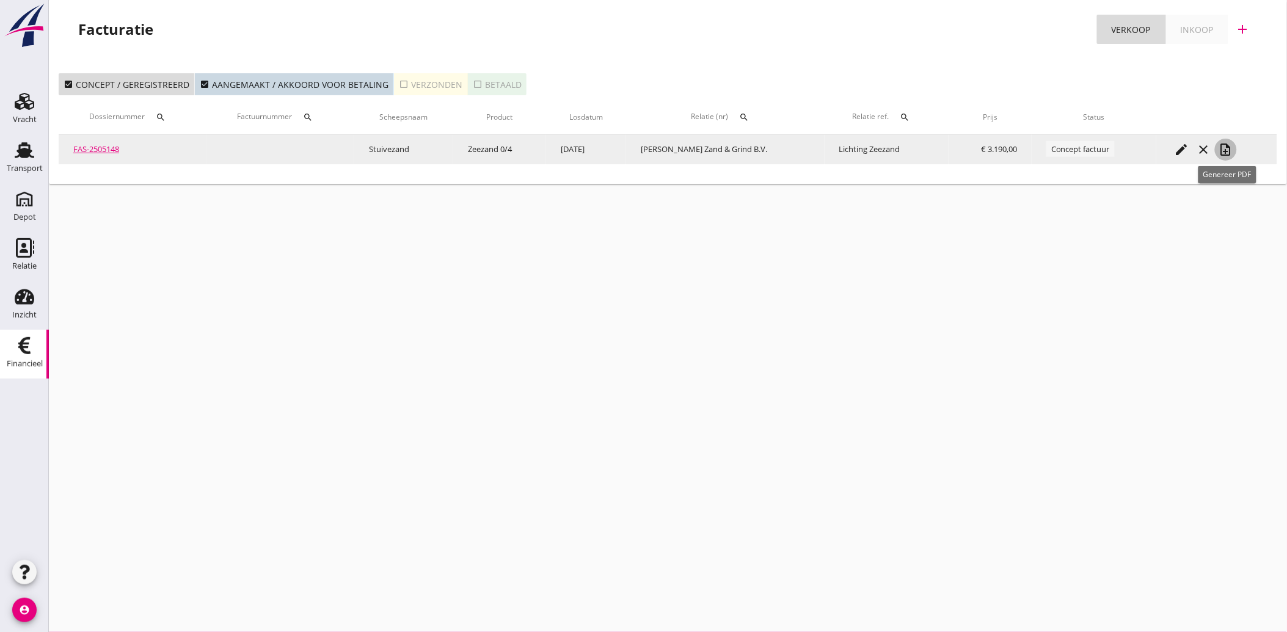
click at [1229, 147] on icon "note_add" at bounding box center [1226, 149] width 15 height 15
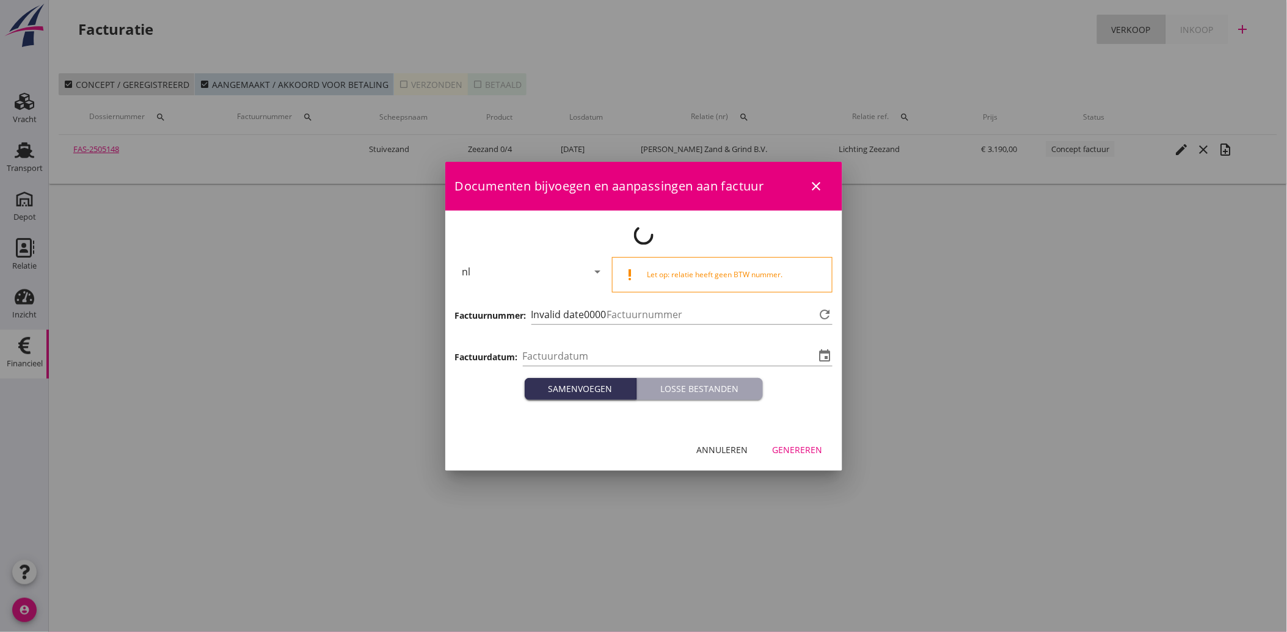
type input "[DATE]"
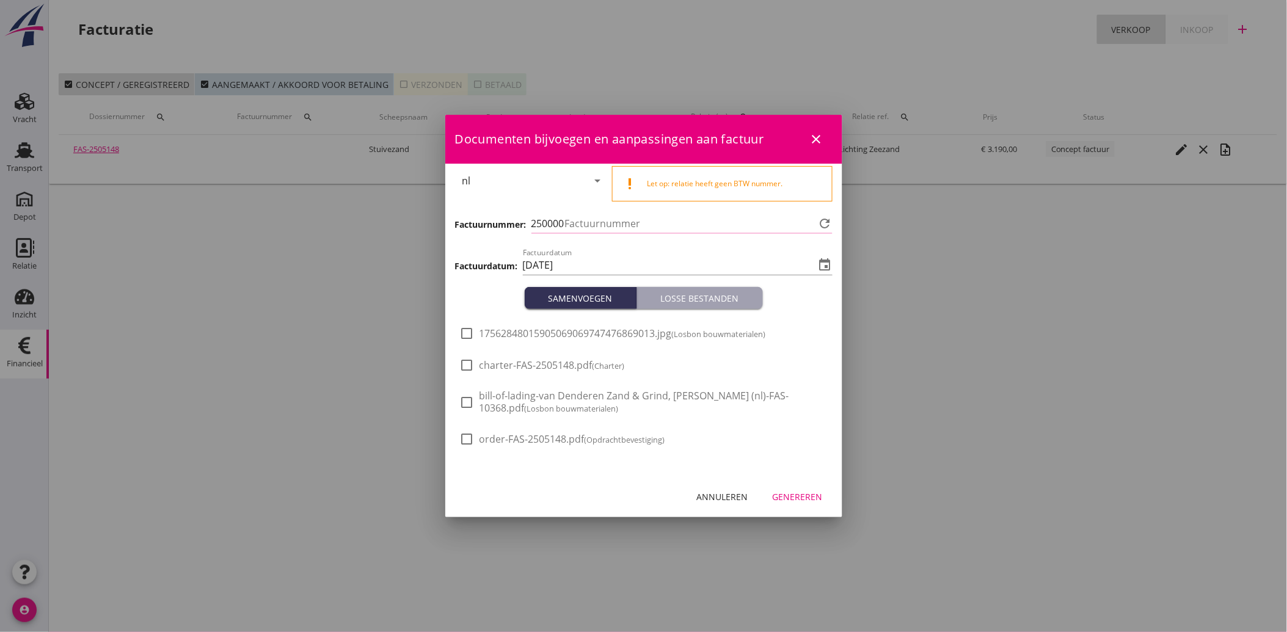
type input "3648"
click at [500, 341] on div "check_box_outline_blank 17562848015905069069747476869013.jpg (Losbon bouwmateri…" at bounding box center [613, 340] width 306 height 29
click at [481, 338] on span "17562848015905069069747476869013.jpg (Losbon bouwmaterialen)" at bounding box center [623, 333] width 287 height 13
checkbox input "true"
click at [809, 498] on div "Genereren" at bounding box center [798, 497] width 50 height 13
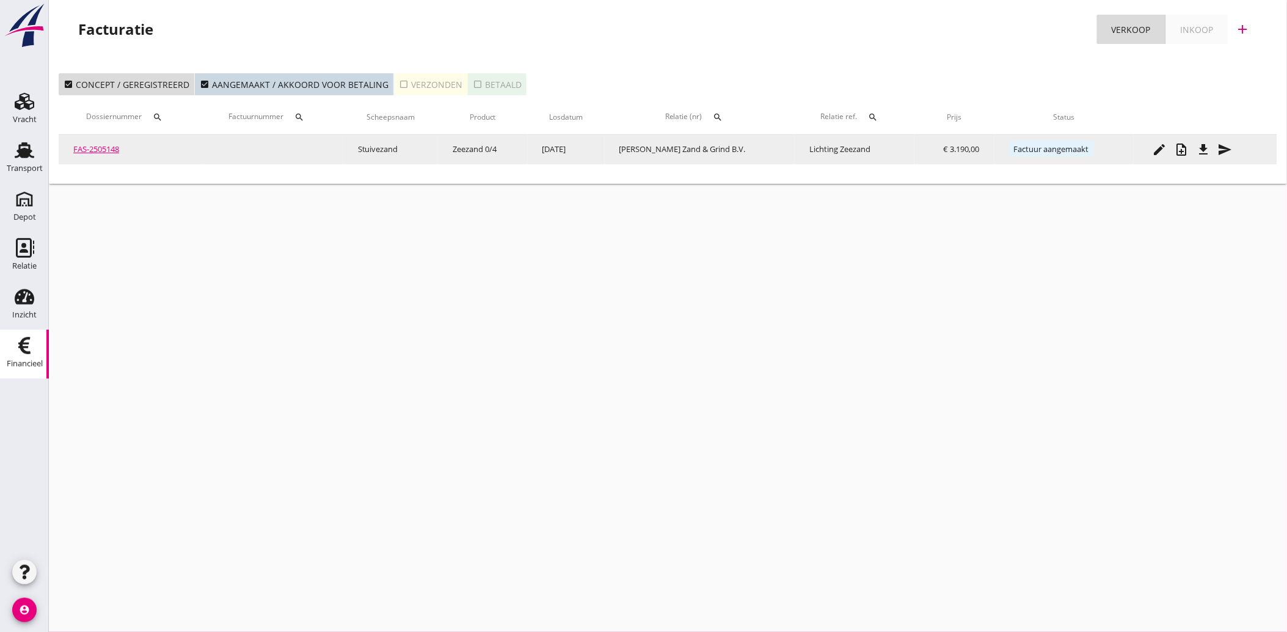
click at [1225, 147] on icon "send" at bounding box center [1225, 149] width 15 height 15
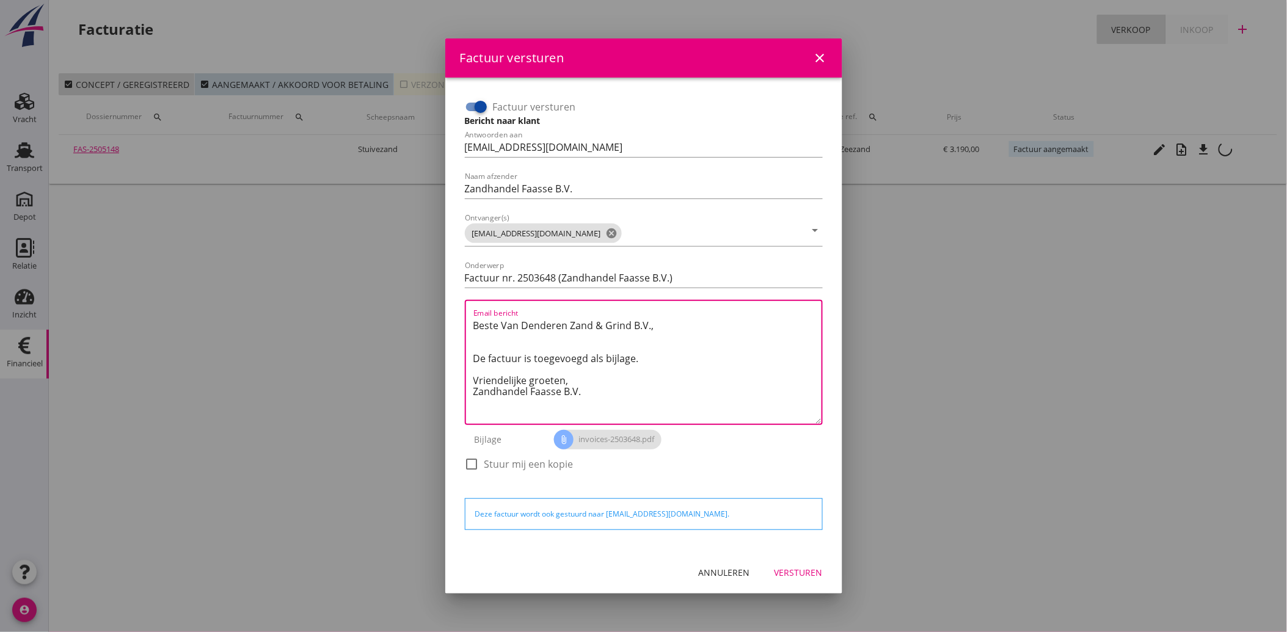
drag, startPoint x: 597, startPoint y: 393, endPoint x: 455, endPoint y: 321, distance: 159.3
click at [455, 321] on div "Factuur versturen Bericht naar klant Antwoorden aan [EMAIL_ADDRESS][DOMAIN_NAME…" at bounding box center [644, 314] width 378 height 455
paste textarea "Geachte heer/mevrouw, Hierbij zenden wij u onze factuur i.v.m. de door ons aan …"
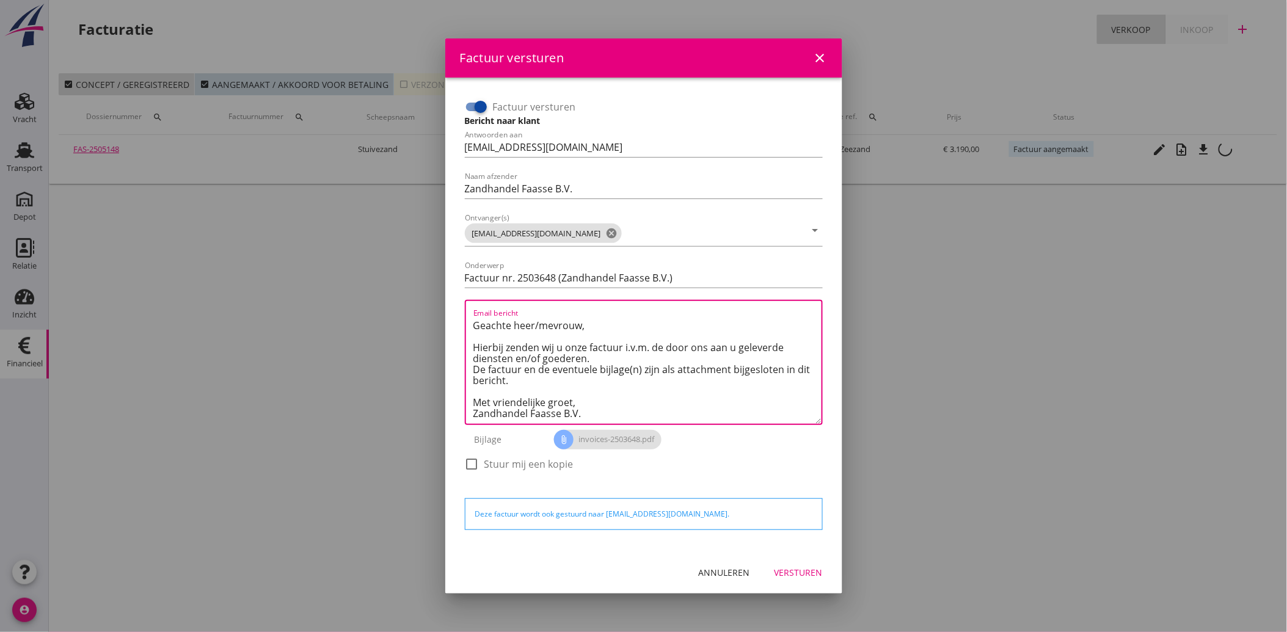
type textarea "Geachte heer/mevrouw, Hierbij zenden wij u onze factuur i.v.m. de door ons aan …"
click at [804, 571] on div "Versturen" at bounding box center [799, 572] width 48 height 13
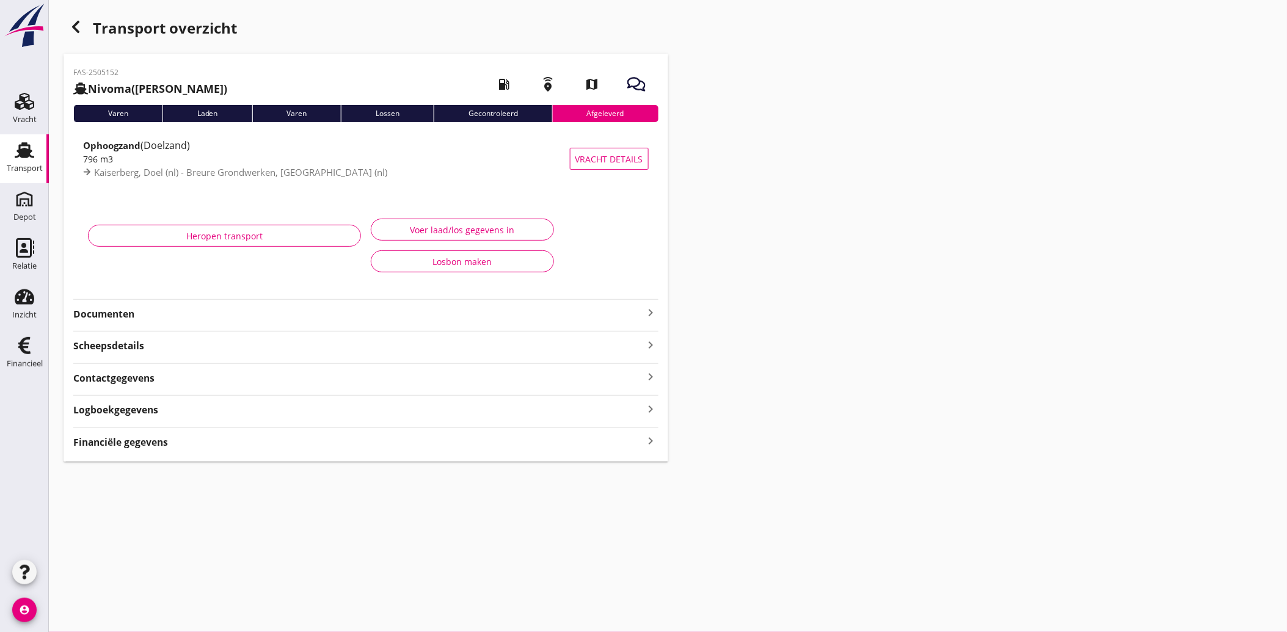
click at [113, 319] on strong "Documenten" at bounding box center [358, 314] width 571 height 14
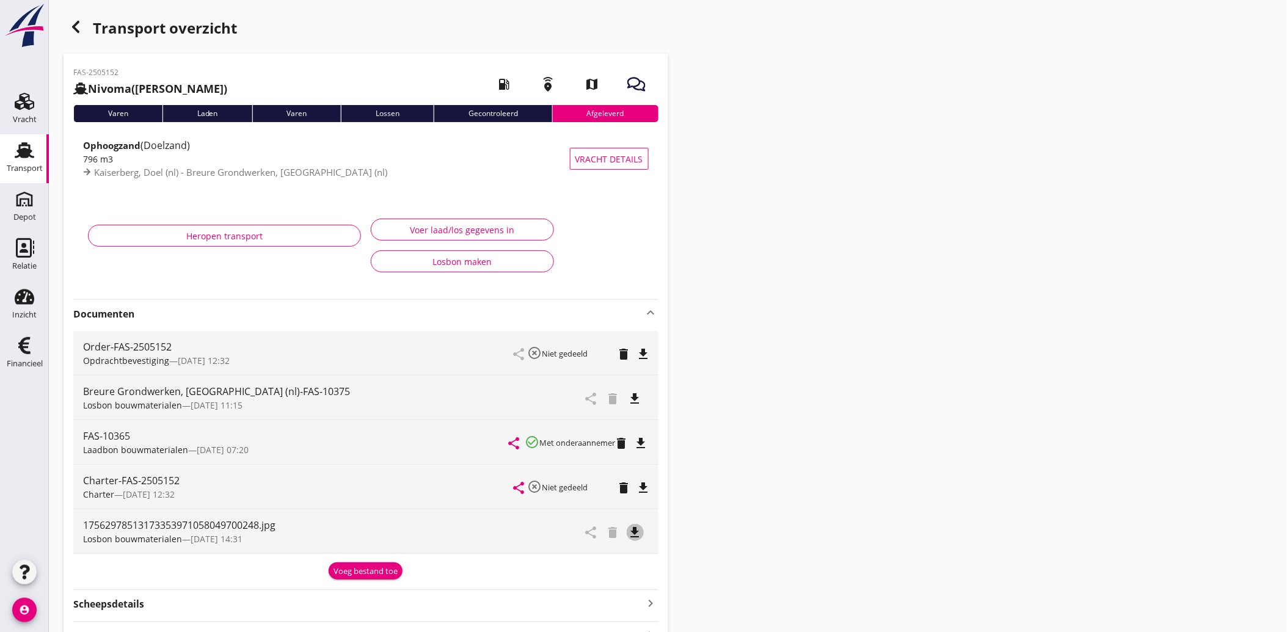
click at [640, 535] on icon "file_download" at bounding box center [635, 532] width 15 height 15
